Goal: Task Accomplishment & Management: Use online tool/utility

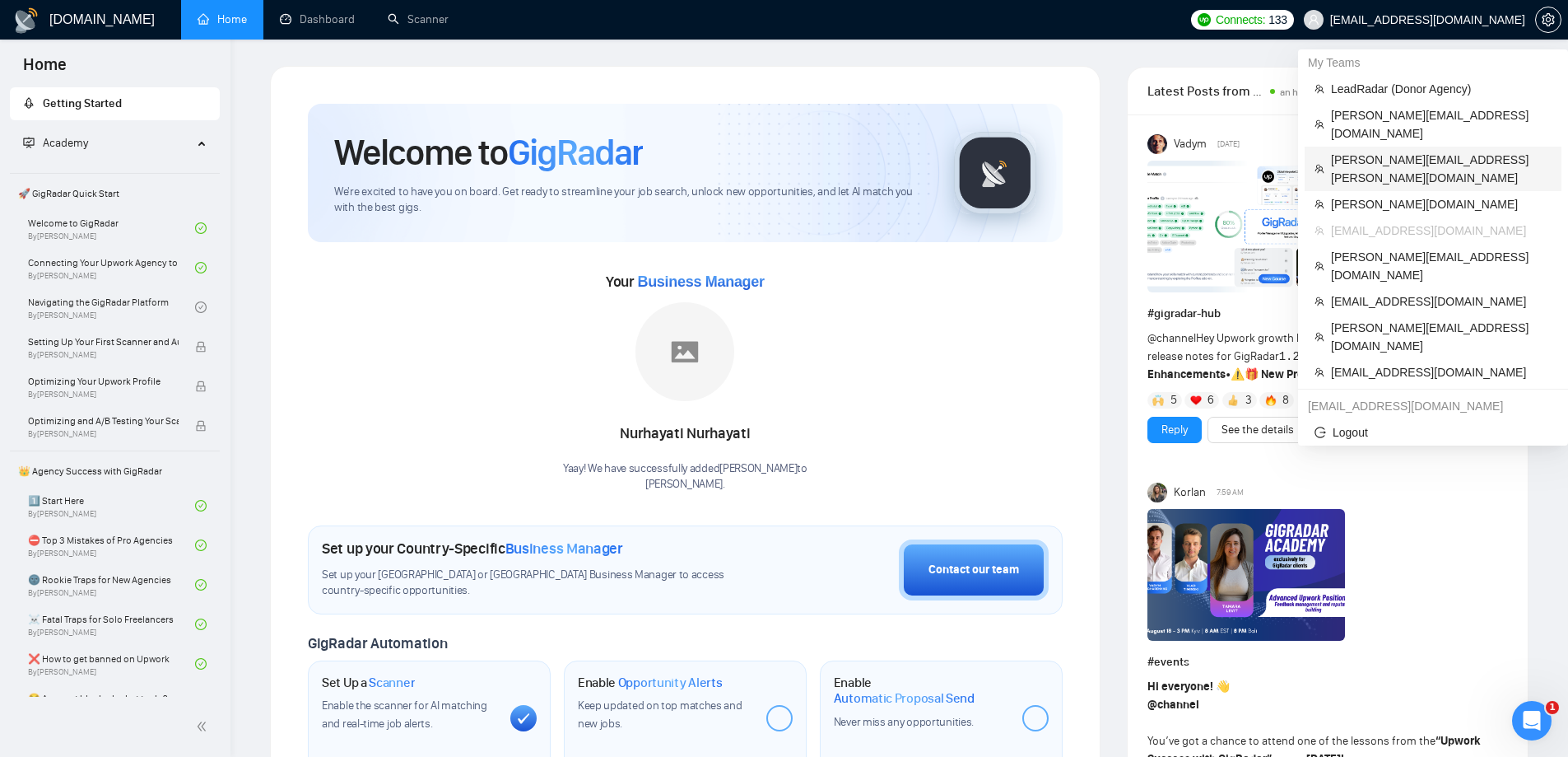
click at [1354, 151] on span "[PERSON_NAME][EMAIL_ADDRESS][PERSON_NAME][DOMAIN_NAME]" at bounding box center [1442, 168] width 221 height 36
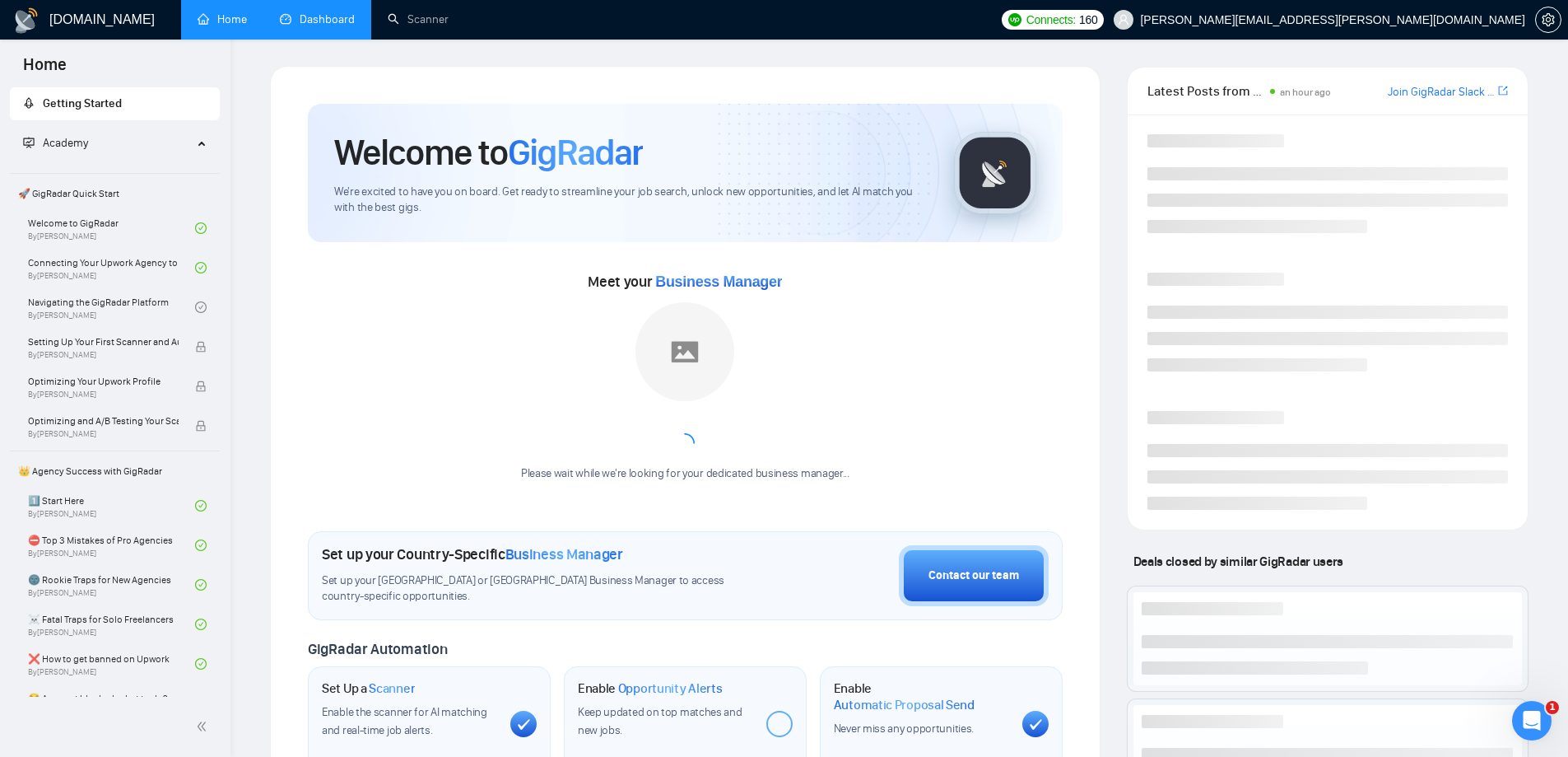
click at [309, 13] on link "Dashboard" at bounding box center [316, 19] width 75 height 14
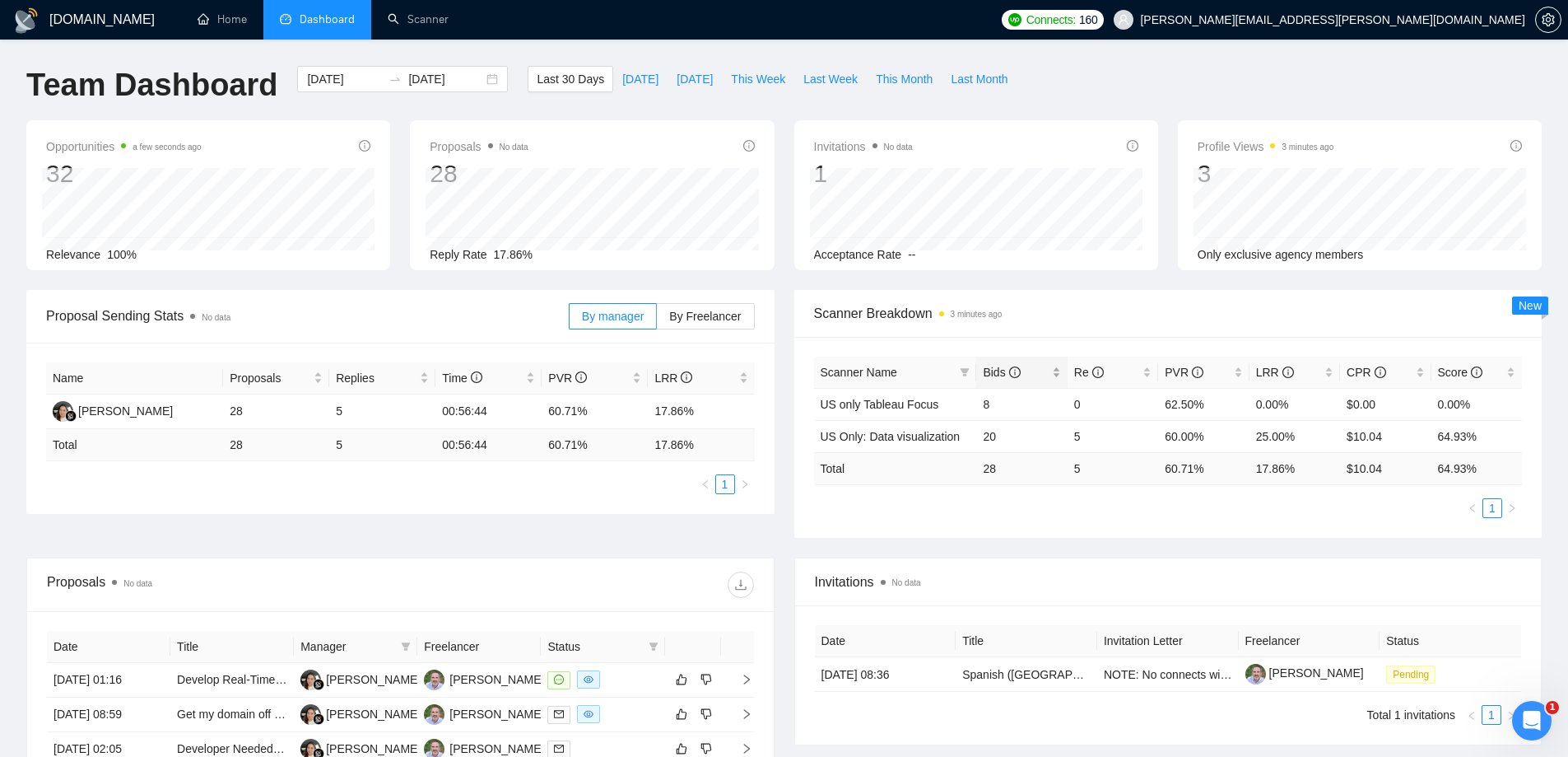
click at [987, 366] on span "Bids" at bounding box center [1001, 373] width 37 height 13
click at [989, 366] on span "Bids" at bounding box center [1001, 373] width 37 height 13
drag, startPoint x: 961, startPoint y: 402, endPoint x: 822, endPoint y: 401, distance: 139.0
click at [820, 401] on td "US Only: Data visualization" at bounding box center [896, 404] width 163 height 32
copy link "US Only: Data visualization"
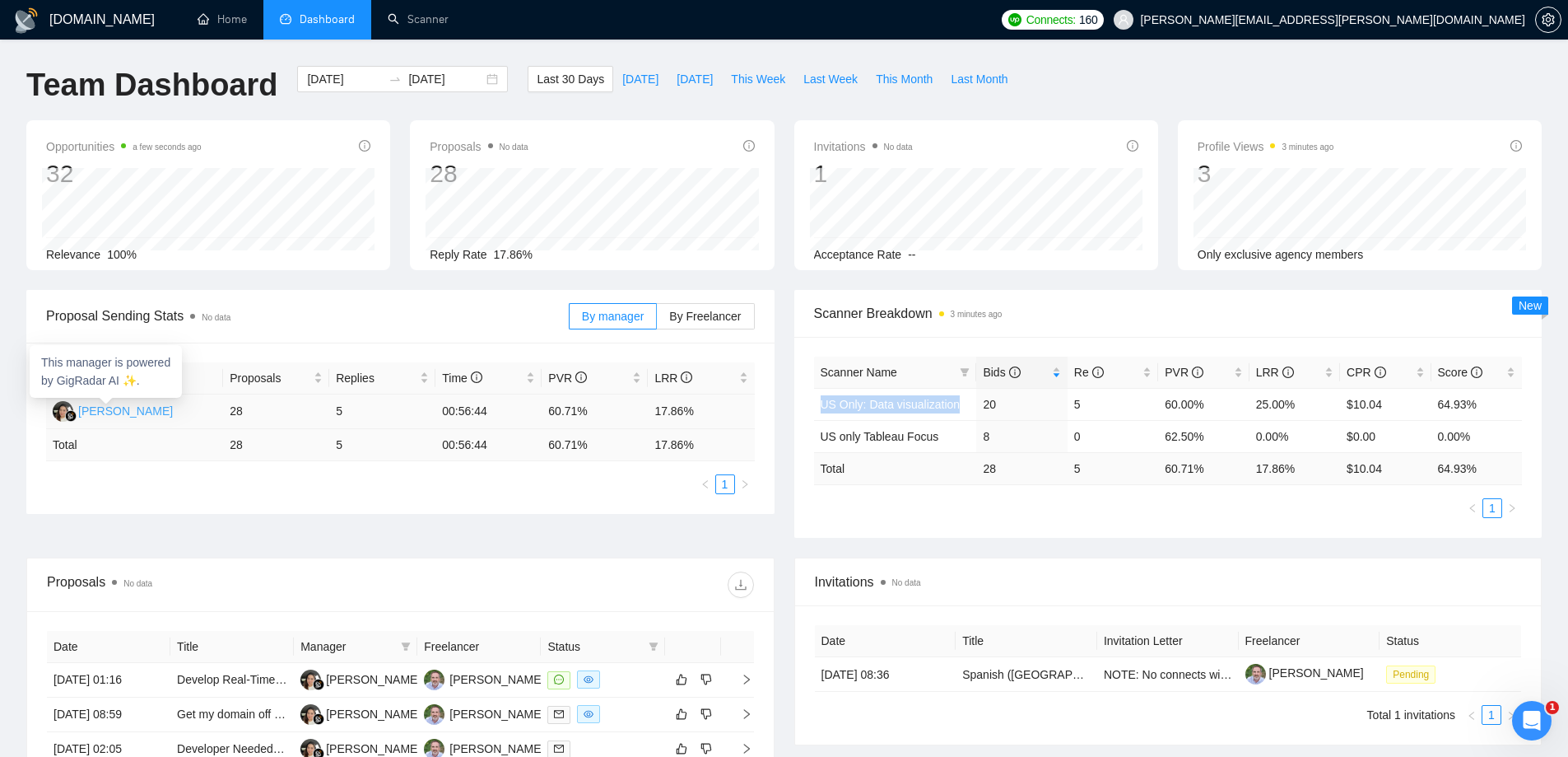
click at [132, 411] on div "[PERSON_NAME]" at bounding box center [125, 411] width 95 height 18
click at [871, 406] on link "US Only: Data visualization" at bounding box center [890, 404] width 140 height 13
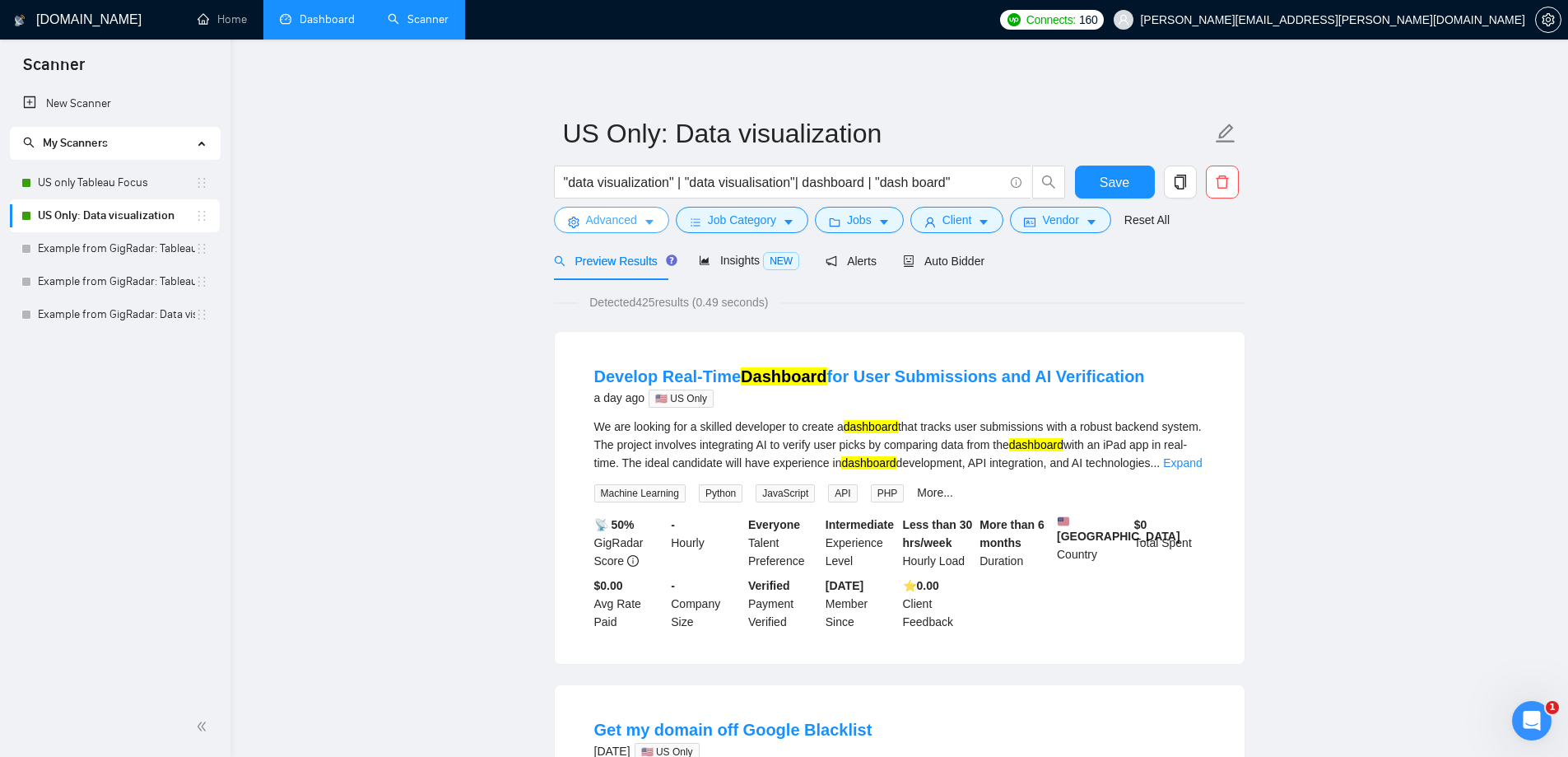
click at [640, 228] on button "Advanced" at bounding box center [612, 219] width 116 height 26
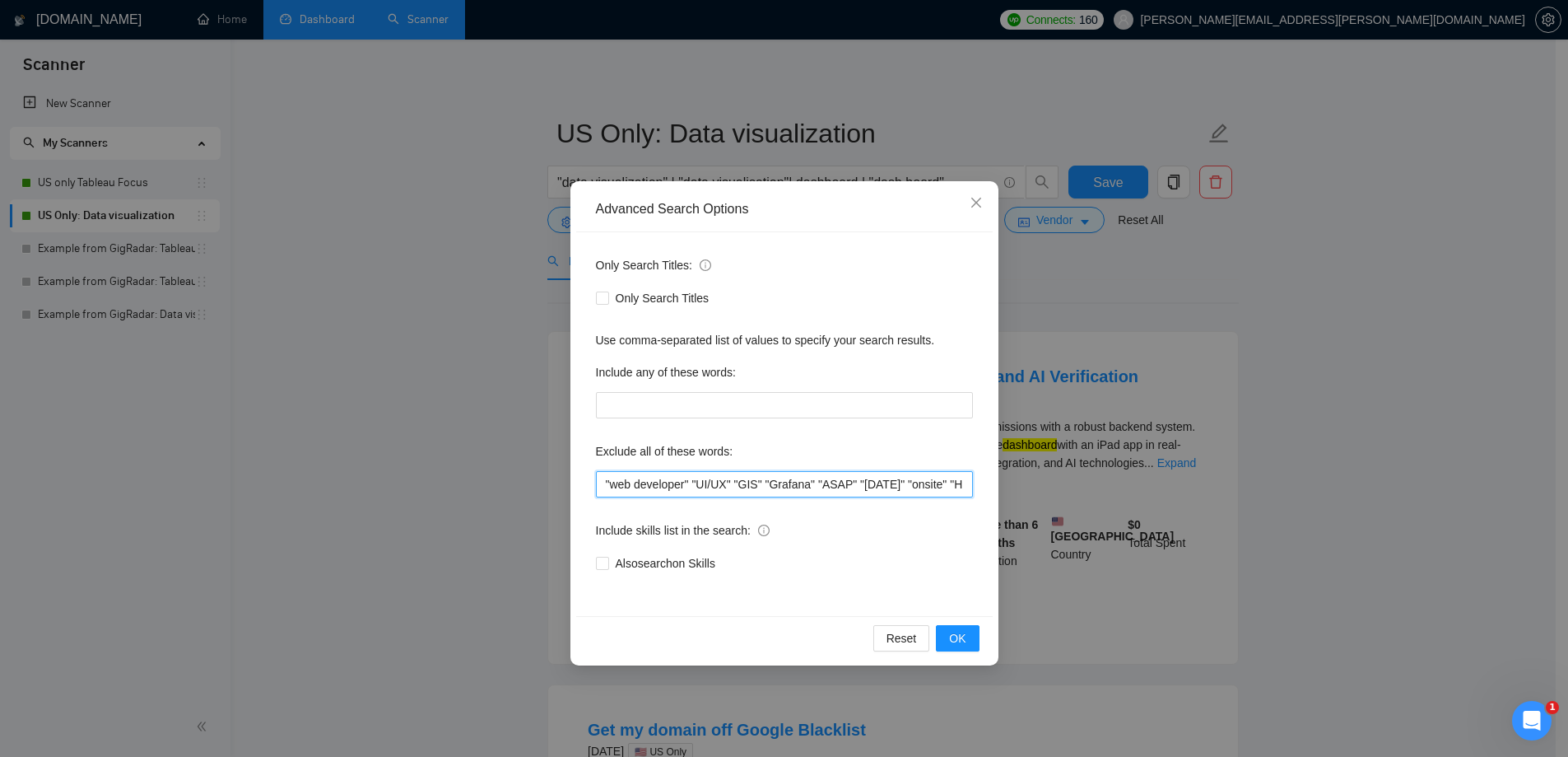
scroll to position [0, 78]
drag, startPoint x: 838, startPoint y: 477, endPoint x: 1243, endPoint y: 502, distance: 405.8
click at [1243, 502] on div "Advanced Search Options Only Search Titles: Only Search Titles Use comma-separa…" at bounding box center [784, 378] width 1568 height 757
click at [857, 487] on input ""web developer" "UI/UX" "GIS" "Grafana" "ASAP" "[DATE]" "onsite" "HubSpot" "Spl…" at bounding box center [784, 484] width 377 height 26
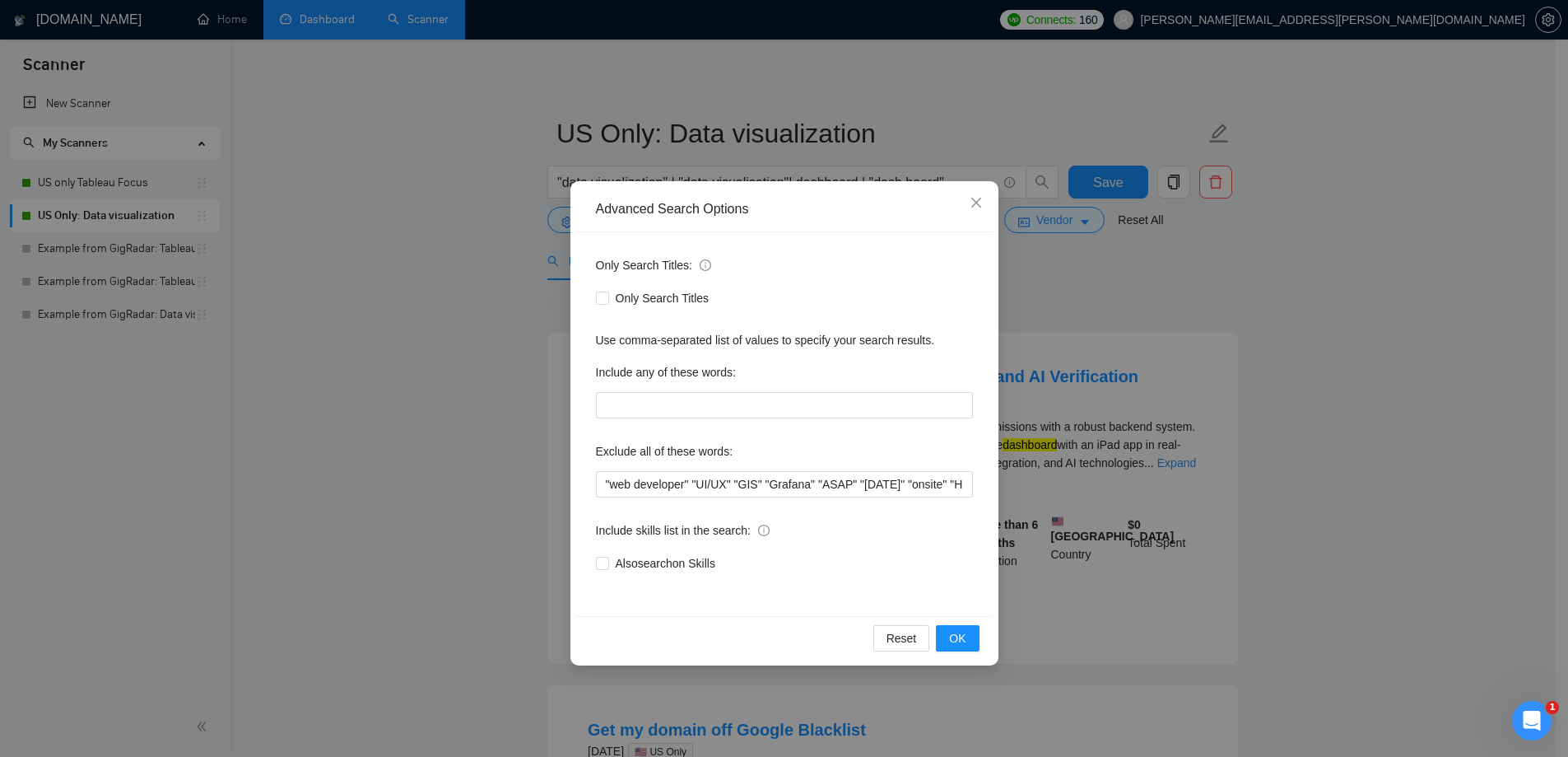
click at [862, 430] on div "Only Search Titles: Only Search Titles Use comma-separated list of values to sp…" at bounding box center [784, 424] width 417 height 384
click at [856, 487] on input ""web developer" "UI/UX" "GIS" "Grafana" "ASAP" "[DATE]" "onsite" "HubSpot" "Spl…" at bounding box center [784, 484] width 377 height 26
paste input ", "UI/UX", "GIS," "Grafana," "ASAP," "[DATE]", "onsite", "HubSpot," "Splunk", "…"
type input ""web developer", "UI/UX", "GIS," "Grafana," "ASAP," "[DATE]", "onsite", "HubSpo…"
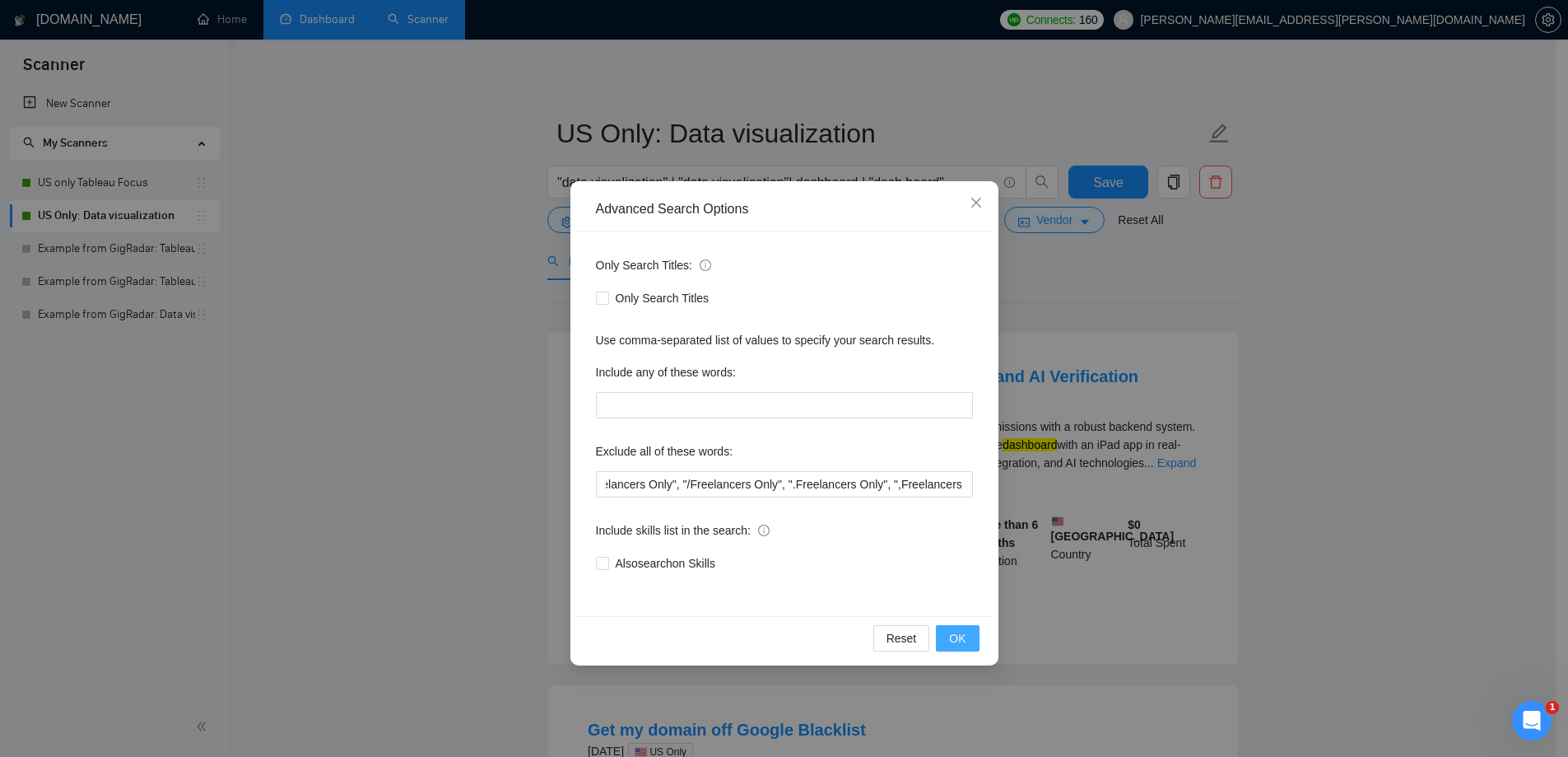
click at [968, 636] on button "OK" at bounding box center [957, 637] width 43 height 26
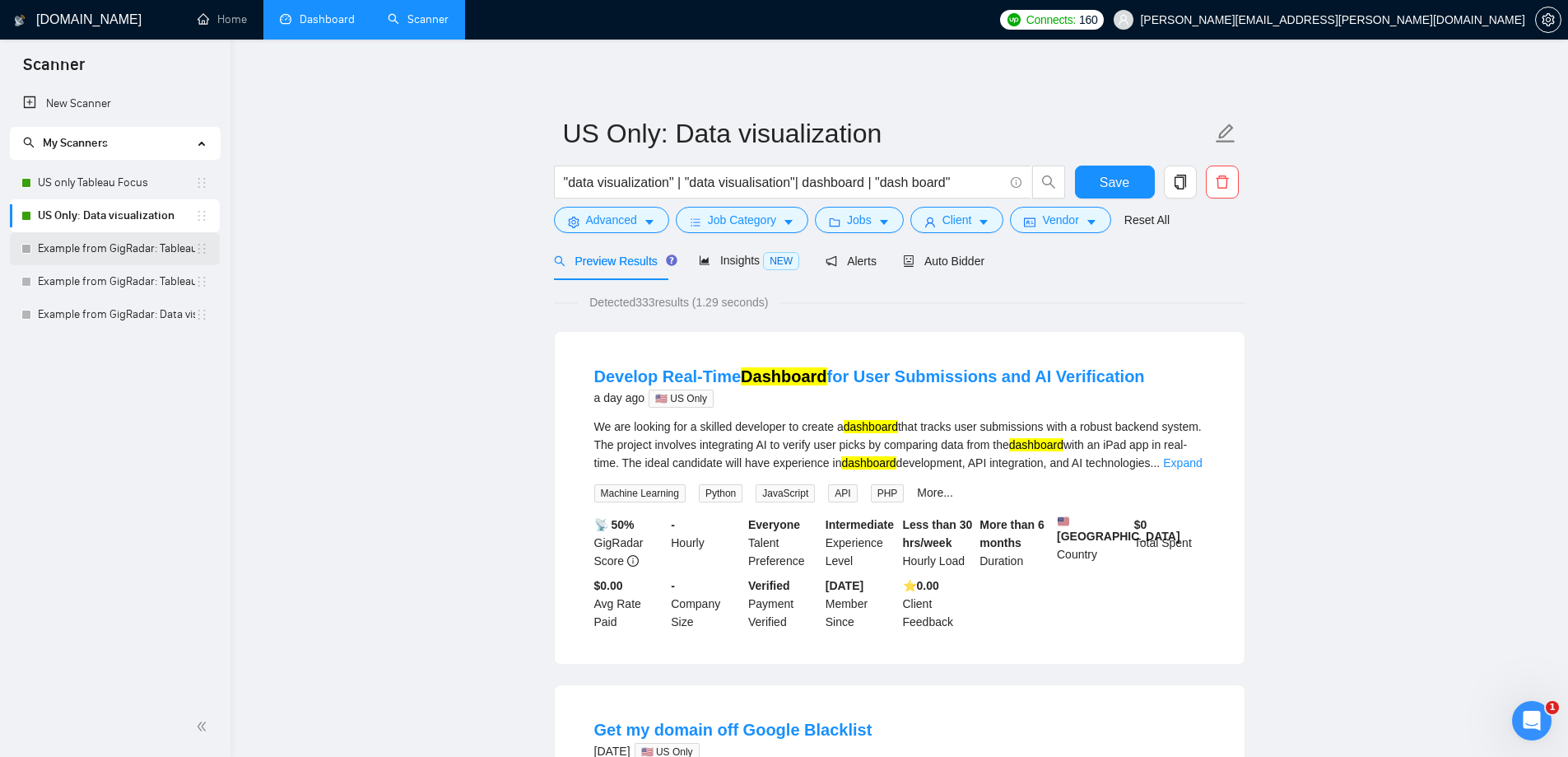
click at [101, 246] on link "Example from GigRadar: Tableau + something" at bounding box center [116, 248] width 157 height 33
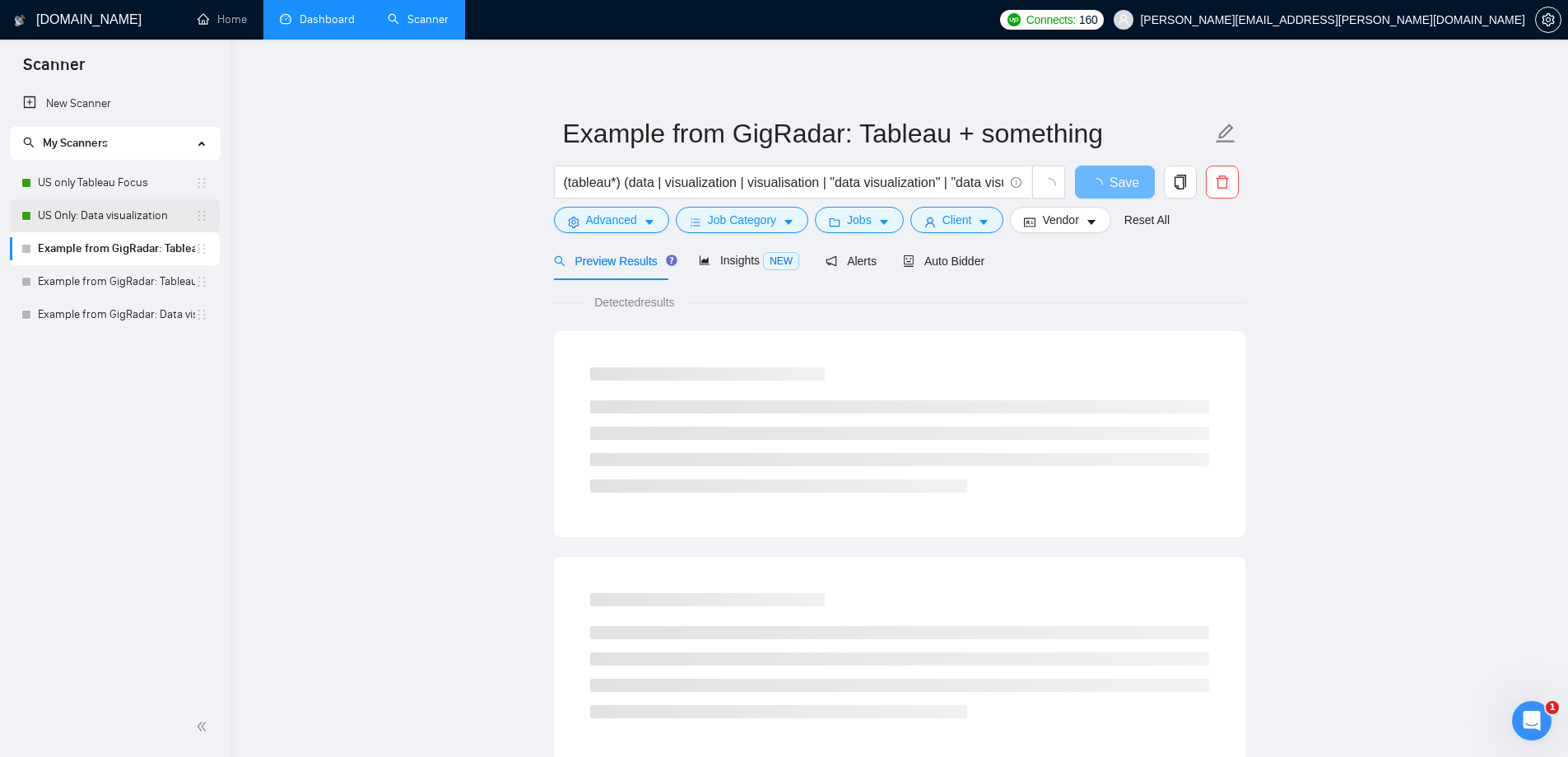
click at [100, 214] on link "US Only: Data visualization" at bounding box center [116, 215] width 157 height 33
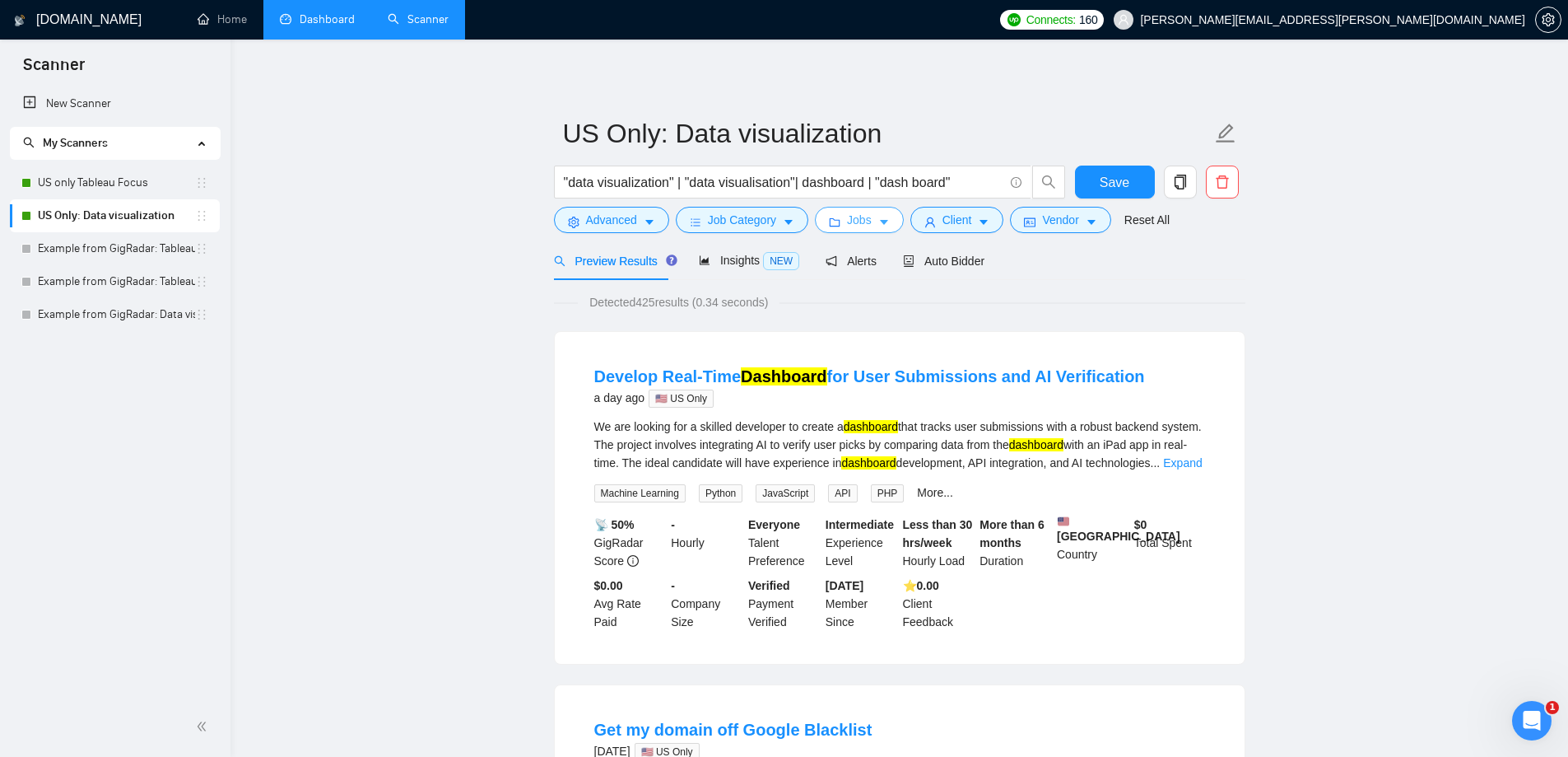
click at [857, 208] on button "Jobs" at bounding box center [860, 219] width 89 height 26
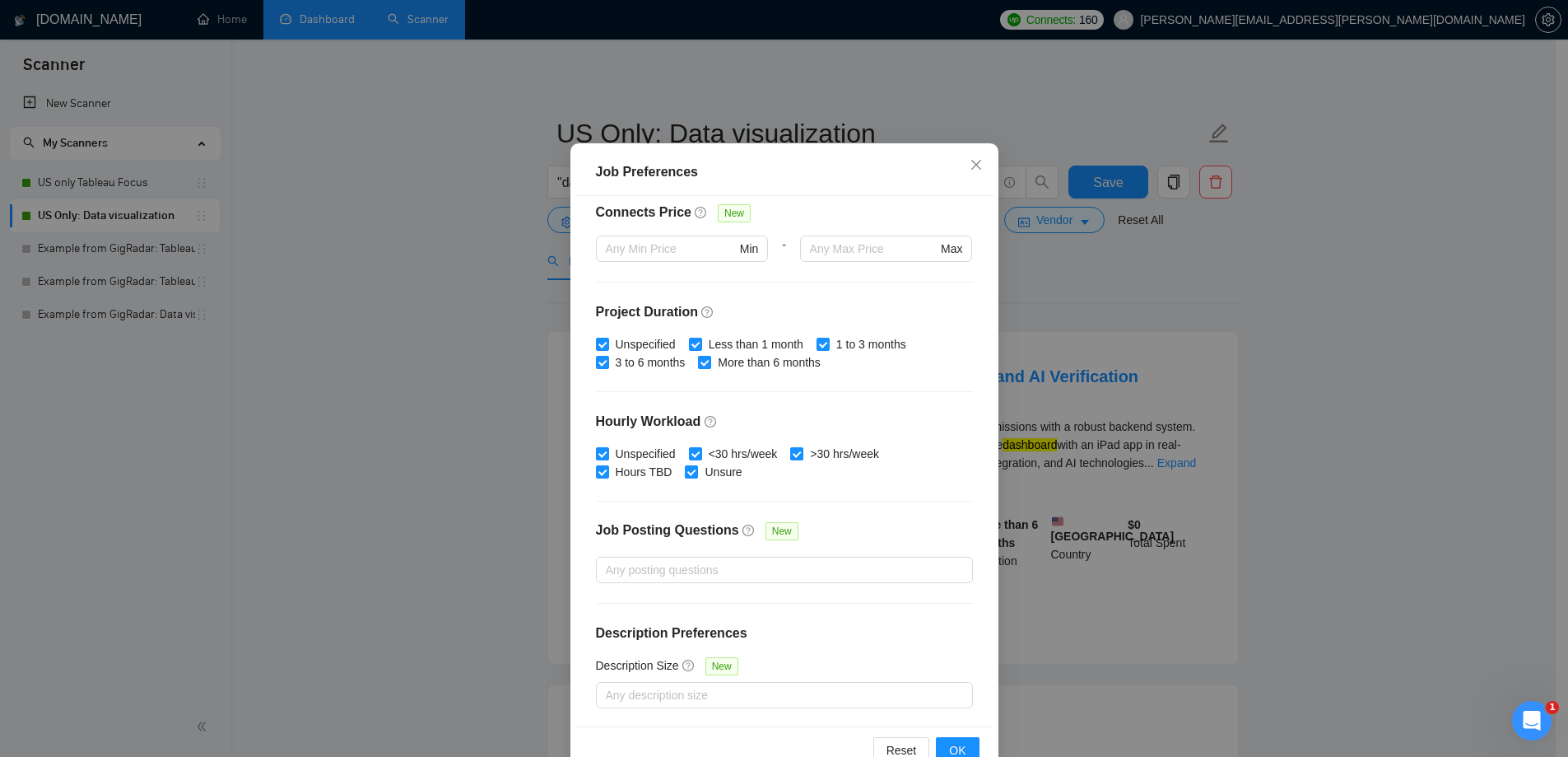
scroll to position [90, 0]
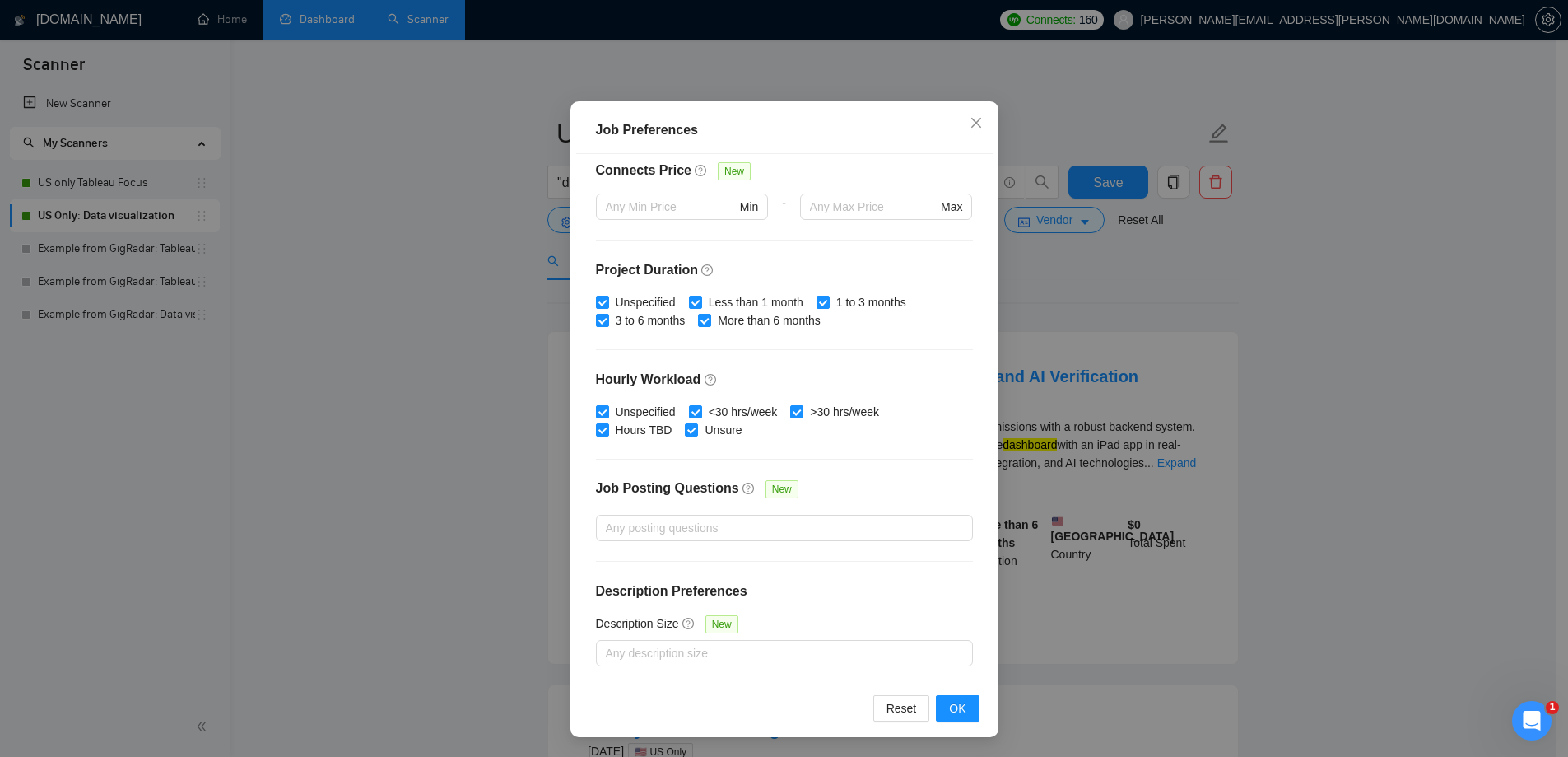
click at [1437, 378] on div "Job Preferences Budget Project Type All Fixed Price Hourly Rate Fixed Price Bud…" at bounding box center [784, 378] width 1568 height 757
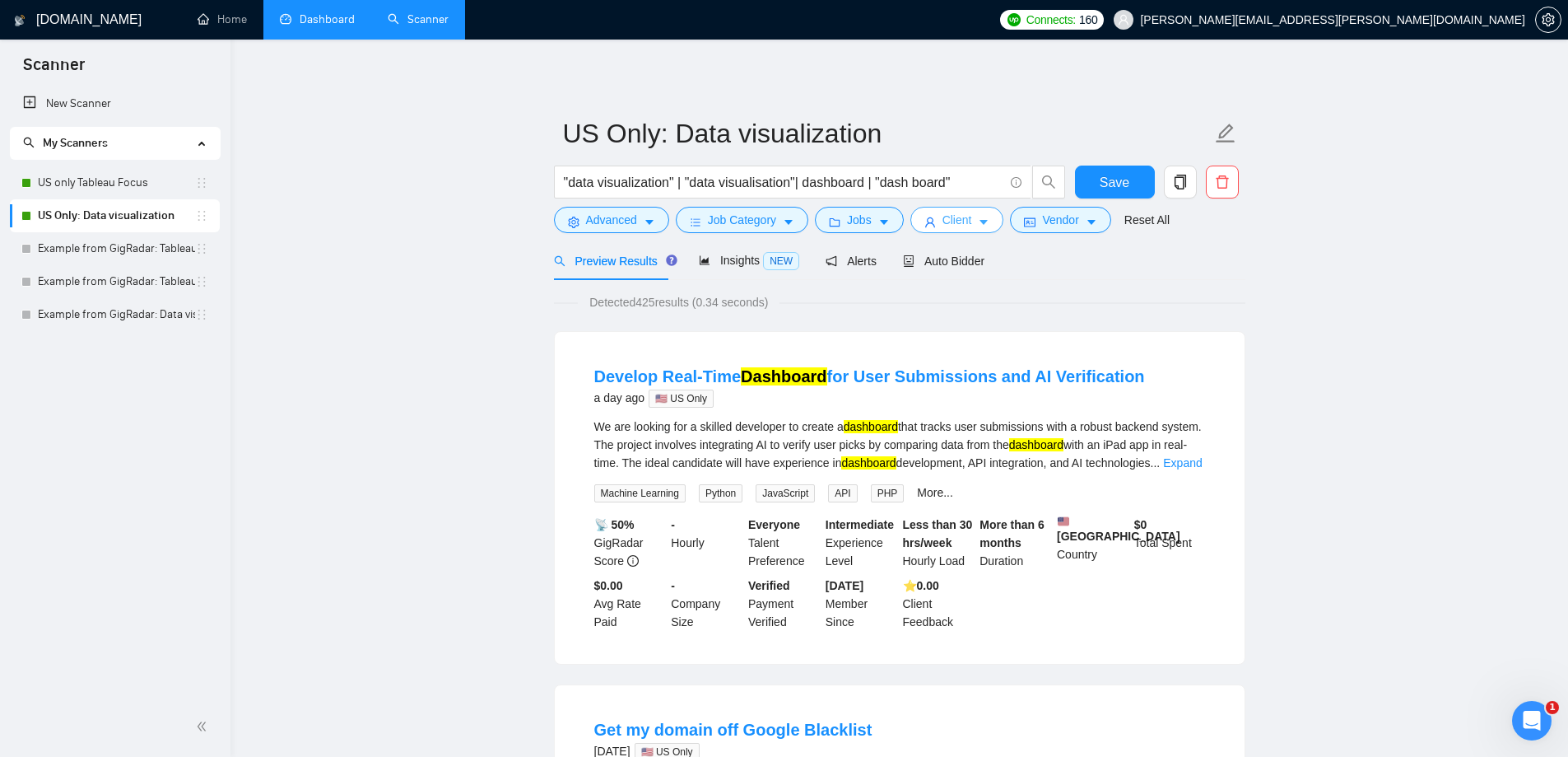
click at [967, 223] on span "Client" at bounding box center [957, 220] width 29 height 18
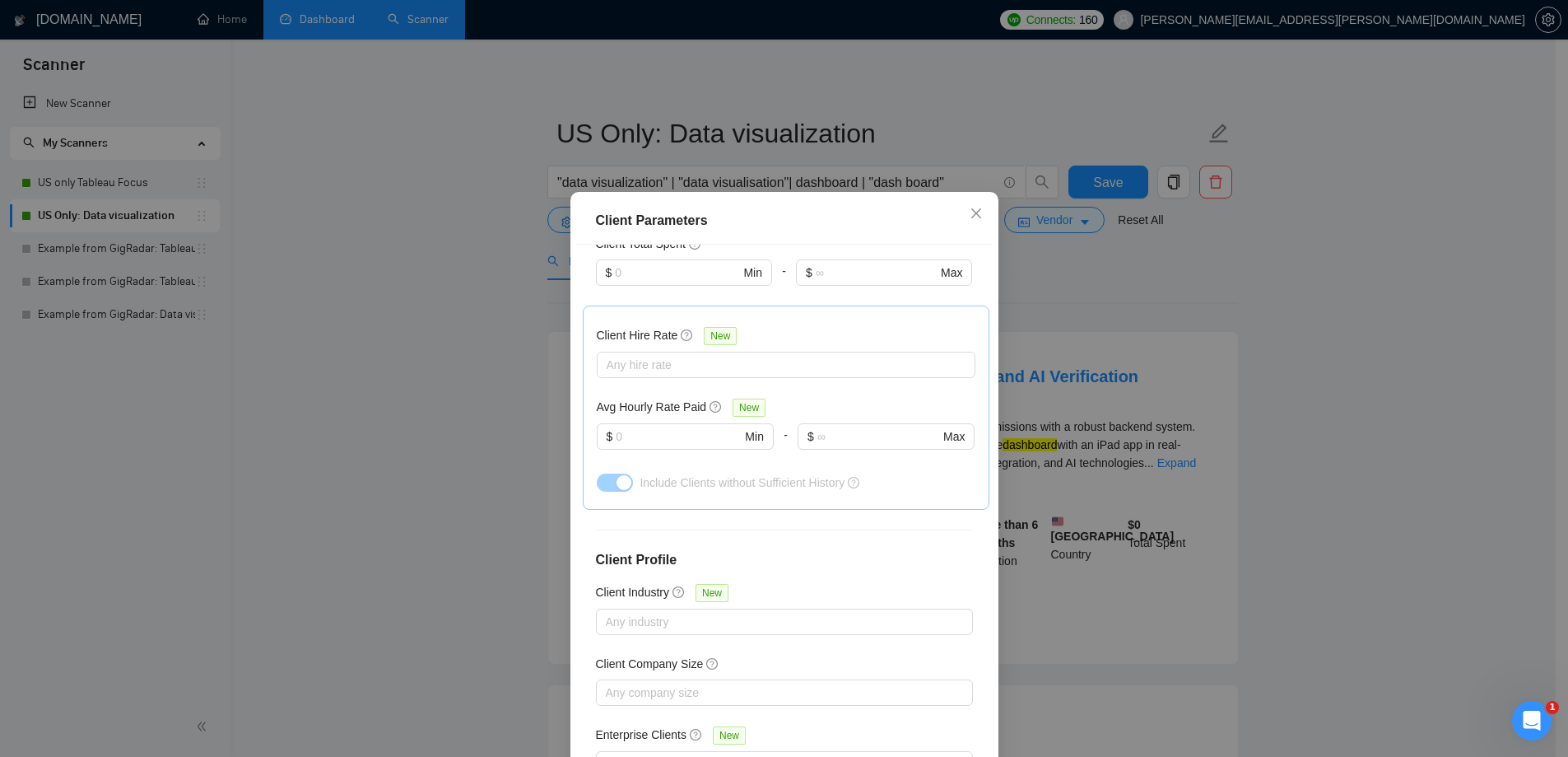
scroll to position [495, 0]
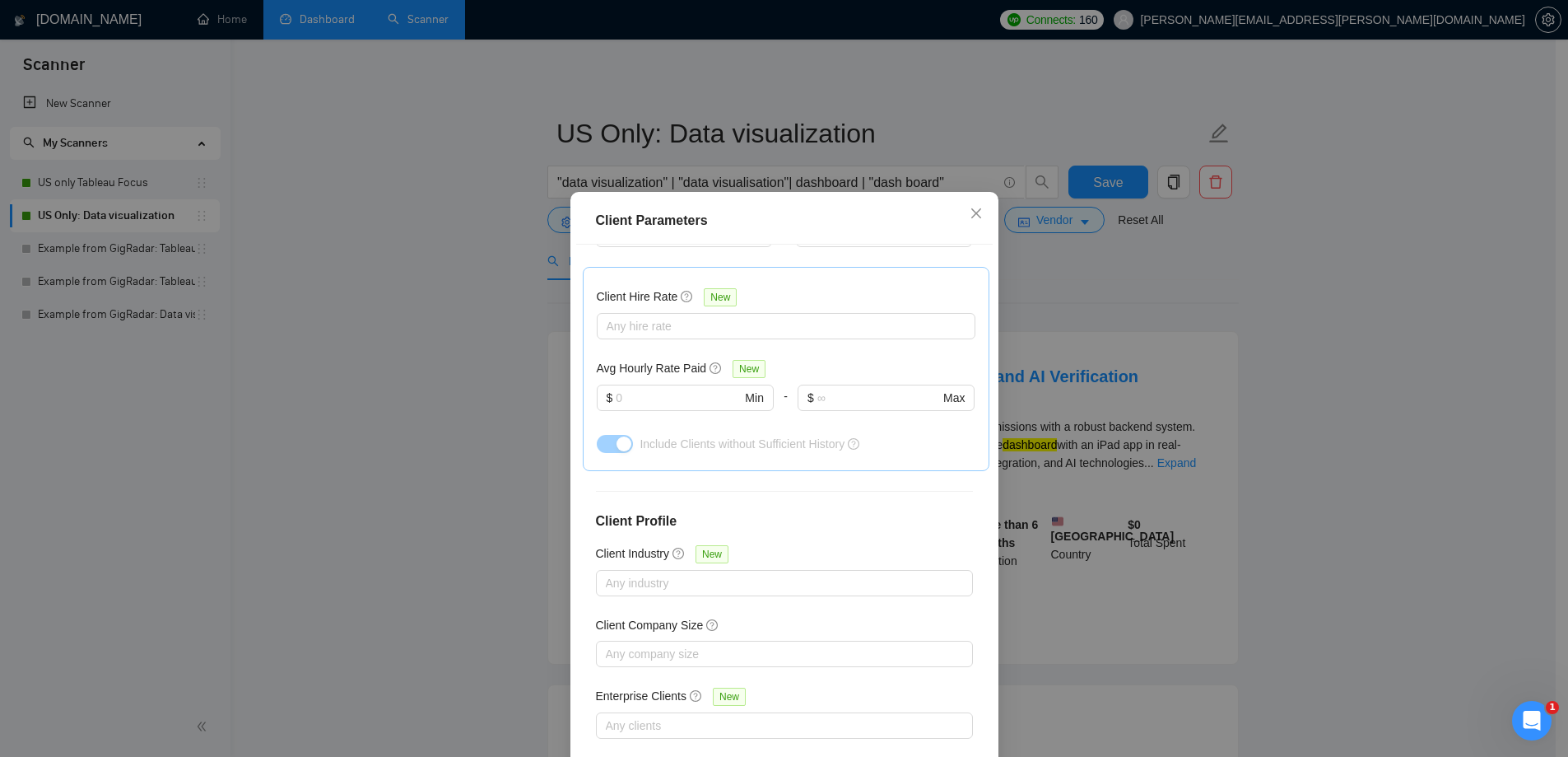
drag, startPoint x: 1491, startPoint y: 448, endPoint x: 1193, endPoint y: 332, distance: 319.8
click at [1490, 448] on div "Client Parameters Client Location Include Client Countries [GEOGRAPHIC_DATA] [G…" at bounding box center [784, 378] width 1568 height 757
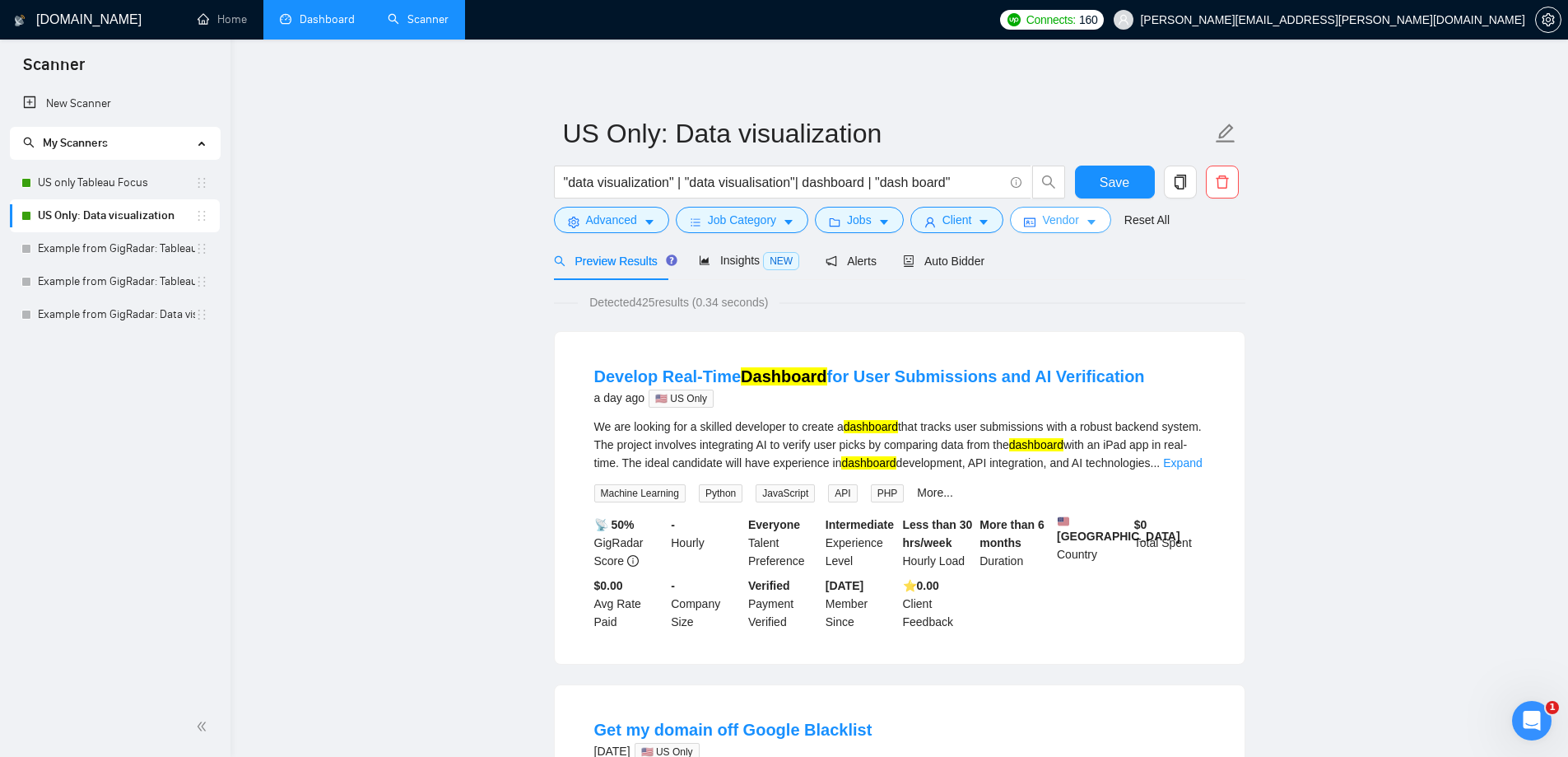
click at [1072, 233] on button "Vendor" at bounding box center [1061, 219] width 100 height 26
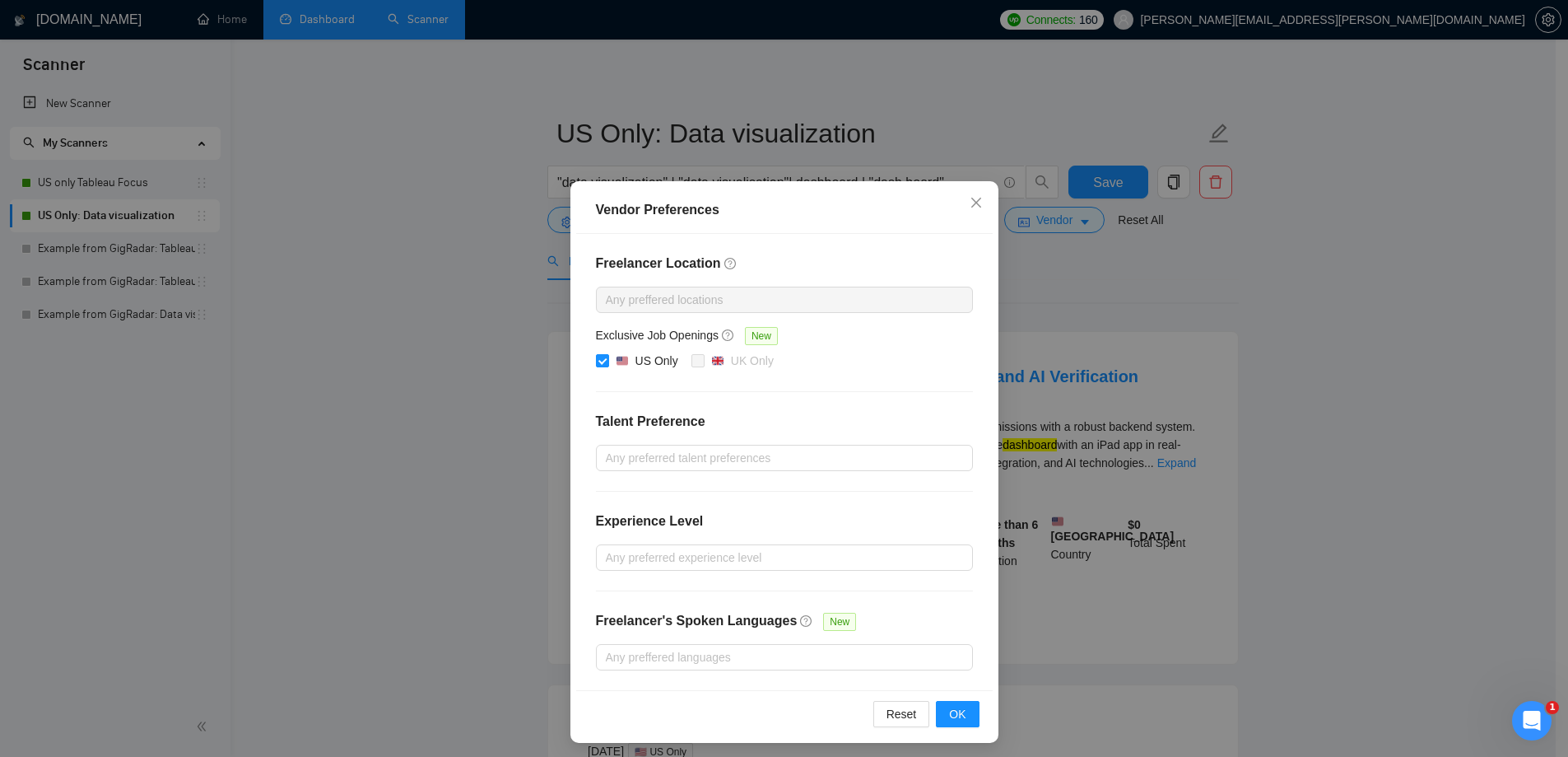
click at [1395, 338] on div "Vendor Preferences Freelancer Location Any preffered locations Exclusive Job Op…" at bounding box center [784, 378] width 1568 height 757
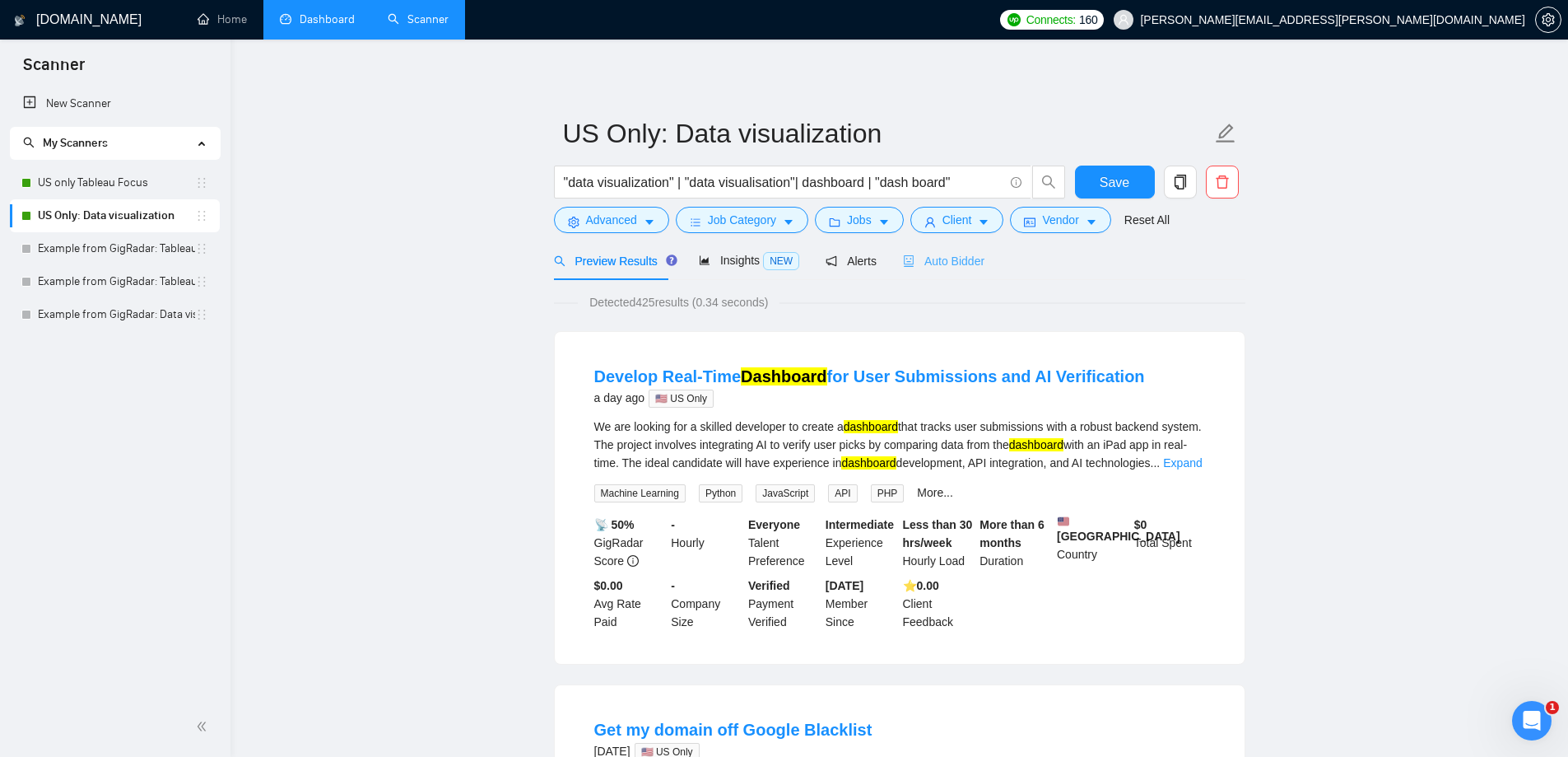
click at [951, 274] on div "Auto Bidder" at bounding box center [943, 260] width 81 height 39
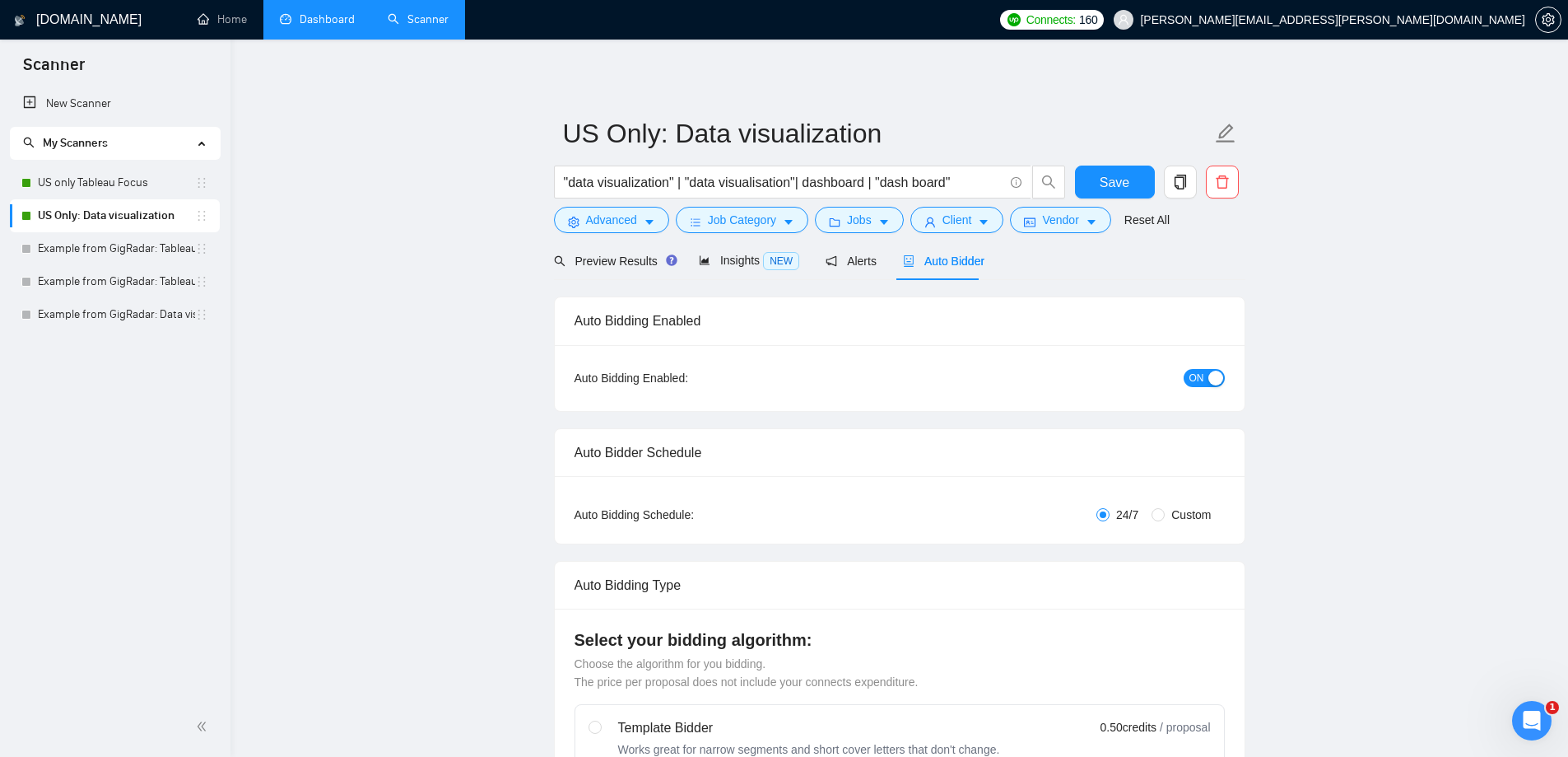
checkbox input "true"
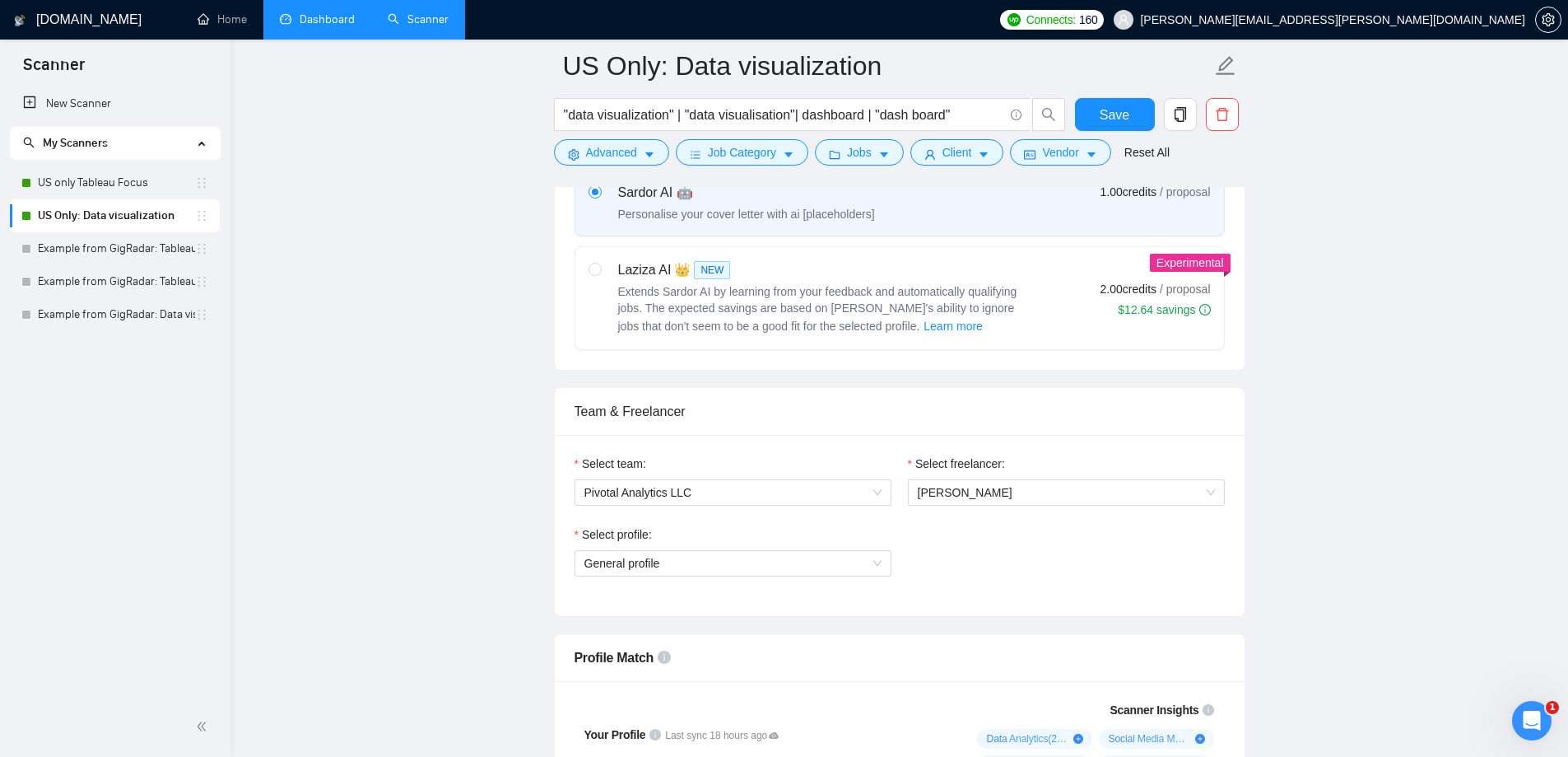
scroll to position [576, 0]
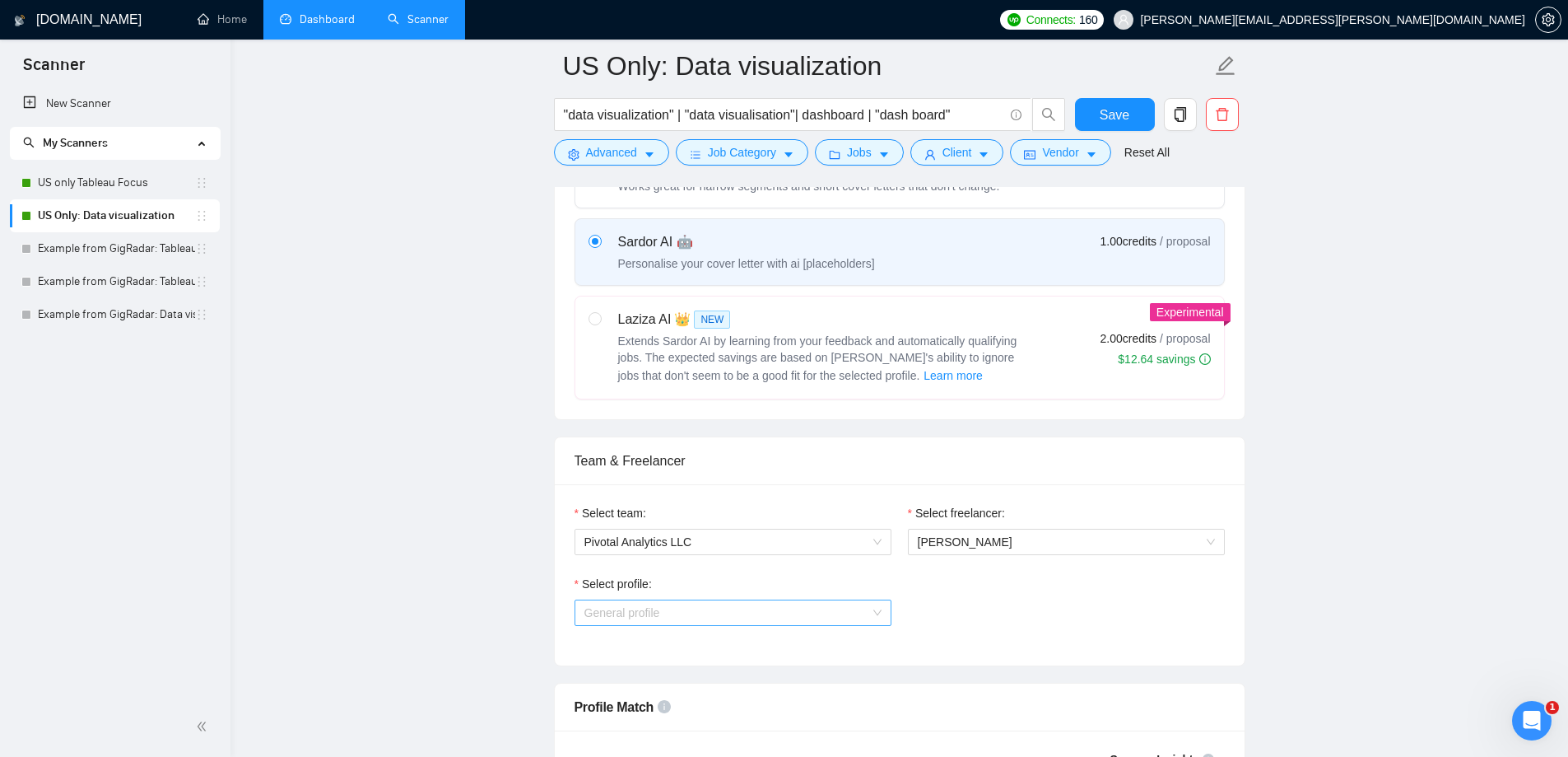
click at [885, 610] on div "General profile" at bounding box center [733, 612] width 317 height 26
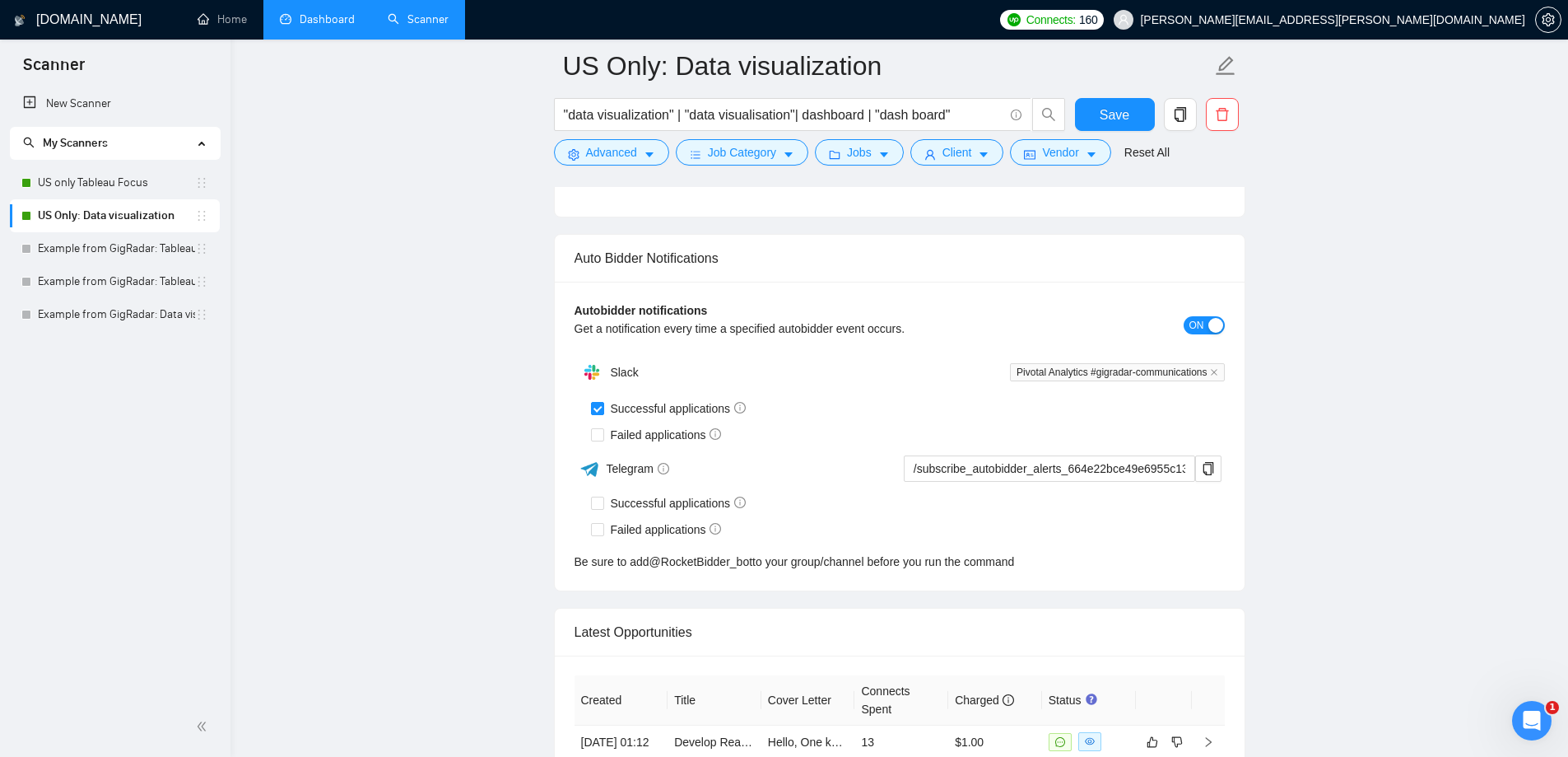
scroll to position [4117, 0]
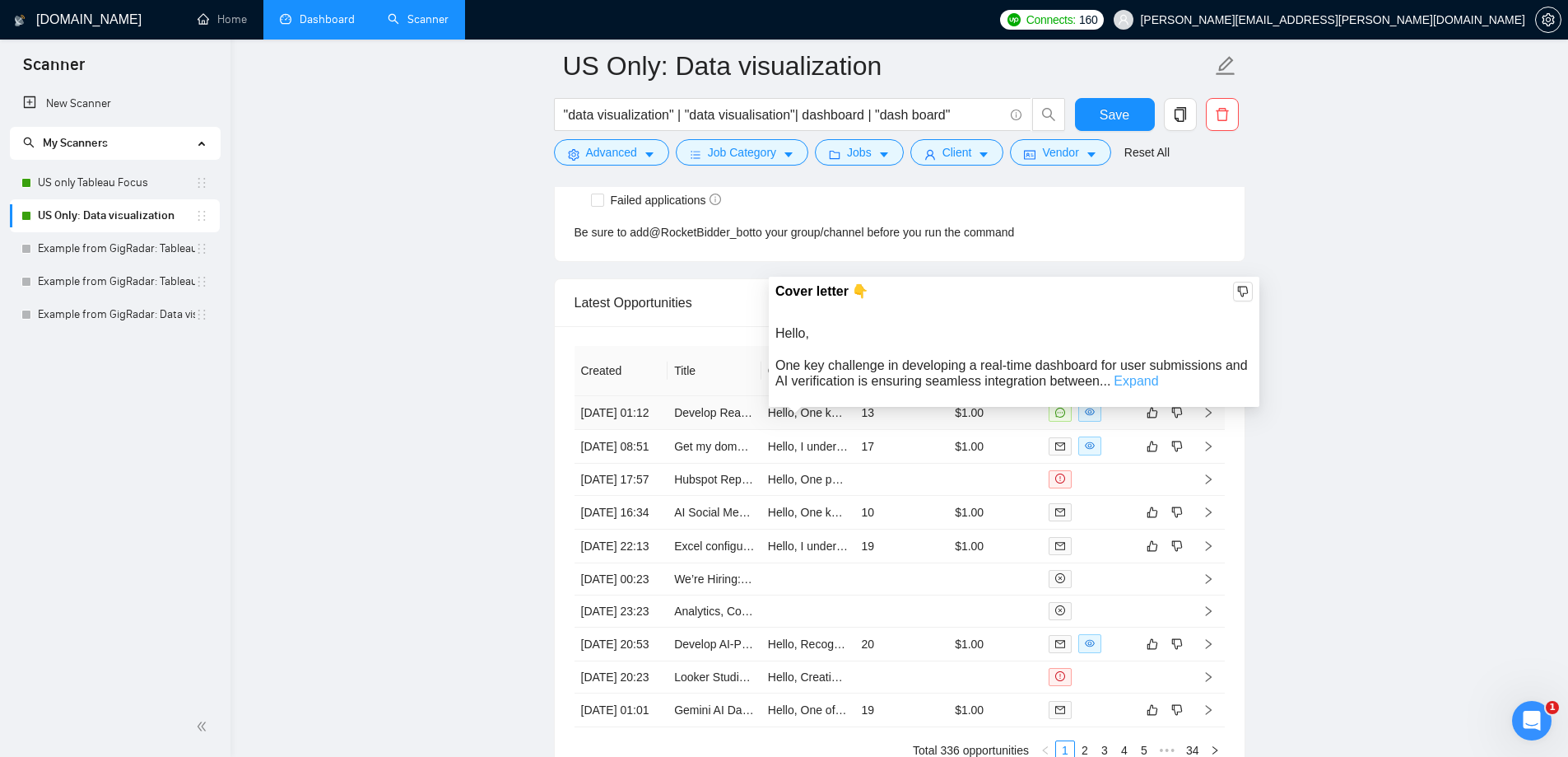
click at [1116, 386] on link "Expand" at bounding box center [1136, 380] width 44 height 14
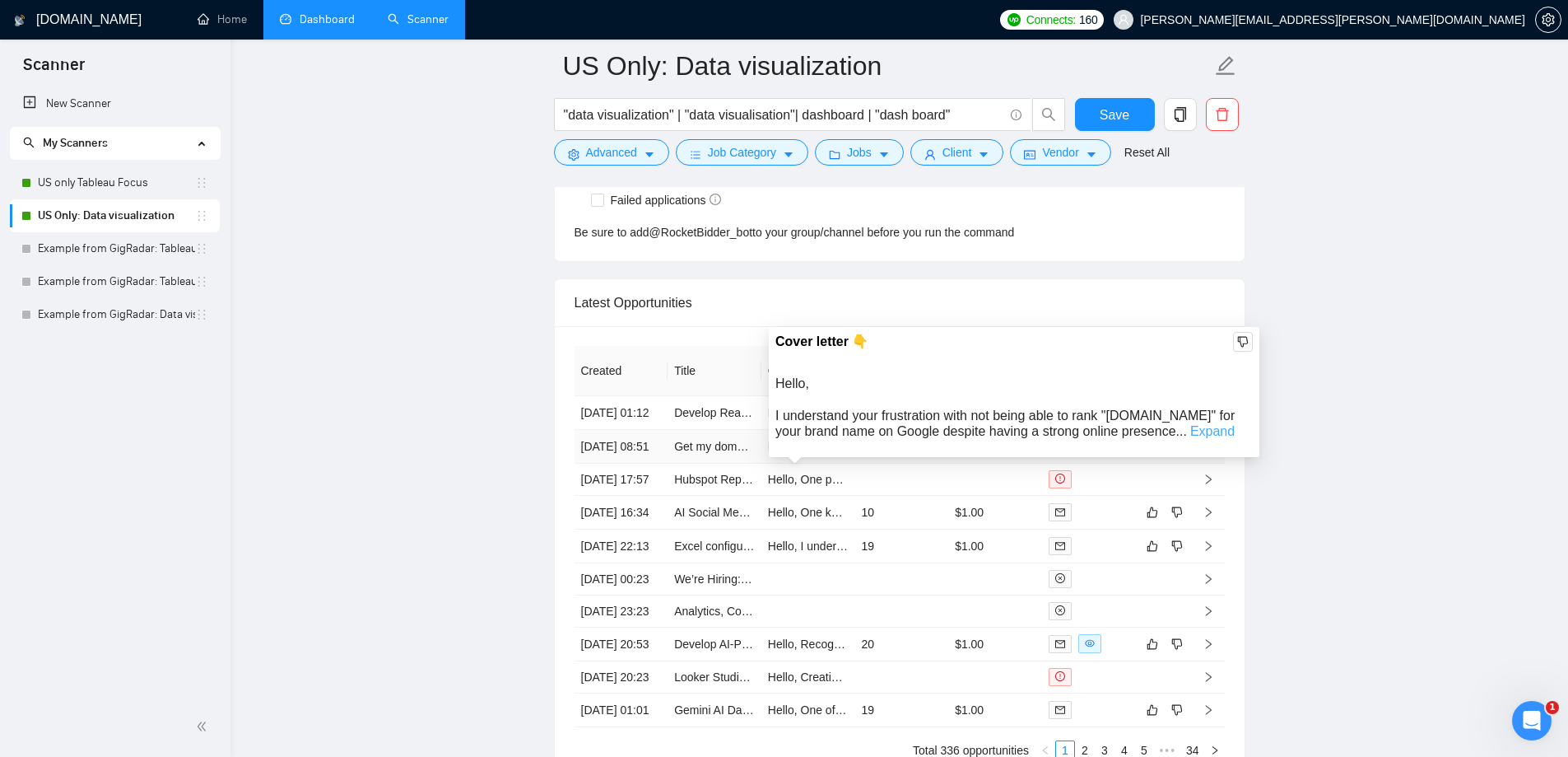
click at [1198, 427] on link "Expand" at bounding box center [1212, 430] width 44 height 14
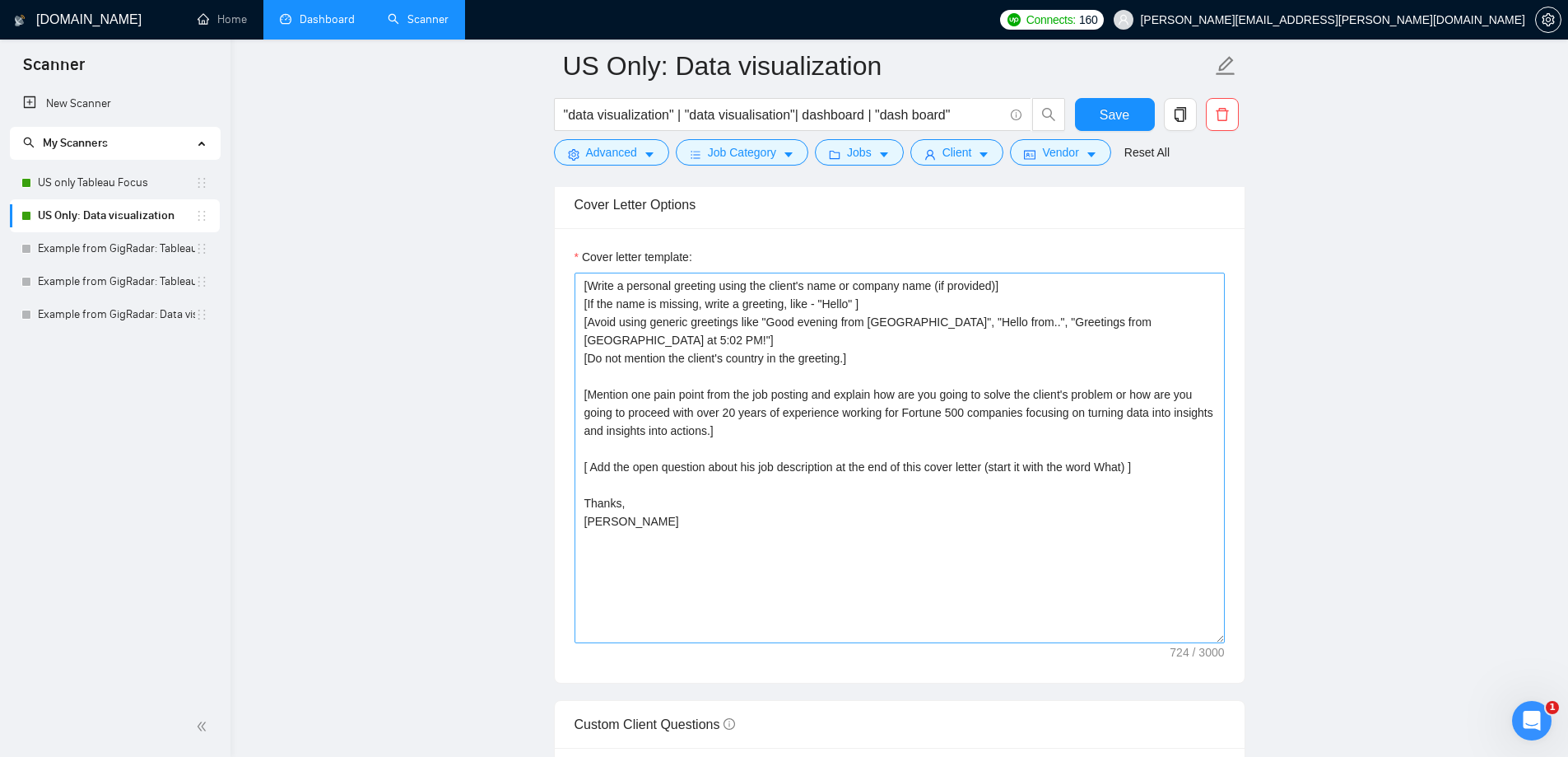
scroll to position [1729, 0]
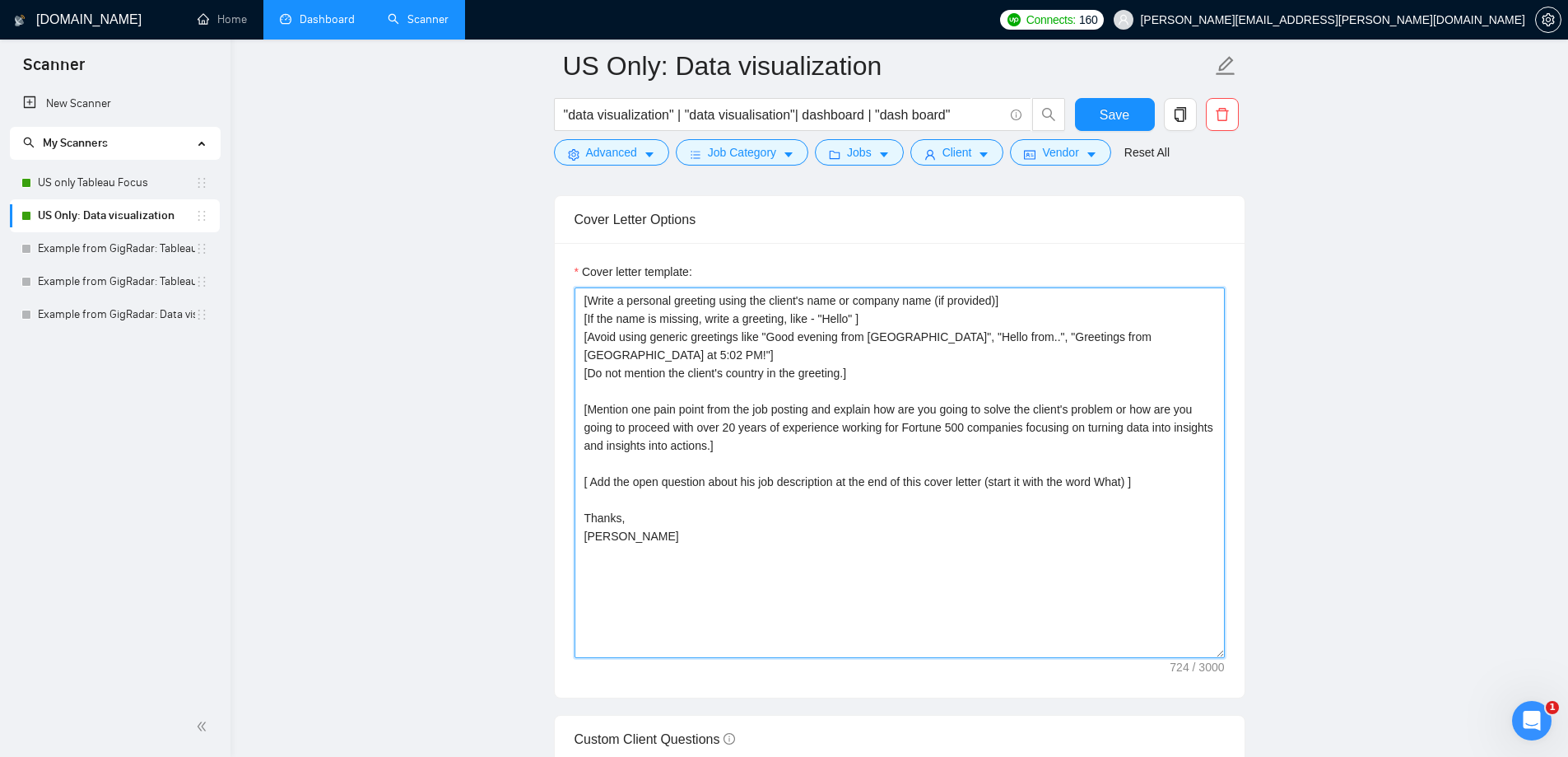
click at [750, 445] on textarea "[Write a personal greeting using the client's name or company name (if provided…" at bounding box center [899, 472] width 650 height 371
click at [755, 445] on textarea "[Write a personal greeting using the client's name or company name (if provided…" at bounding box center [899, 472] width 650 height 371
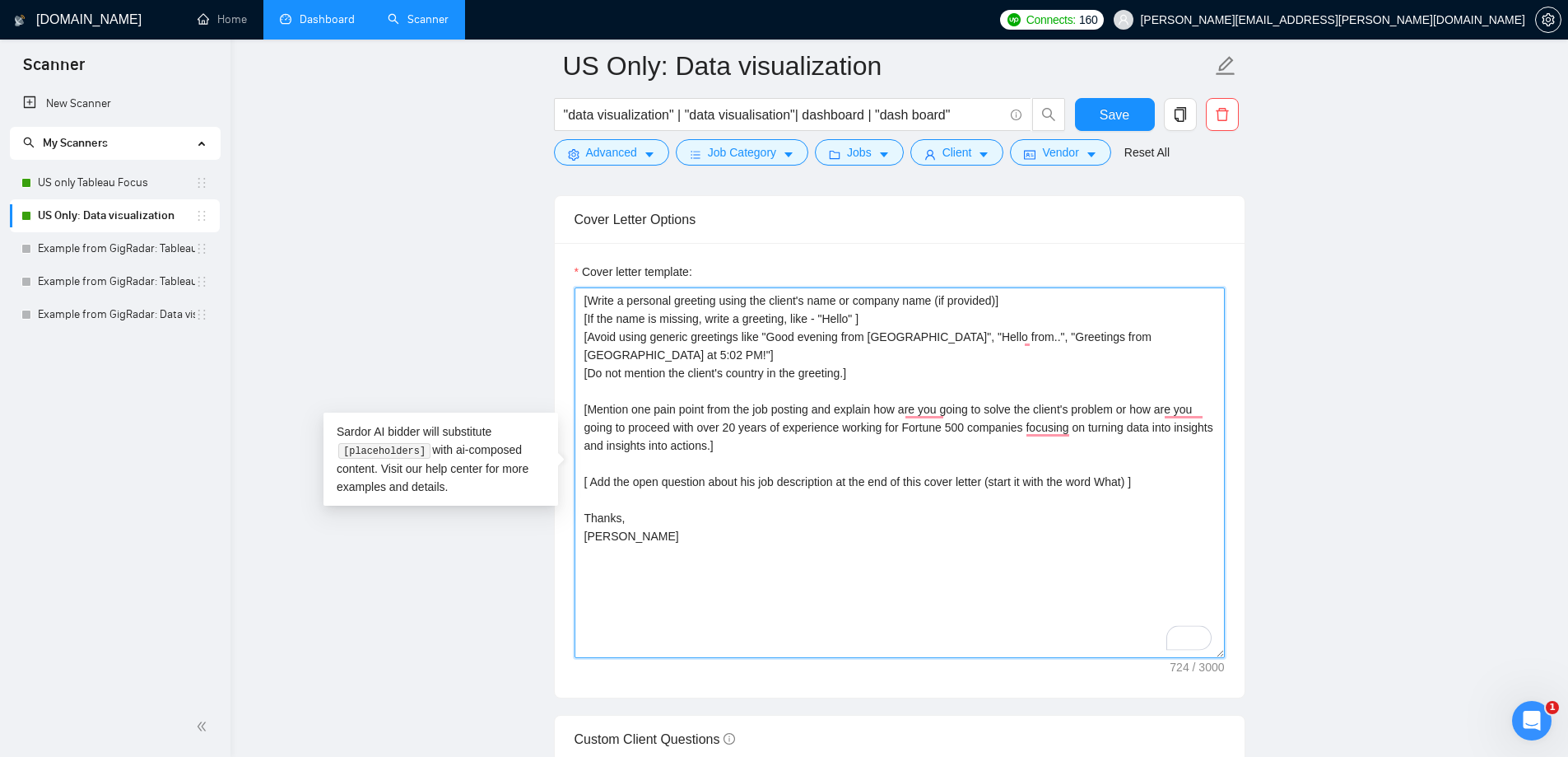
click at [753, 445] on textarea "[Write a personal greeting using the client's name or company name (if provided…" at bounding box center [899, 472] width 650 height 371
drag, startPoint x: 979, startPoint y: 445, endPoint x: 758, endPoint y: 445, distance: 221.0
click at [758, 445] on textarea "[Write a personal greeting using the client's name or company name (if provided…" at bounding box center [899, 472] width 650 height 371
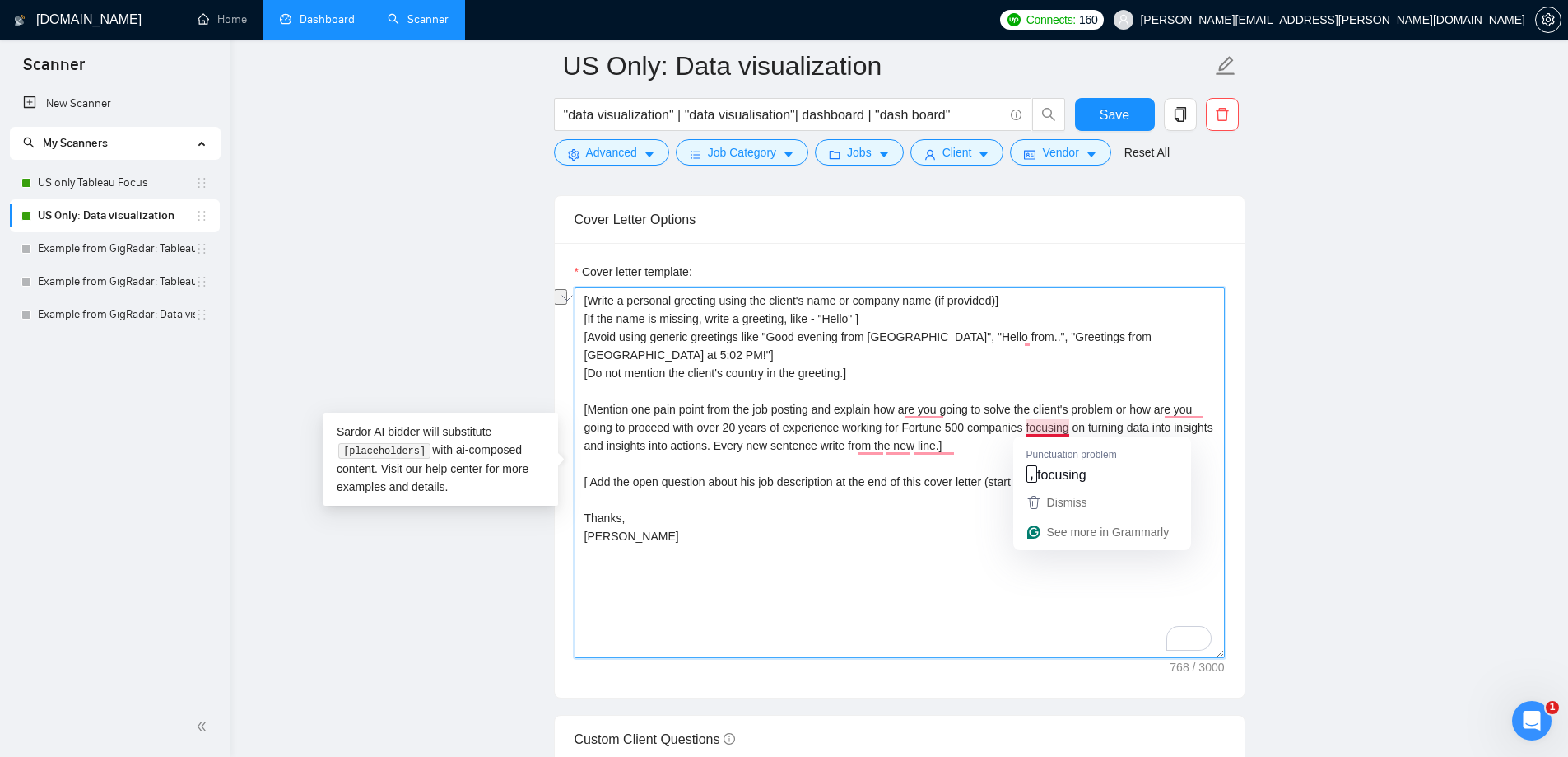
paste textarea "should be written on a"
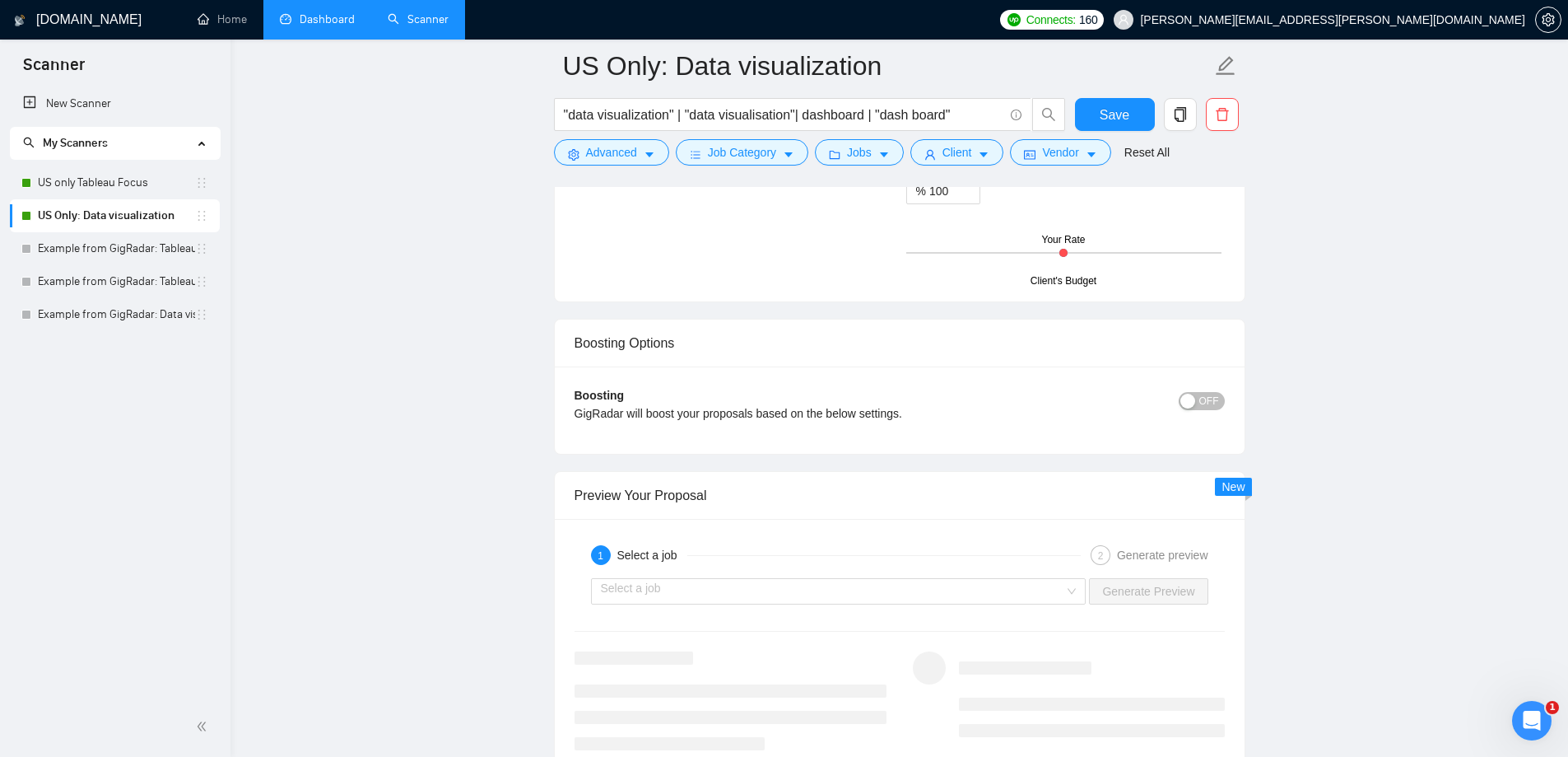
scroll to position [3047, 0]
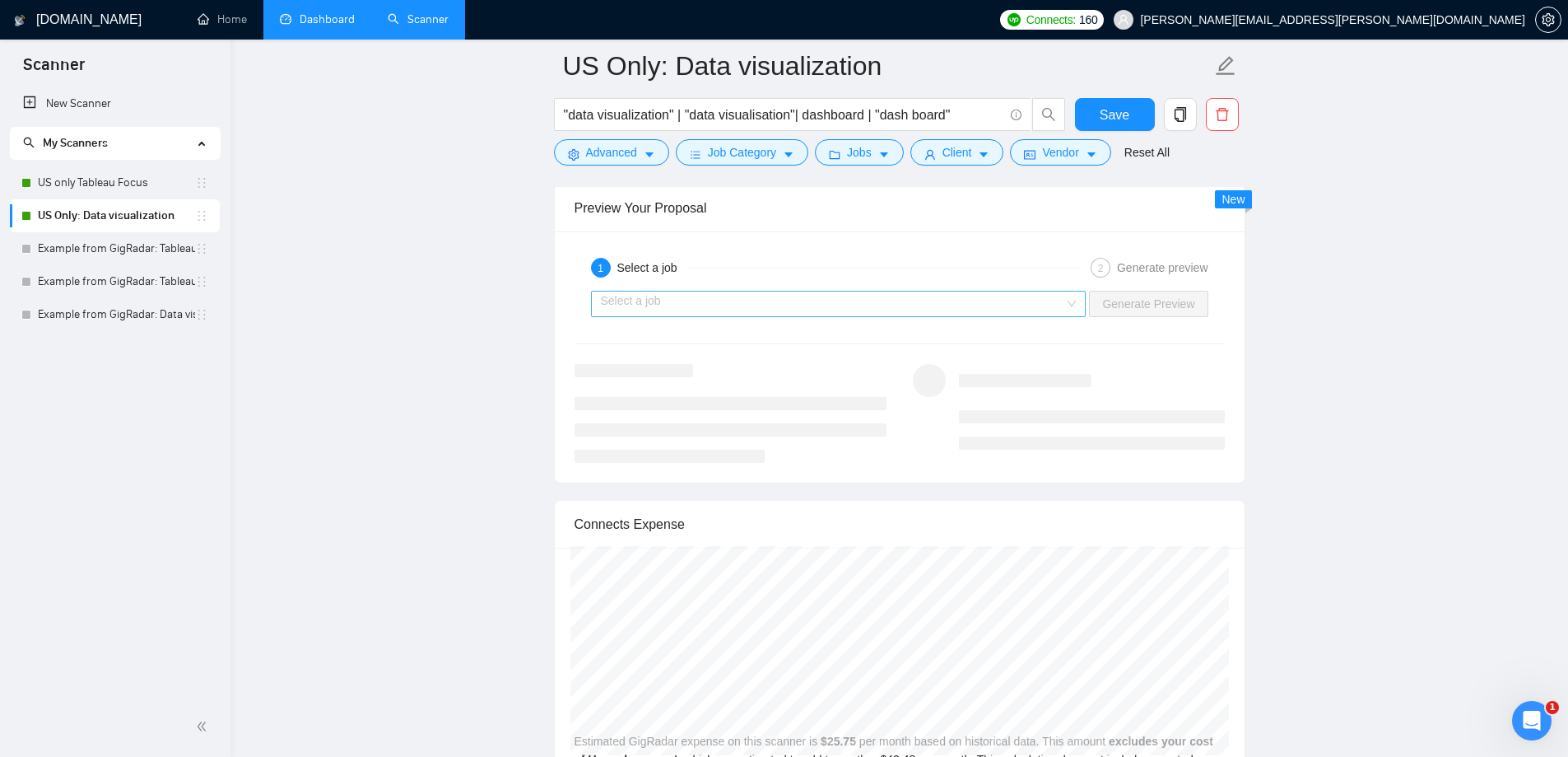
click at [820, 306] on input "search" at bounding box center [833, 304] width 465 height 25
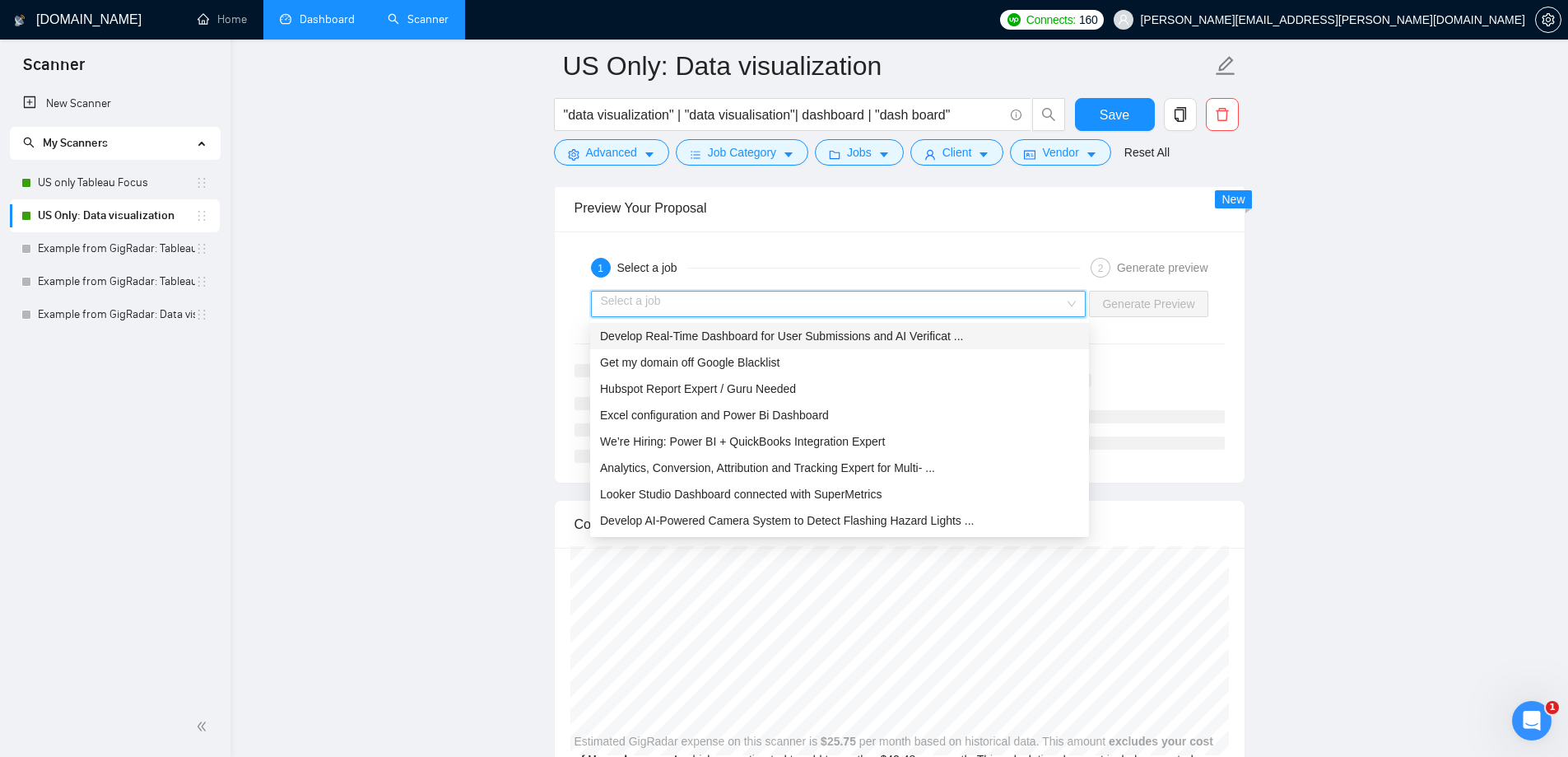
click at [725, 342] on span "Develop Real-Time Dashboard for User Submissions and AI Verificat ..." at bounding box center [782, 336] width 363 height 13
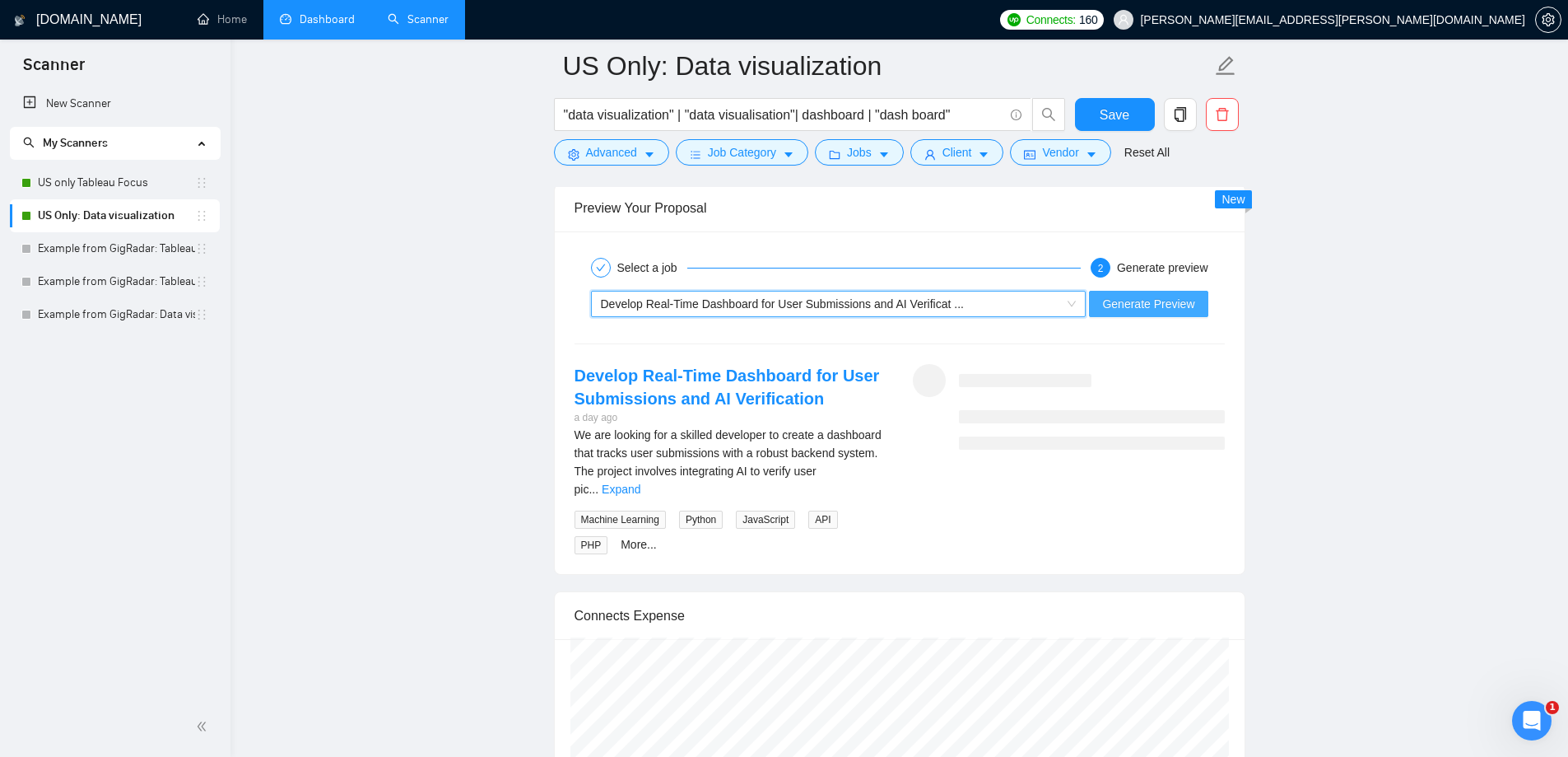
click at [1142, 309] on span "Generate Preview" at bounding box center [1149, 304] width 92 height 18
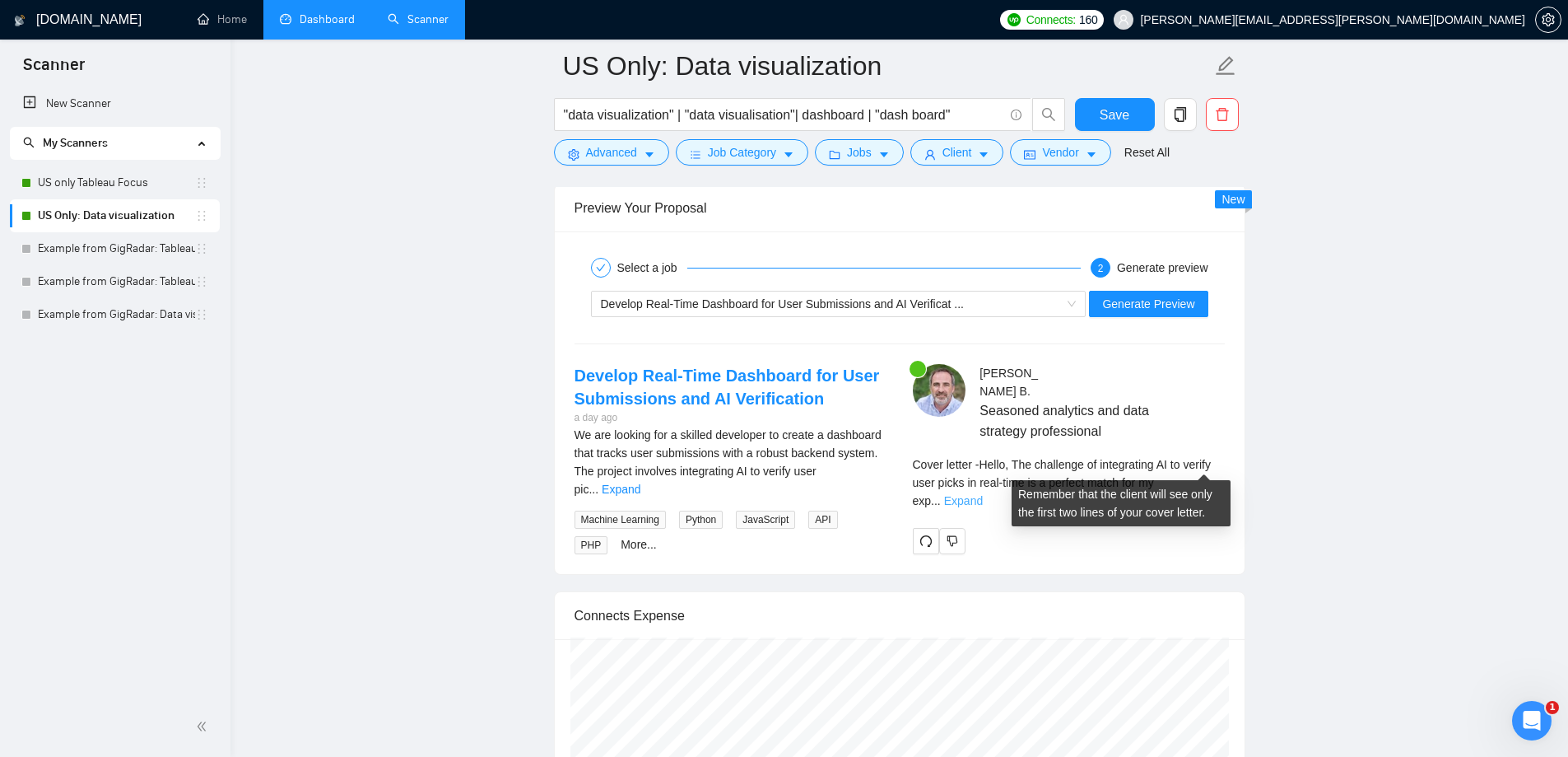
click at [983, 494] on link "Expand" at bounding box center [964, 501] width 39 height 13
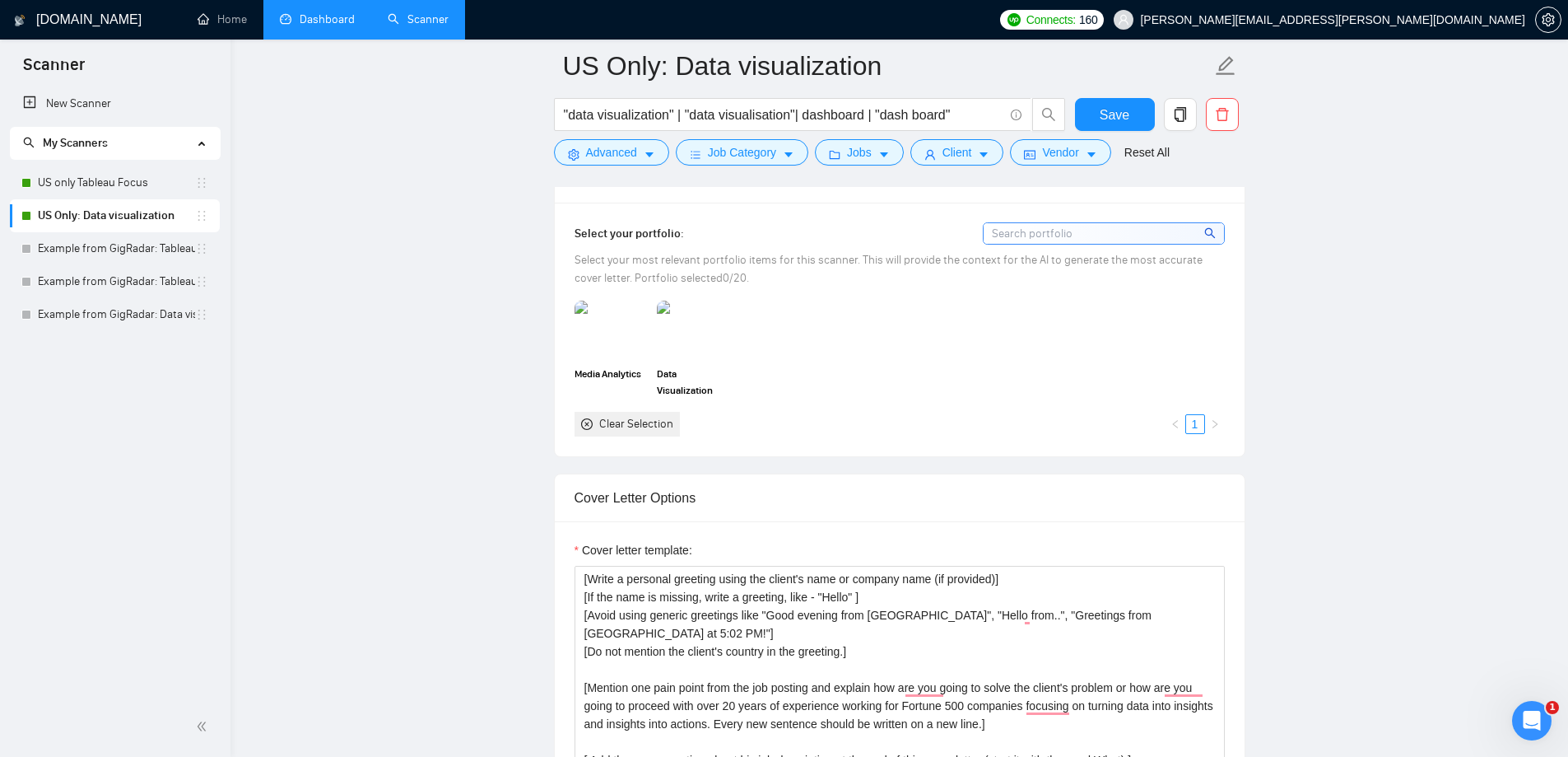
scroll to position [1647, 0]
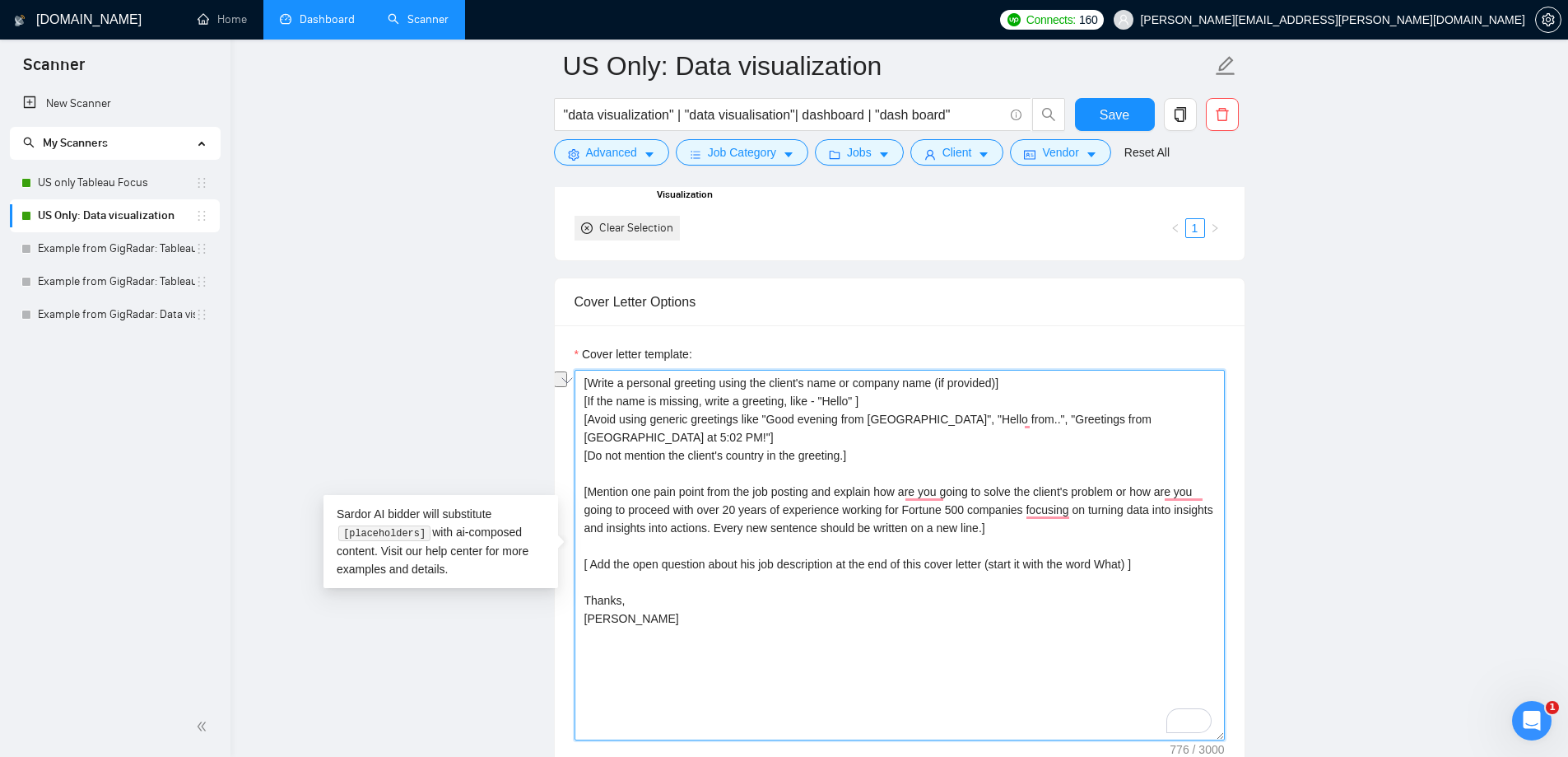
drag, startPoint x: 756, startPoint y: 524, endPoint x: 1020, endPoint y: 526, distance: 264.0
click at [1020, 526] on textarea "[Write a personal greeting using the client's name or company name (if provided…" at bounding box center [899, 555] width 650 height 371
paste textarea "Write every new sentence in this sectio"
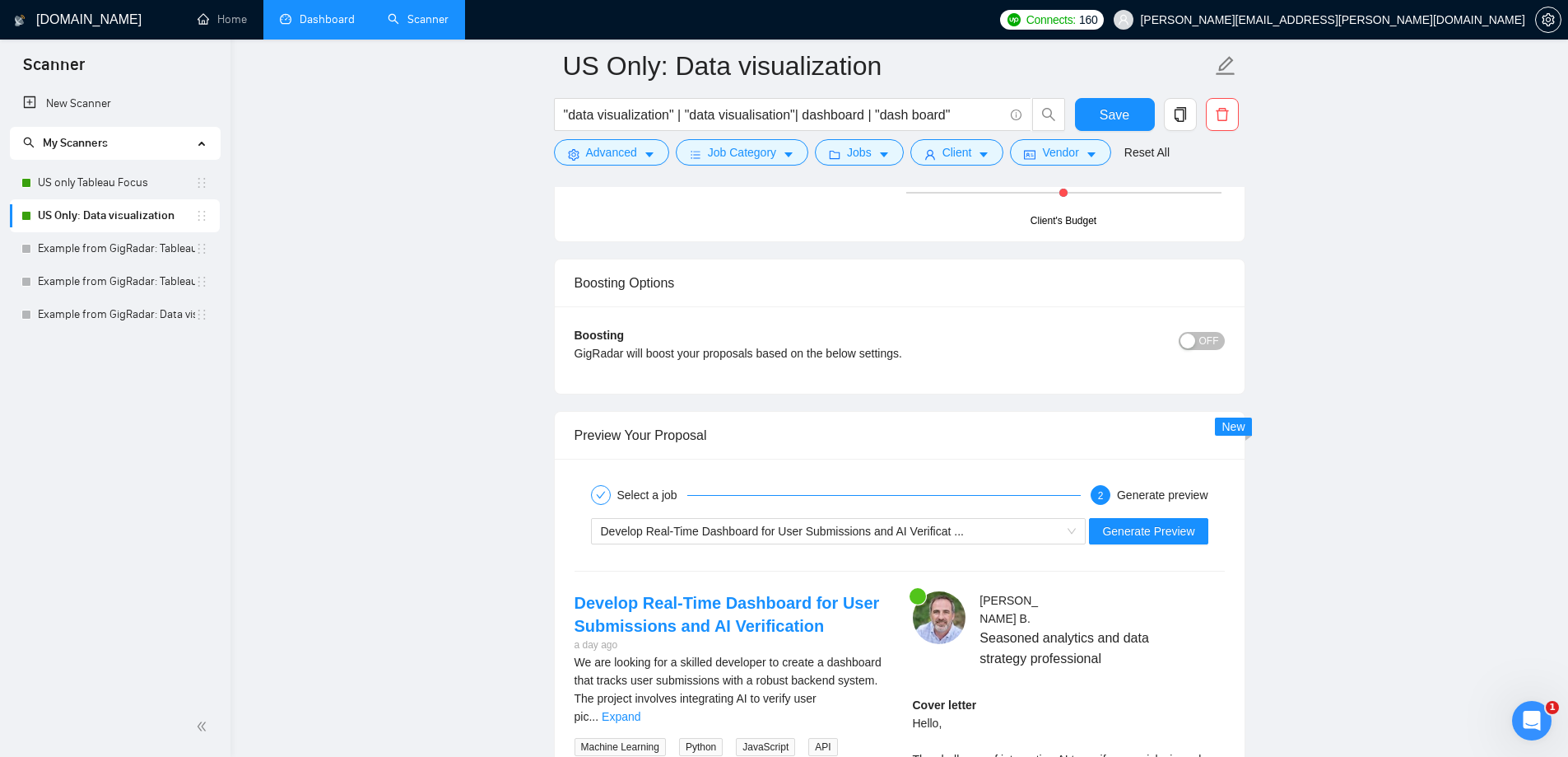
scroll to position [3047, 0]
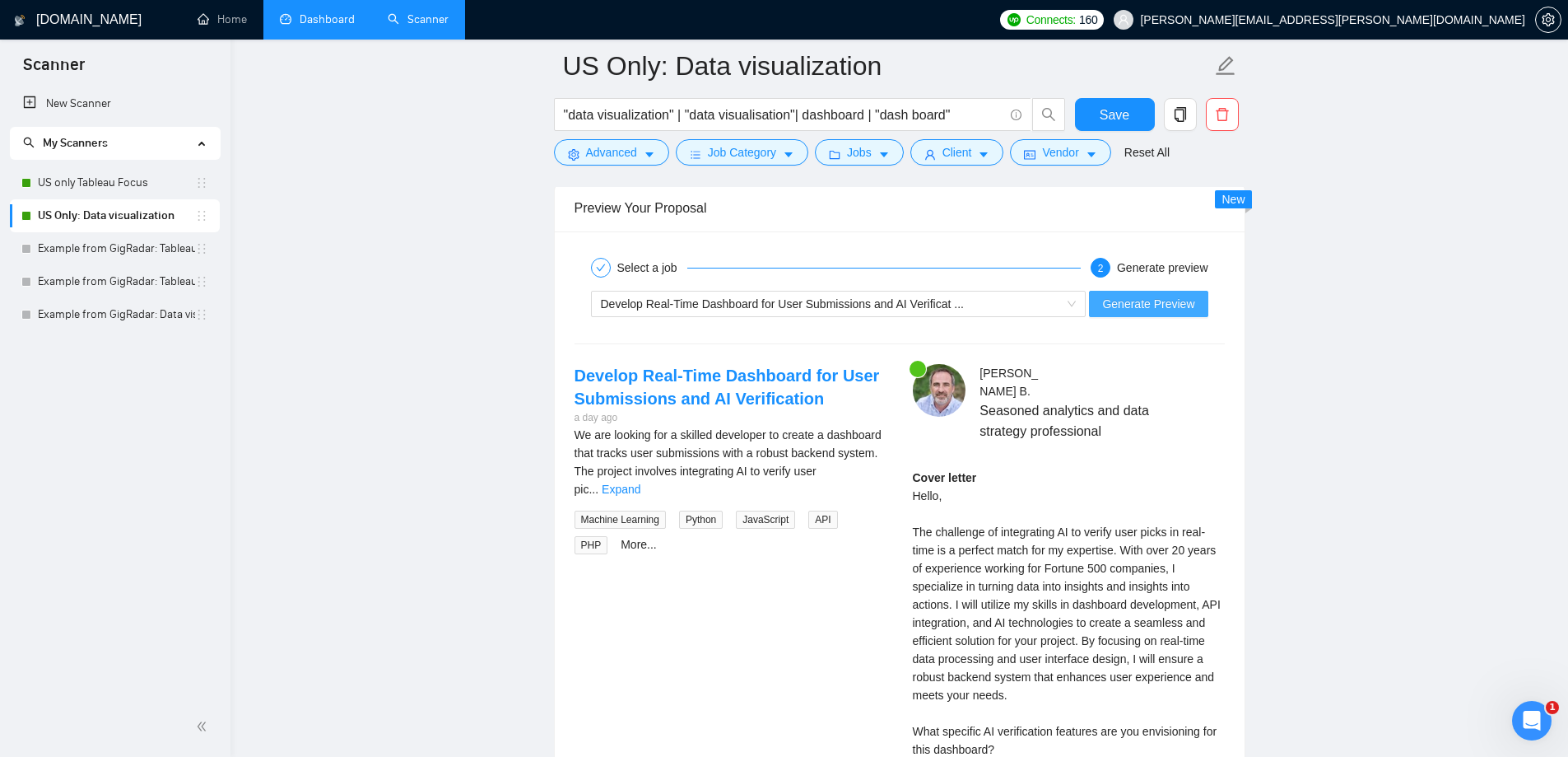
click at [1139, 299] on span "Generate Preview" at bounding box center [1149, 304] width 92 height 18
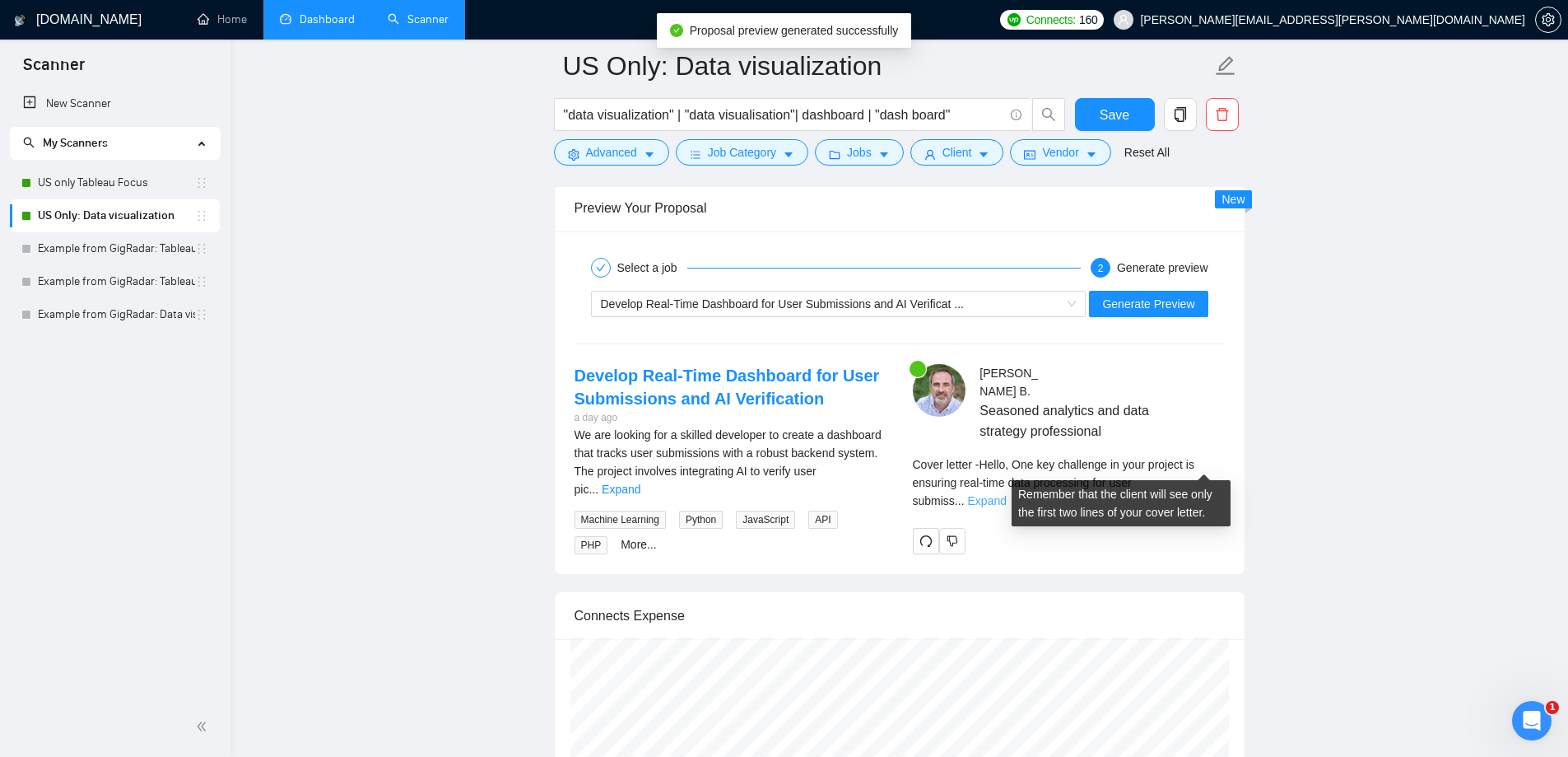
click at [1007, 494] on link "Expand" at bounding box center [988, 501] width 39 height 13
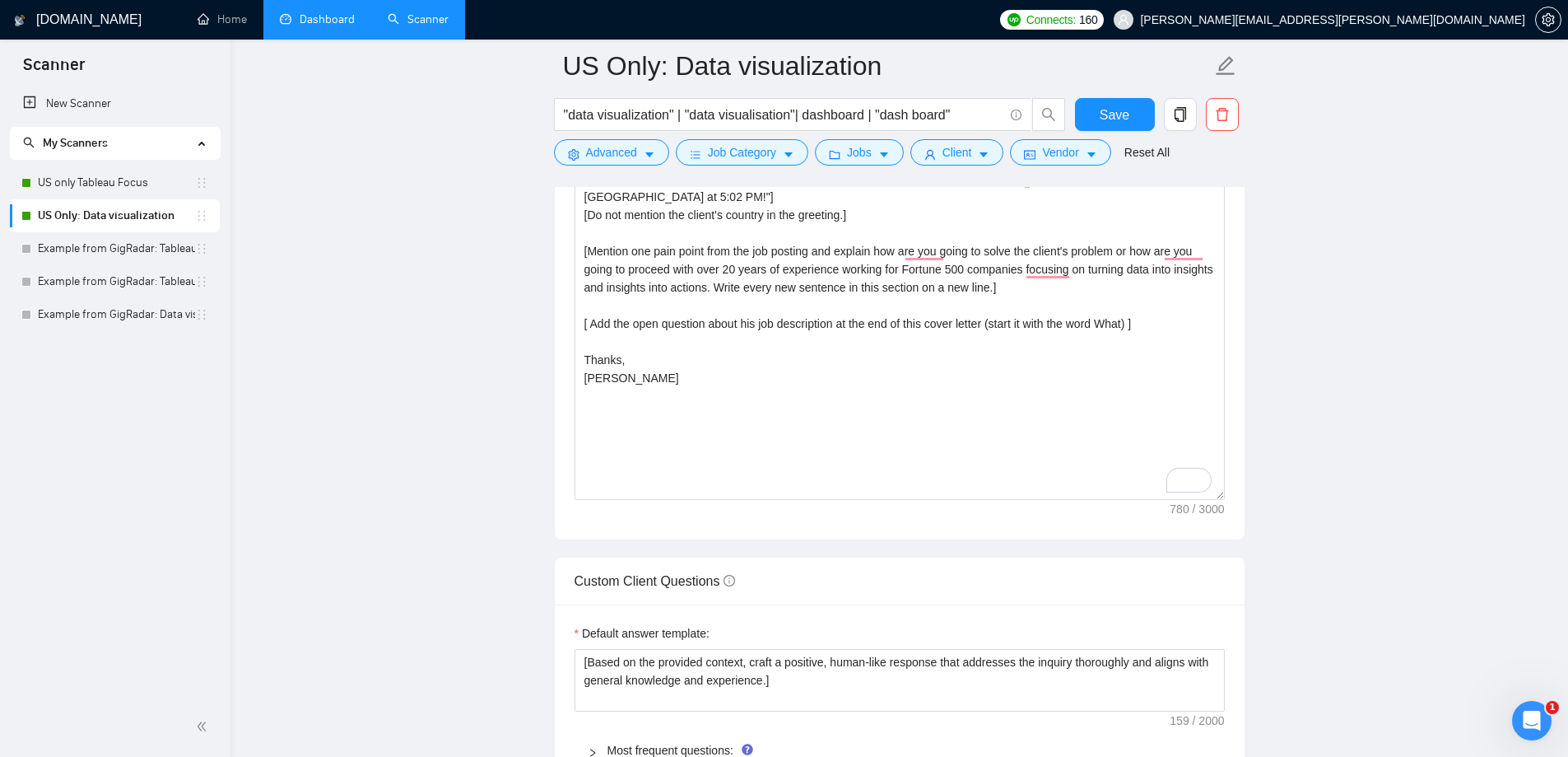
scroll to position [1647, 0]
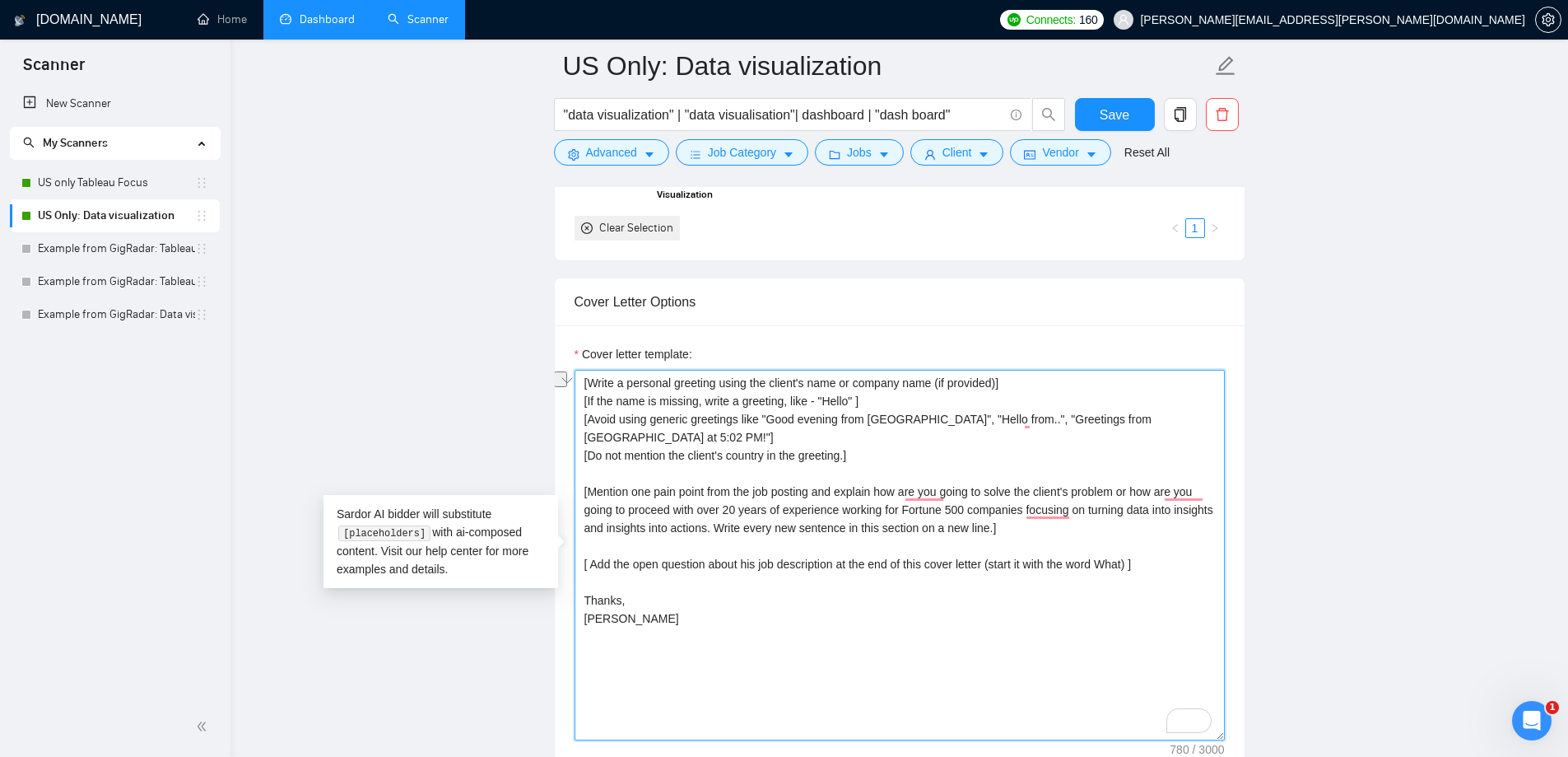
drag, startPoint x: 1031, startPoint y: 530, endPoint x: 757, endPoint y: 523, distance: 274.1
click at [757, 523] on textarea "[Write a personal greeting using the client's name or company name (if provided…" at bounding box center [899, 555] width 650 height 371
click at [586, 489] on textarea "[Write a personal greeting using the client's name or company name (if provided…" at bounding box center [899, 555] width 650 height 371
paste textarea "Write every new sentence in this section on a new line."
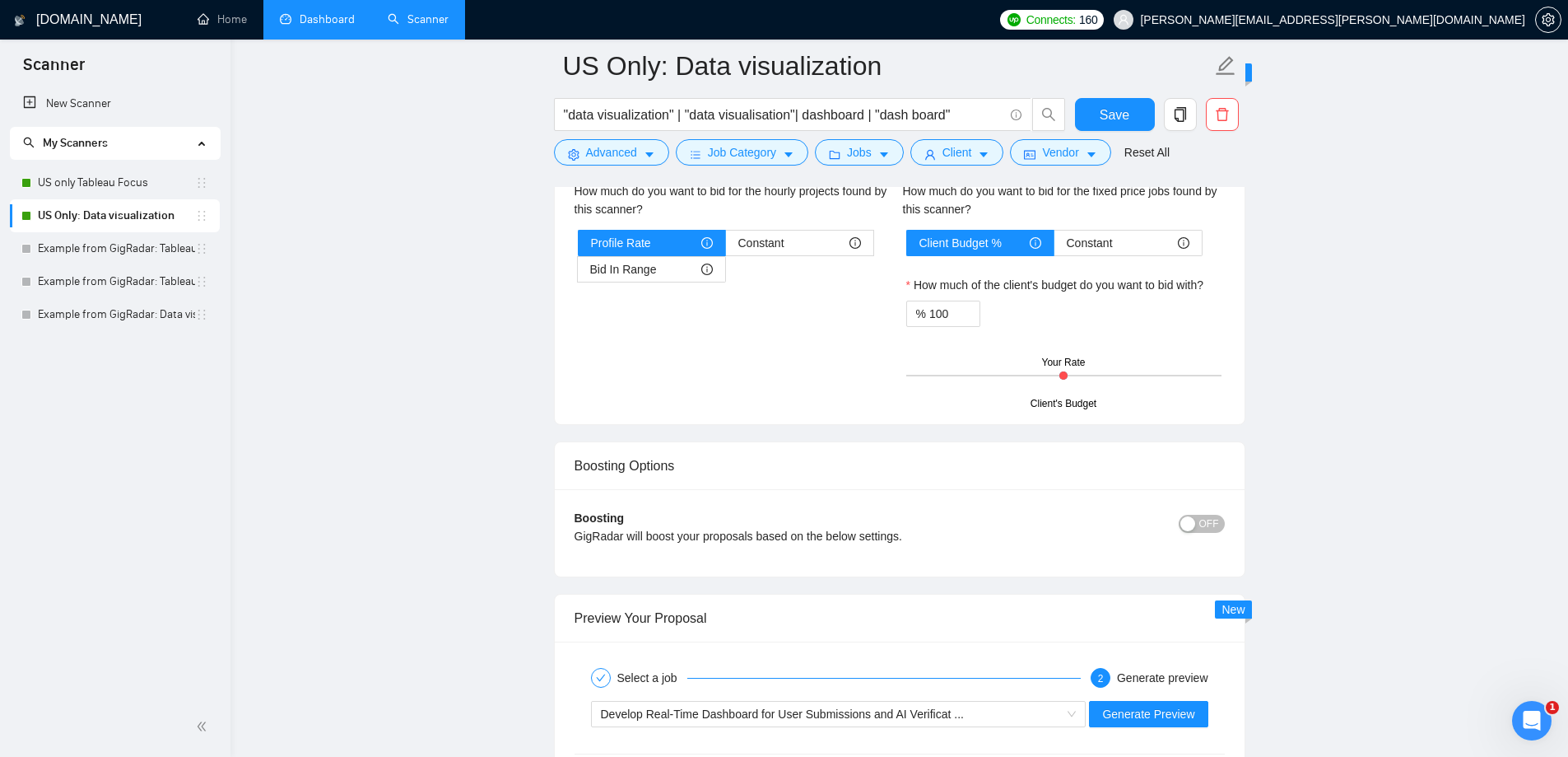
scroll to position [2800, 0]
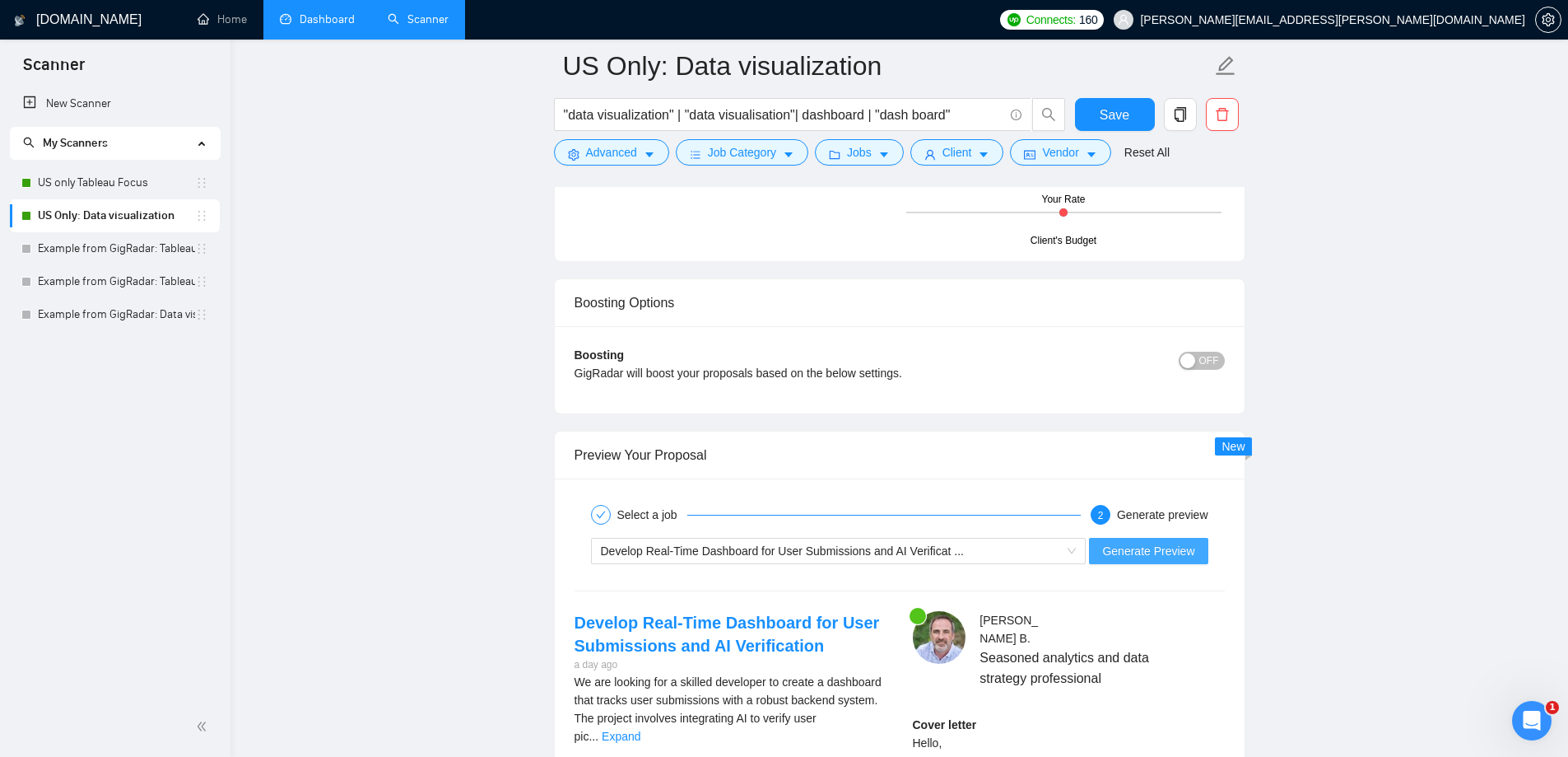
type textarea "[Write a personal greeting using the client's name or company name (if provided…"
click at [1138, 555] on span "Generate Preview" at bounding box center [1149, 551] width 92 height 18
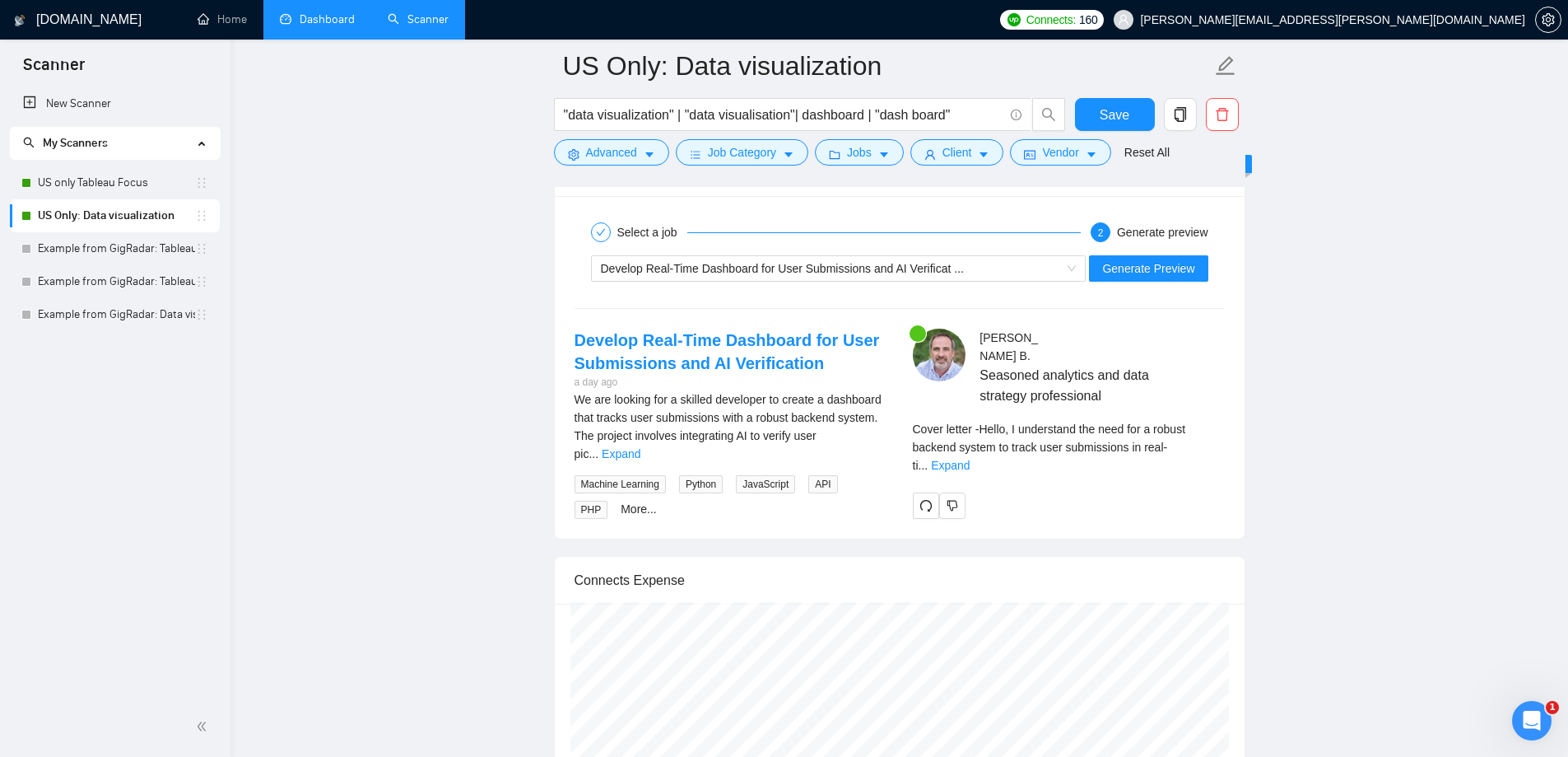
scroll to position [3129, 0]
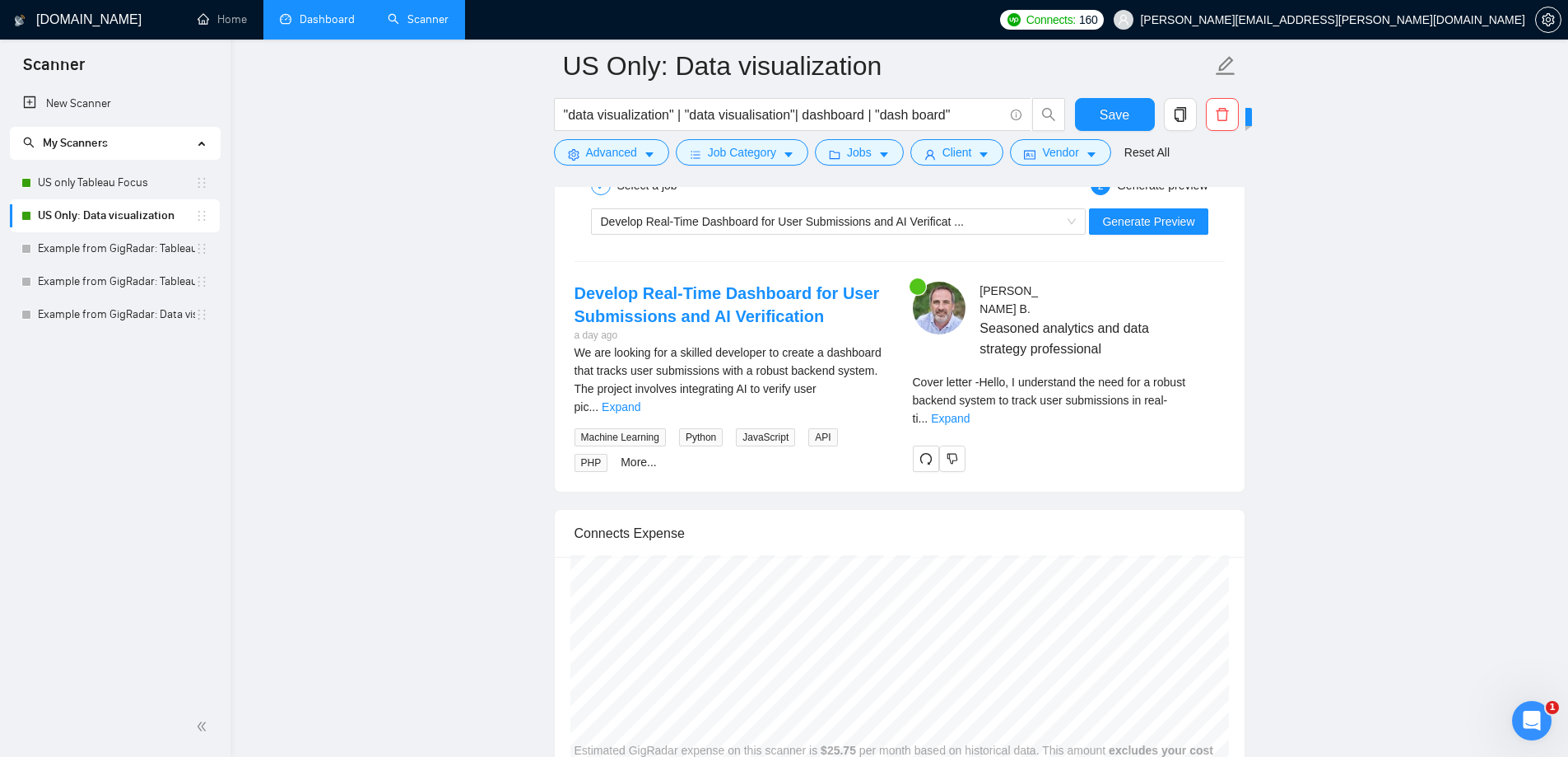
click at [1208, 389] on div "Cover letter - Hello, I understand the need for a robust backend system to trac…" at bounding box center [1069, 400] width 312 height 54
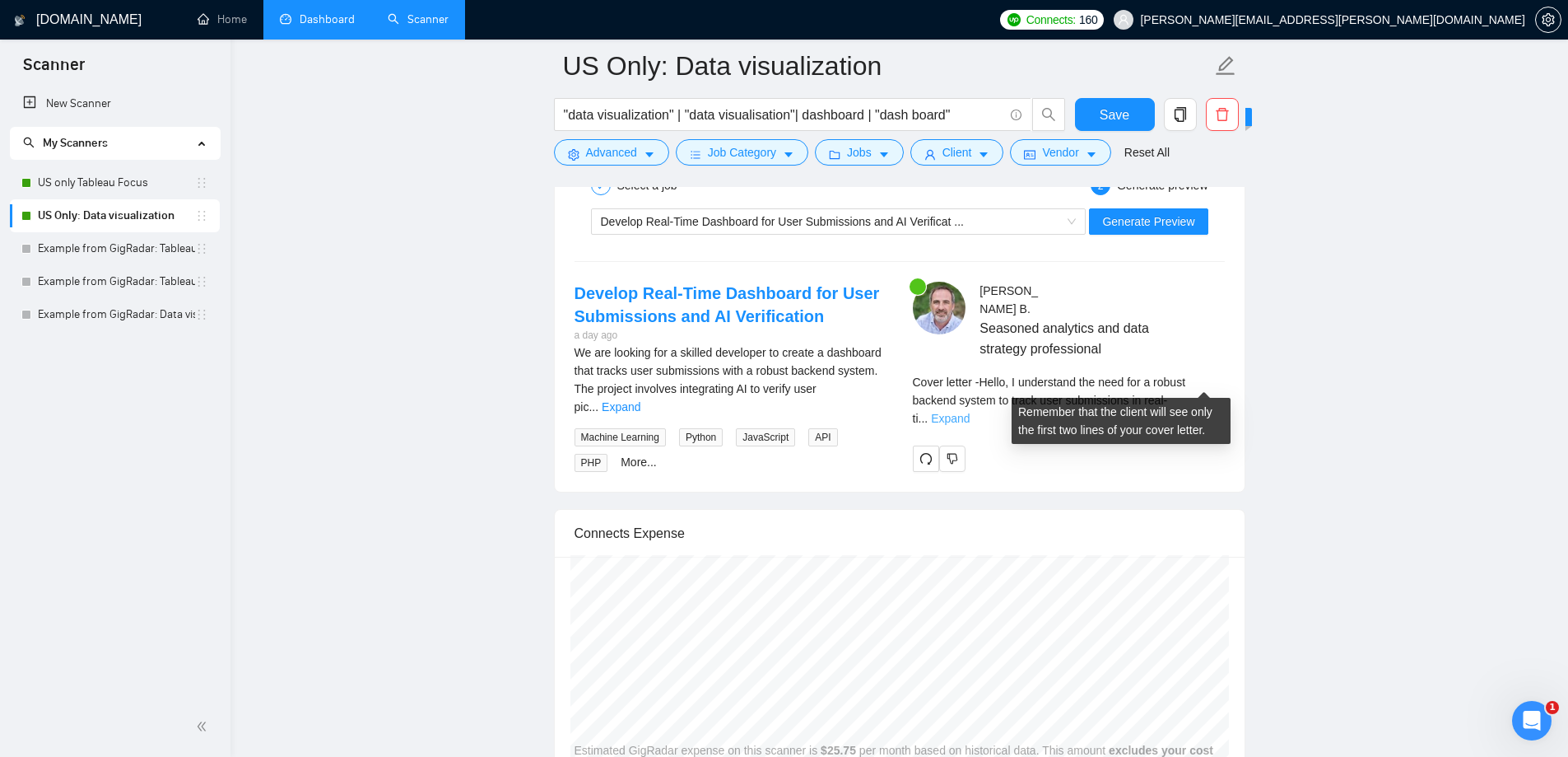
click at [970, 412] on link "Expand" at bounding box center [950, 419] width 39 height 13
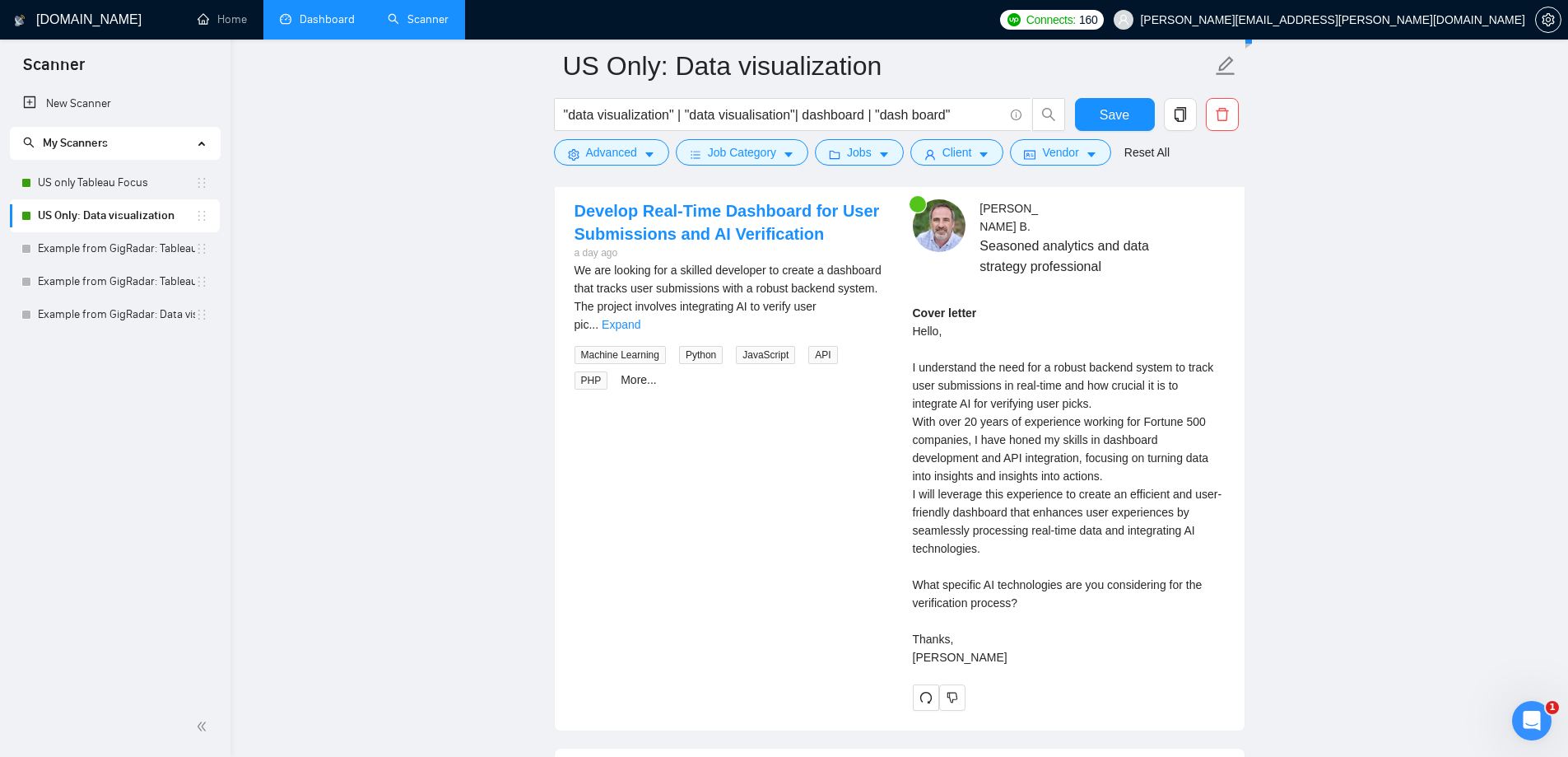
scroll to position [2964, 0]
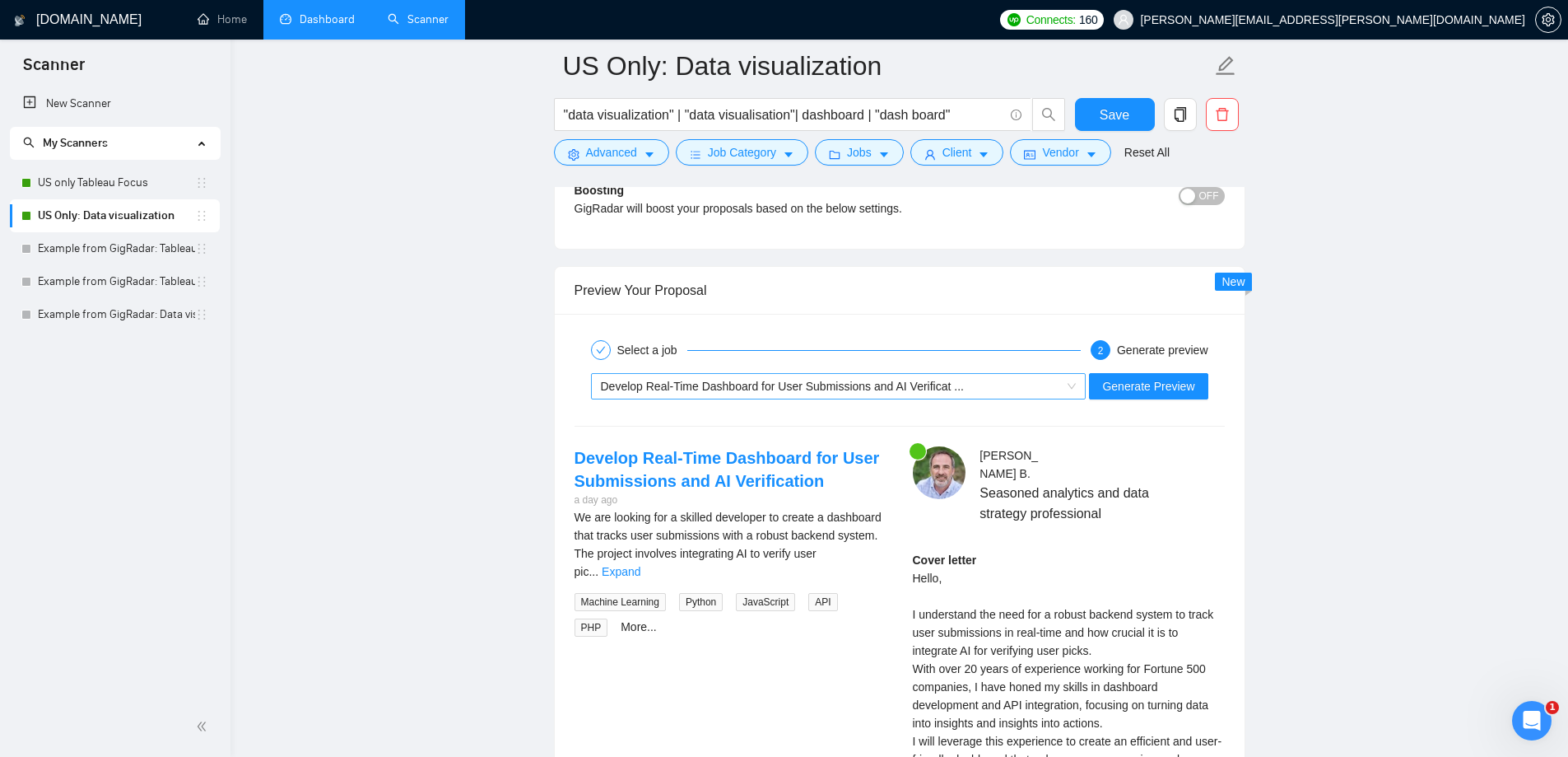
click at [841, 384] on span "Develop Real-Time Dashboard for User Submissions and AI Verificat ..." at bounding box center [783, 386] width 363 height 13
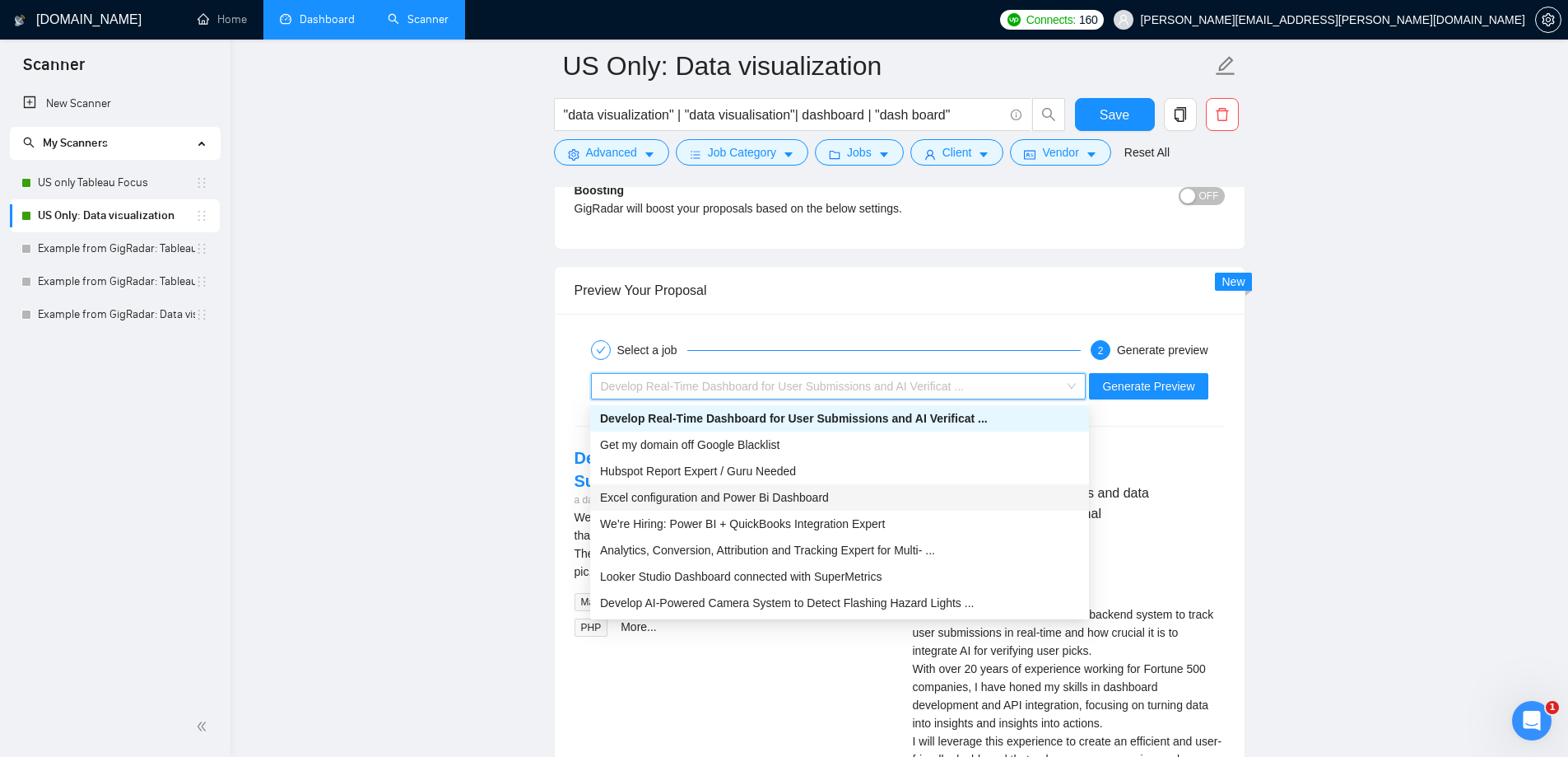
click at [686, 499] on span "Excel configuration and Power Bi Dashboard" at bounding box center [714, 497] width 229 height 13
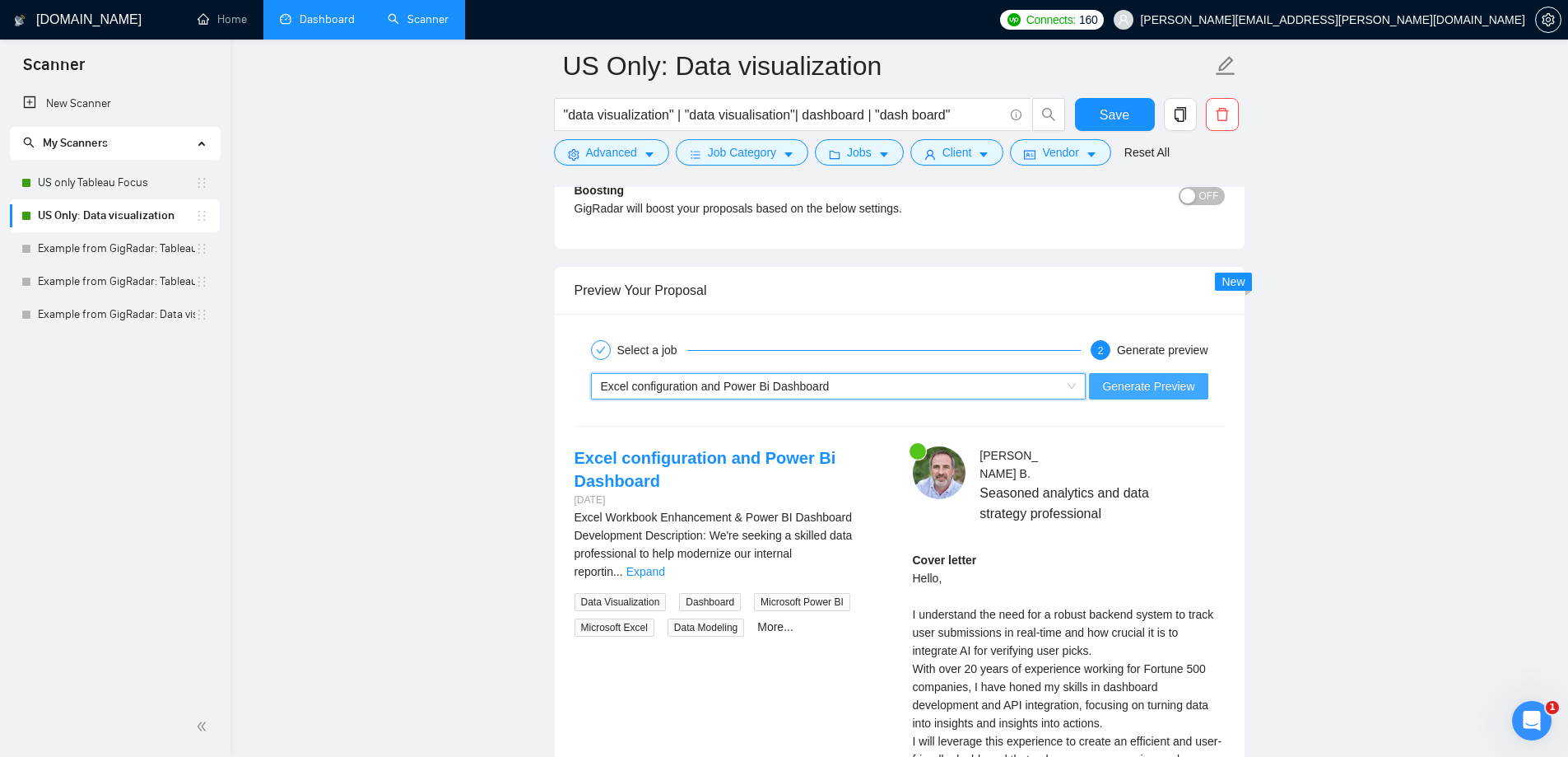
click at [1129, 392] on span "Generate Preview" at bounding box center [1149, 386] width 92 height 18
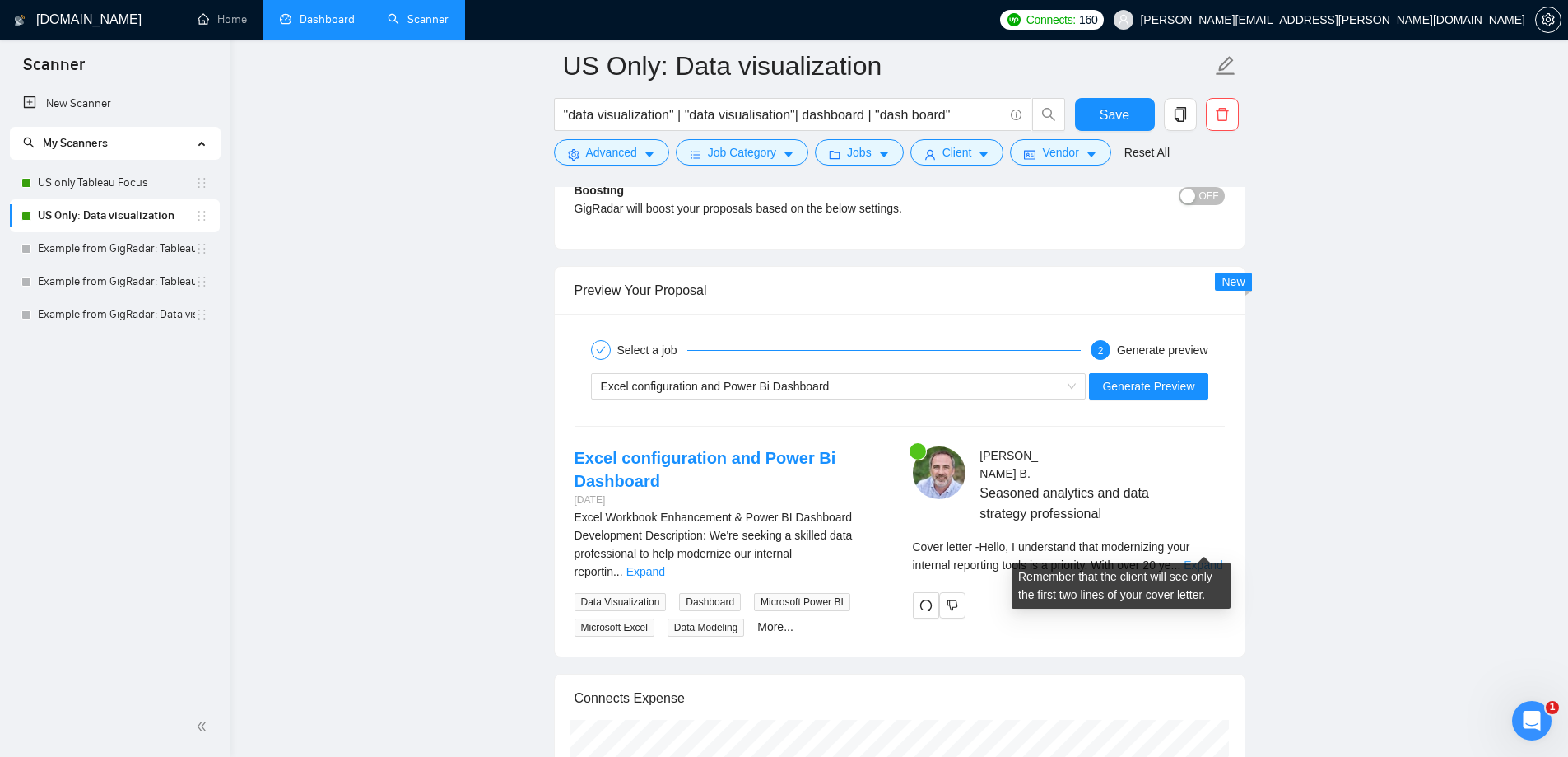
click at [1216, 559] on link "Expand" at bounding box center [1203, 565] width 39 height 13
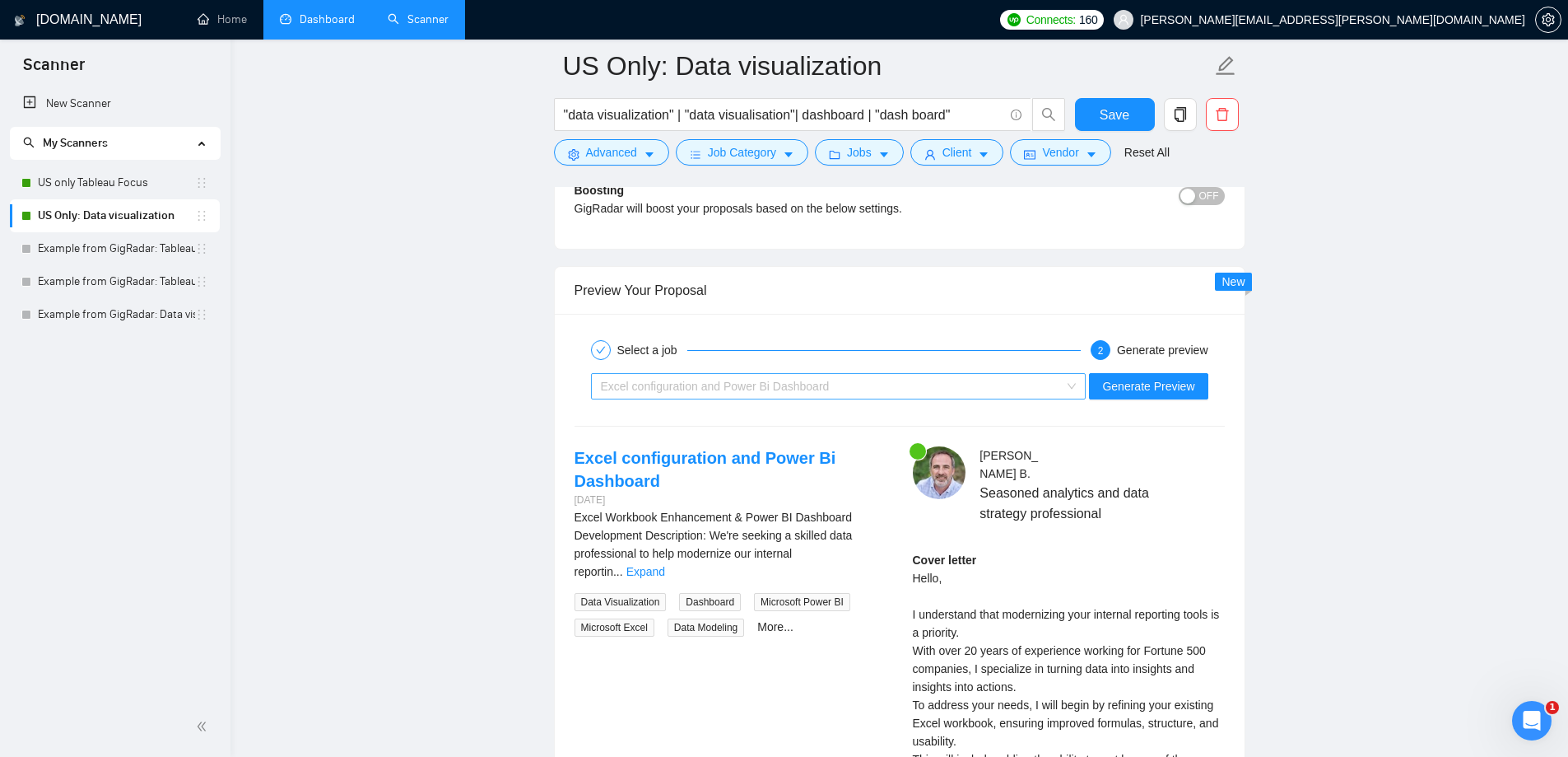
click at [782, 385] on span "Excel configuration and Power Bi Dashboard" at bounding box center [715, 386] width 229 height 13
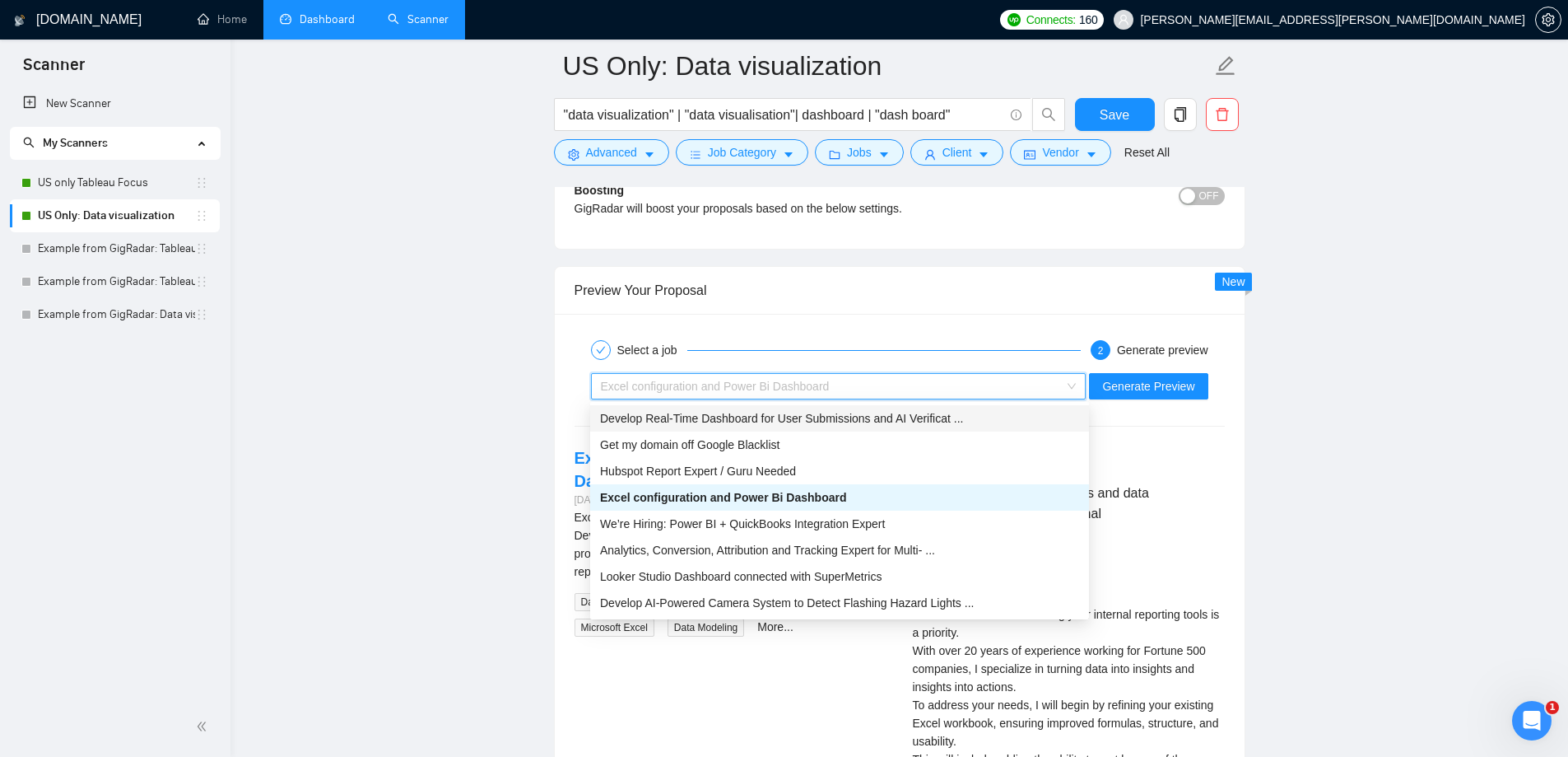
click at [764, 420] on span "Develop Real-Time Dashboard for User Submissions and AI Verificat ..." at bounding box center [782, 419] width 363 height 13
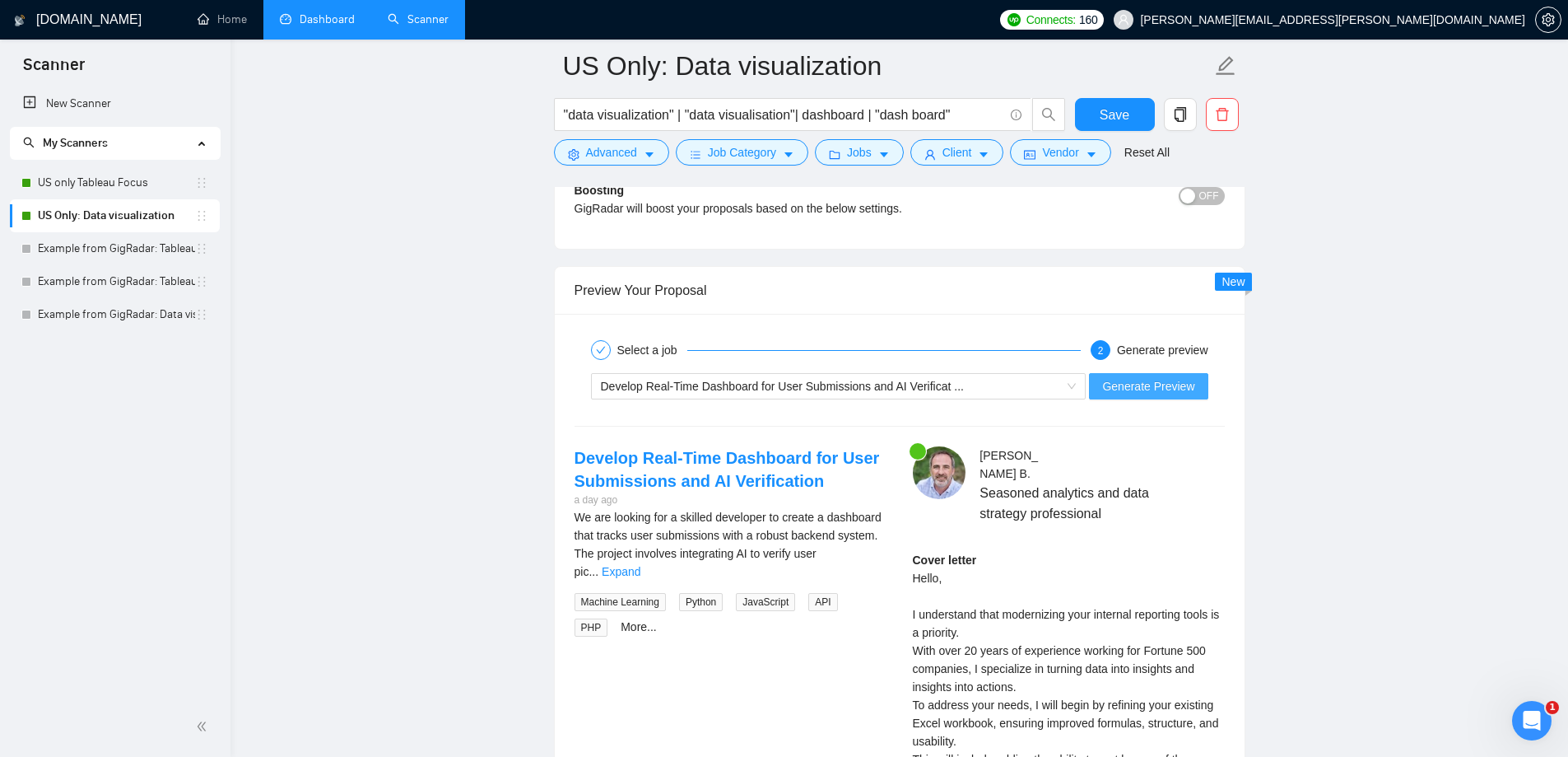
click at [1151, 378] on span "Generate Preview" at bounding box center [1149, 386] width 92 height 18
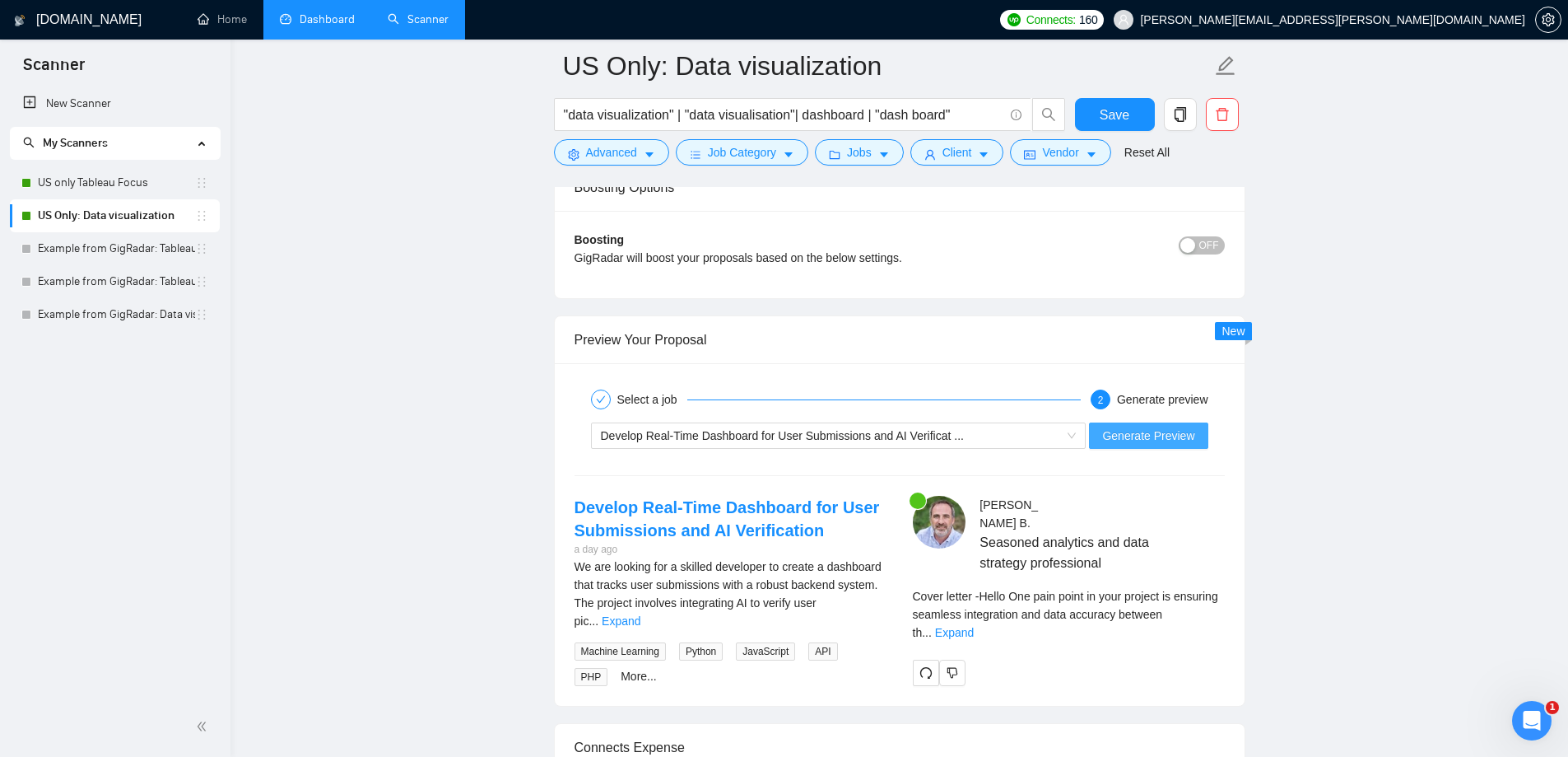
scroll to position [3110, 0]
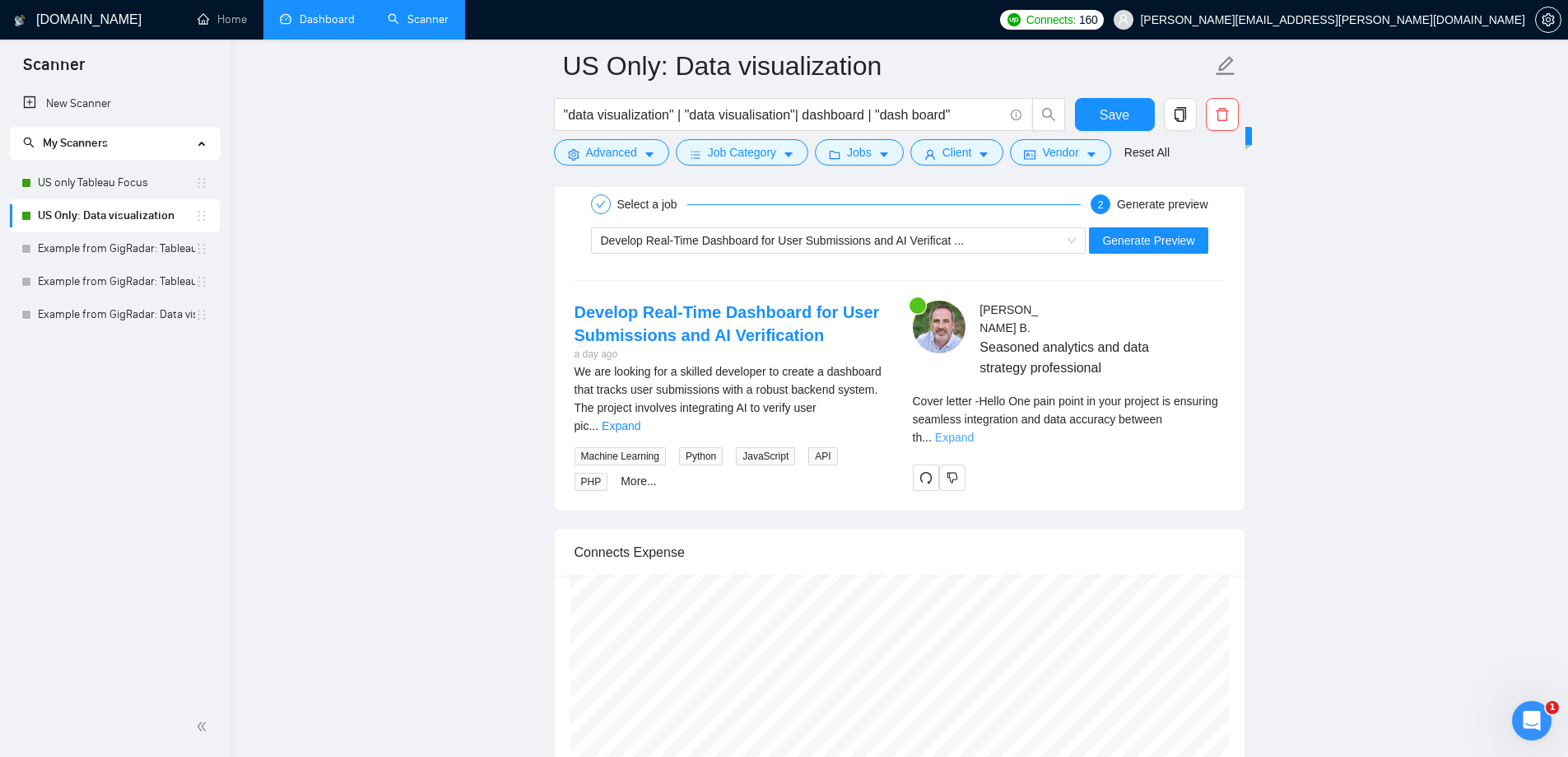
click at [974, 430] on link "Expand" at bounding box center [954, 437] width 39 height 13
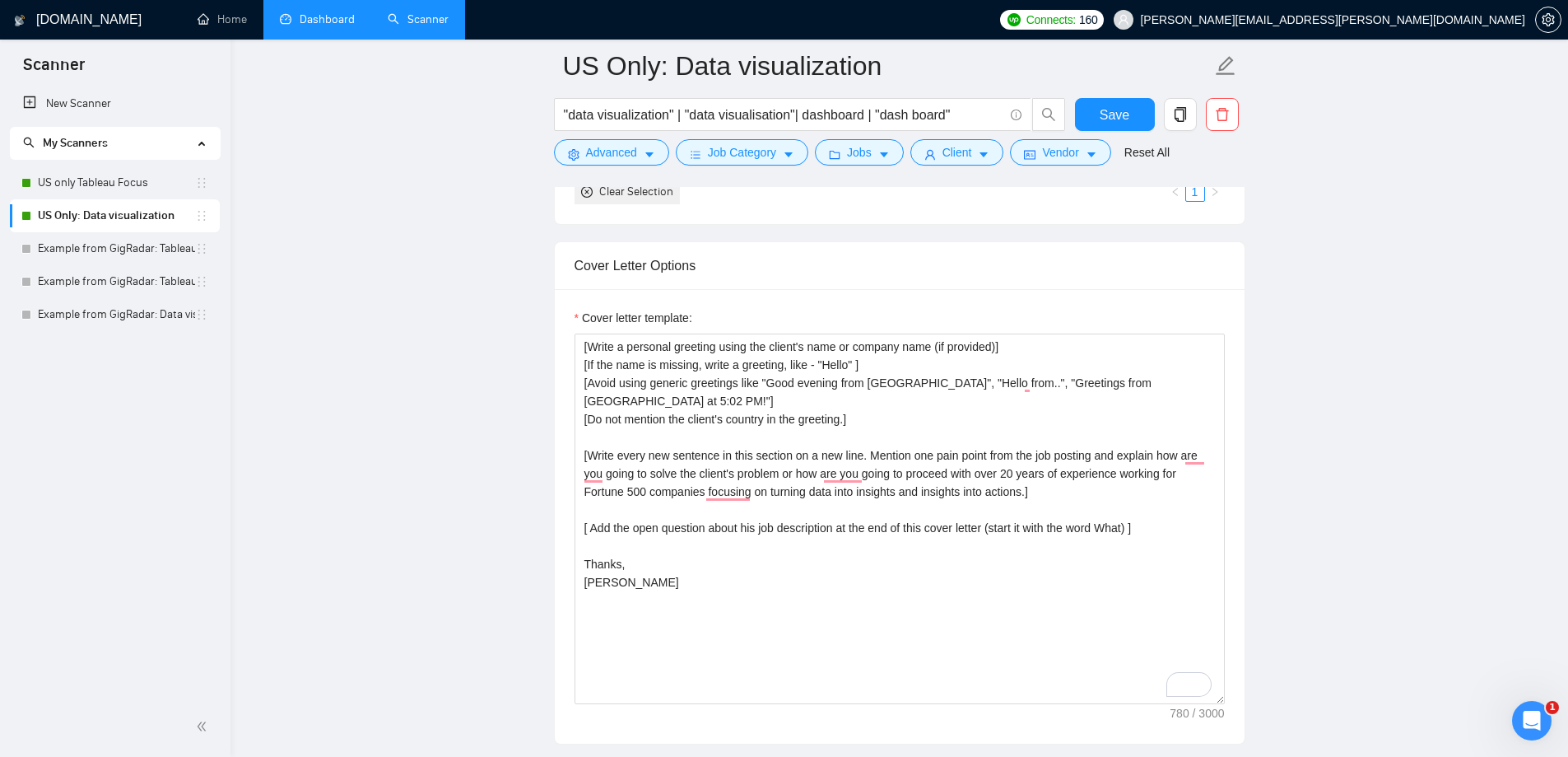
scroll to position [1711, 0]
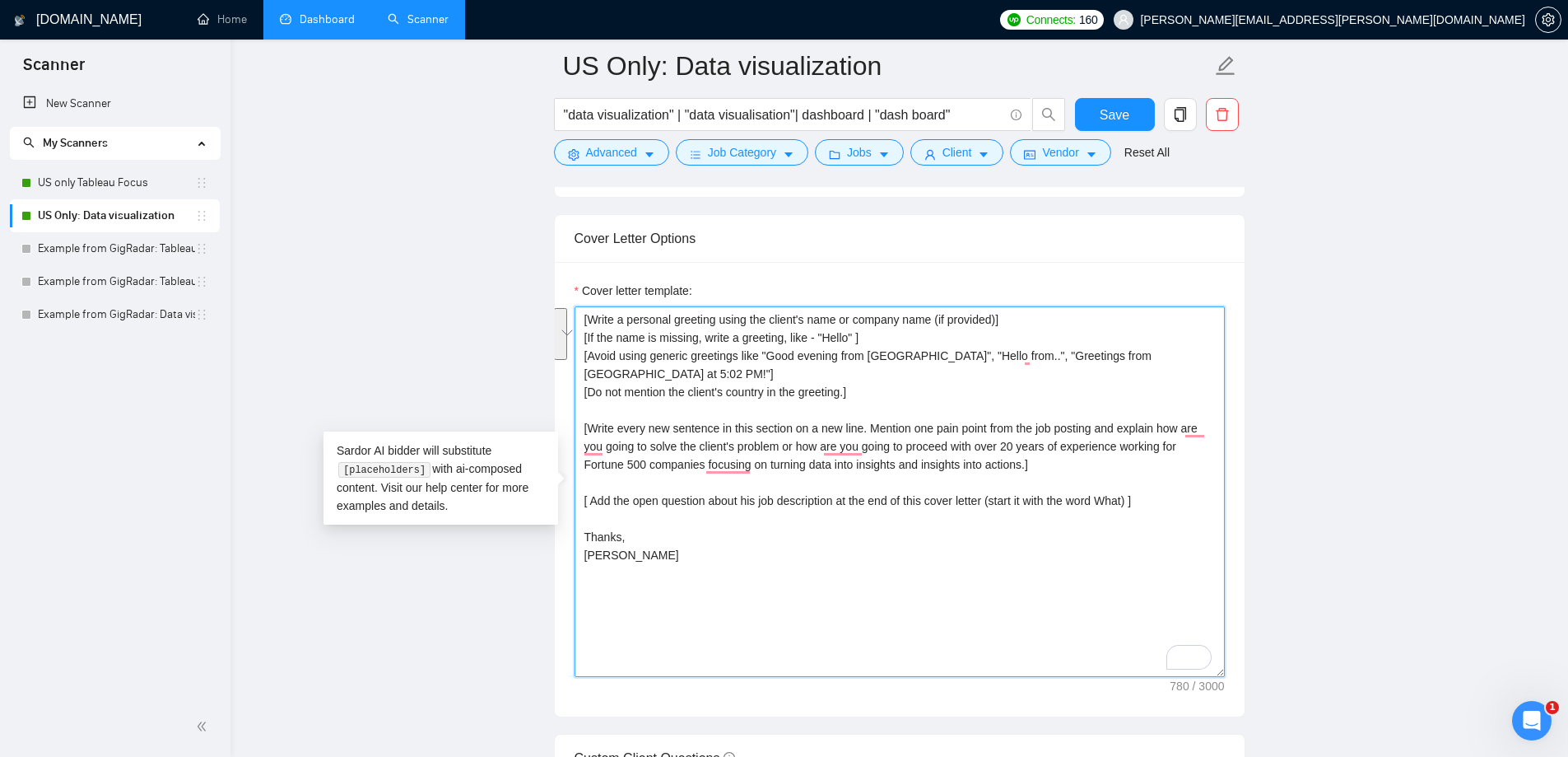
drag, startPoint x: 1049, startPoint y: 464, endPoint x: 585, endPoint y: 429, distance: 465.3
click at [585, 429] on textarea "[Write a personal greeting using the client's name or company name (if provided…" at bounding box center [899, 492] width 650 height 371
